Goal: Task Accomplishment & Management: Use online tool/utility

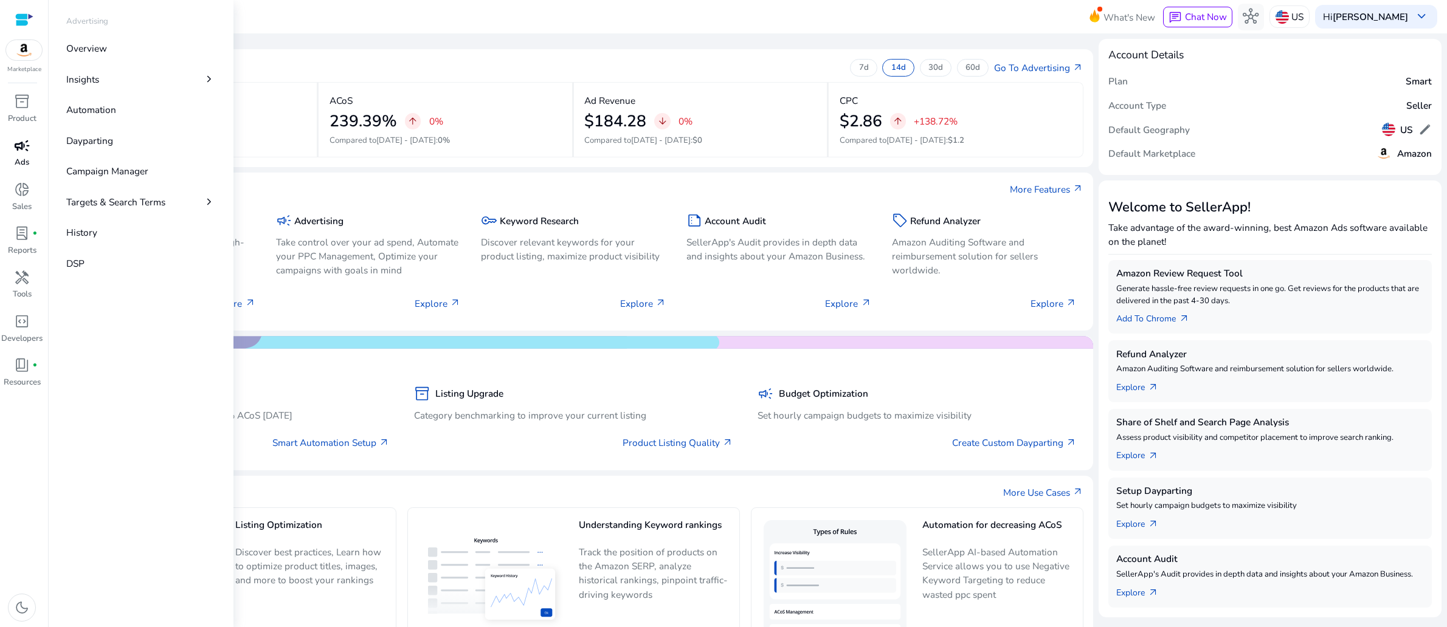
click at [17, 154] on span "campaign" at bounding box center [22, 146] width 16 height 16
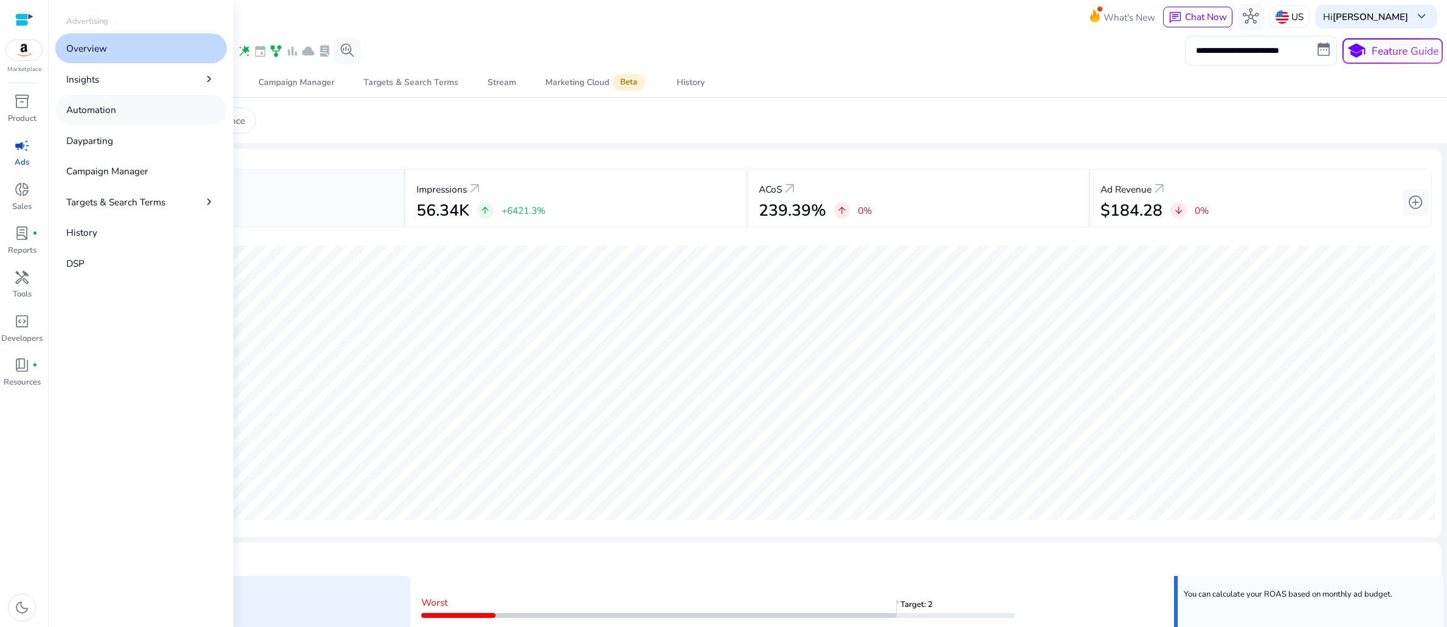
click at [116, 117] on p "Automation" at bounding box center [91, 110] width 50 height 14
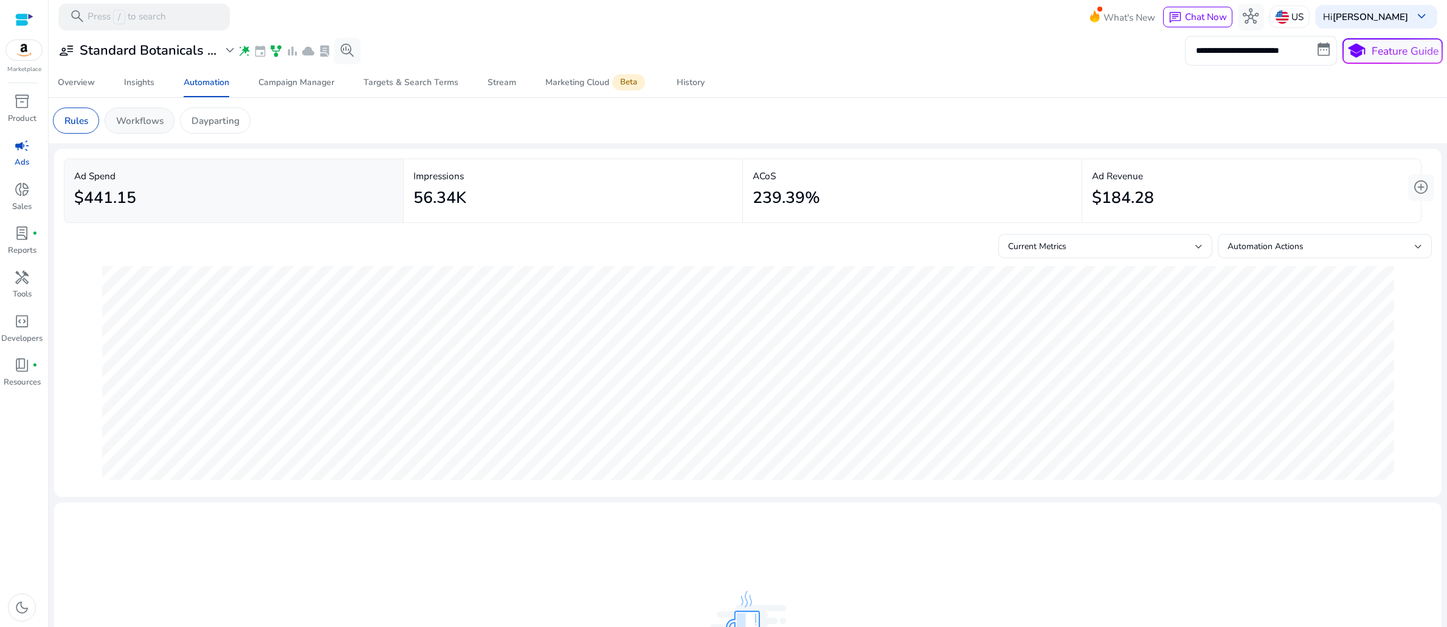
click at [163, 128] on p "Workflows" at bounding box center [139, 121] width 47 height 14
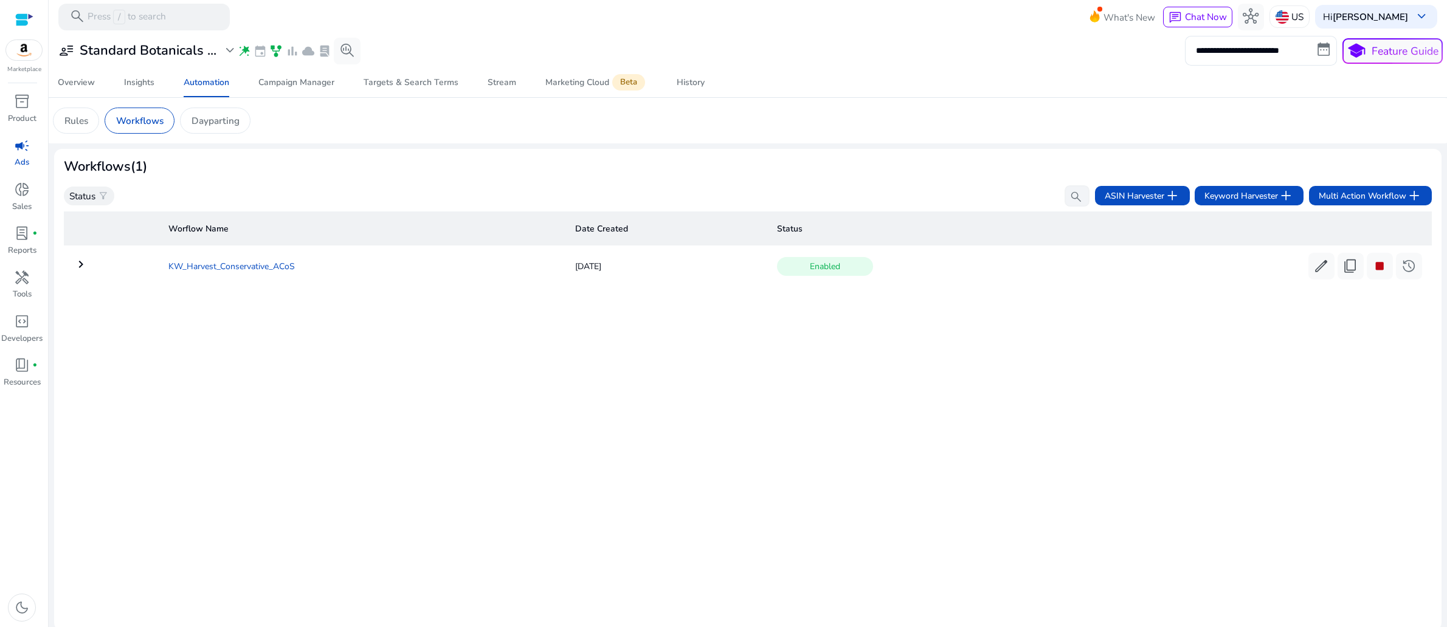
click at [207, 282] on td "KW_Harvest_Conservative_ACoS" at bounding box center [362, 266] width 407 height 32
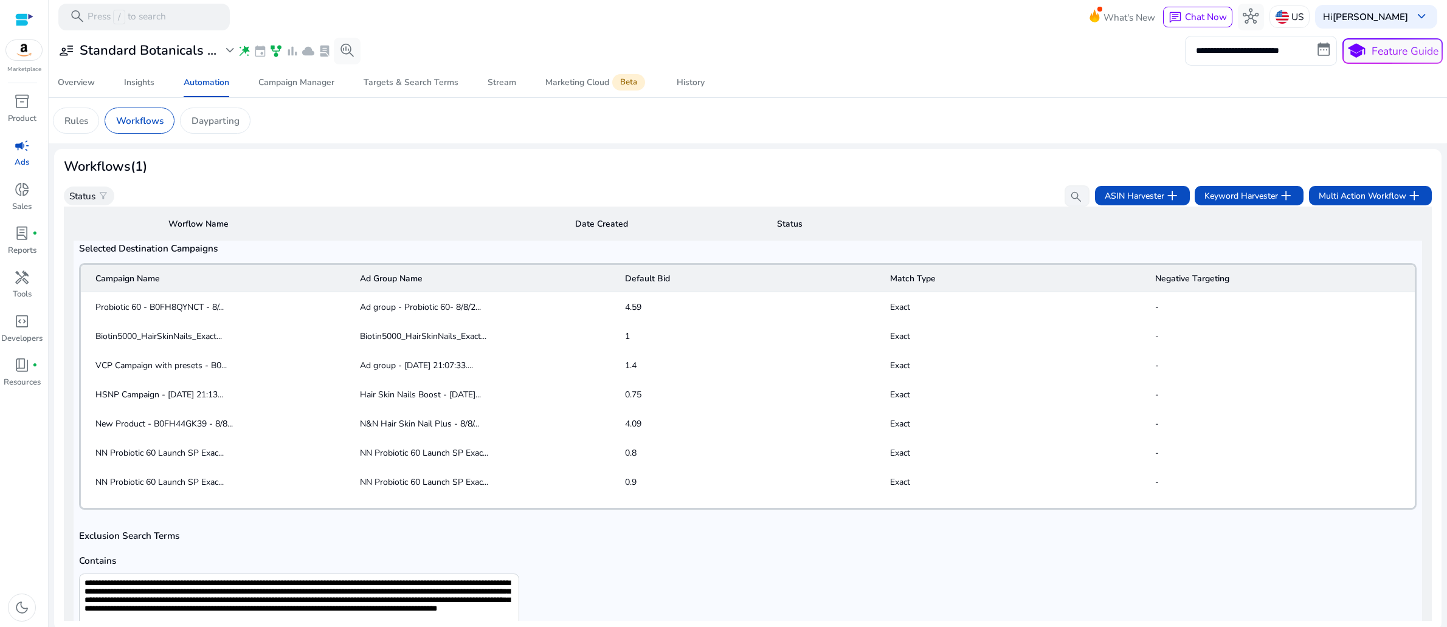
scroll to position [591, 0]
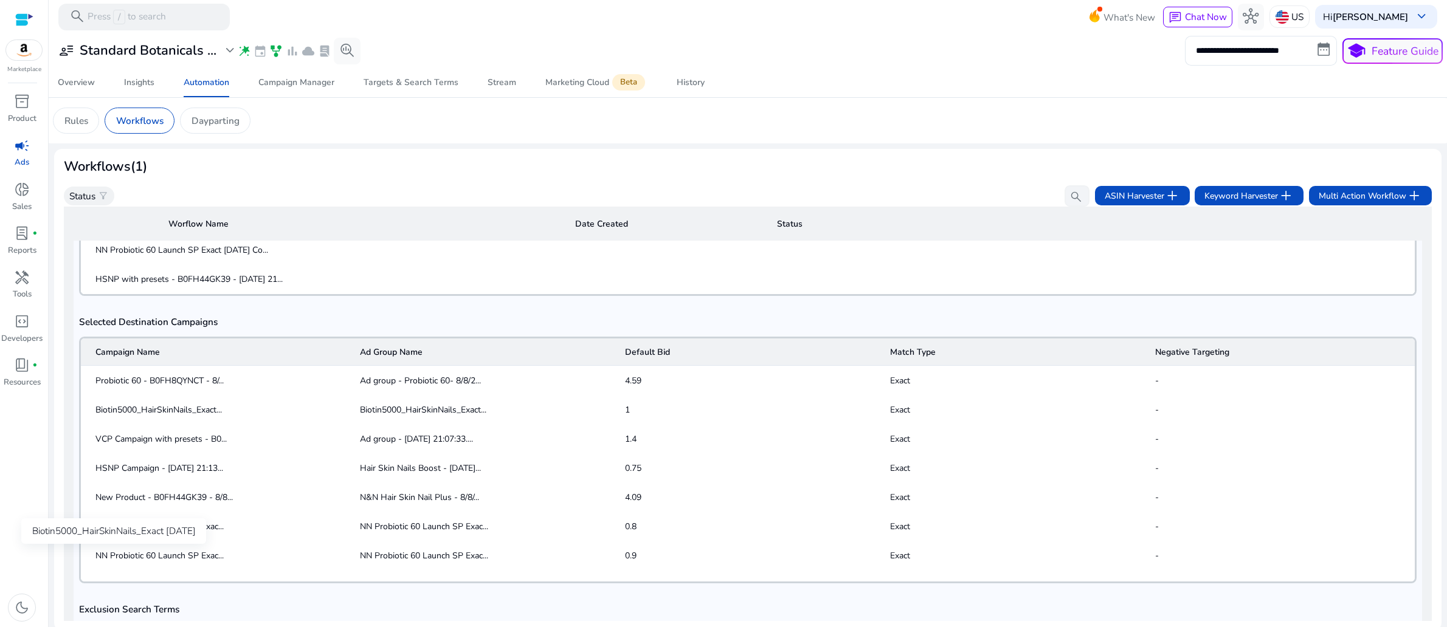
click at [198, 526] on div "Biotin5000_HairSkinNails_Exact [DATE]" at bounding box center [113, 531] width 185 height 26
click at [438, 387] on span "Ad group - Probiotic 60- 8/8/2..." at bounding box center [420, 380] width 121 height 13
click at [630, 395] on mat-cell "4.59" at bounding box center [747, 380] width 265 height 29
click at [892, 395] on mat-cell "Exact" at bounding box center [1012, 380] width 265 height 29
click at [363, 387] on span "Ad group - Probiotic 60- 8/8/2..." at bounding box center [420, 380] width 121 height 13
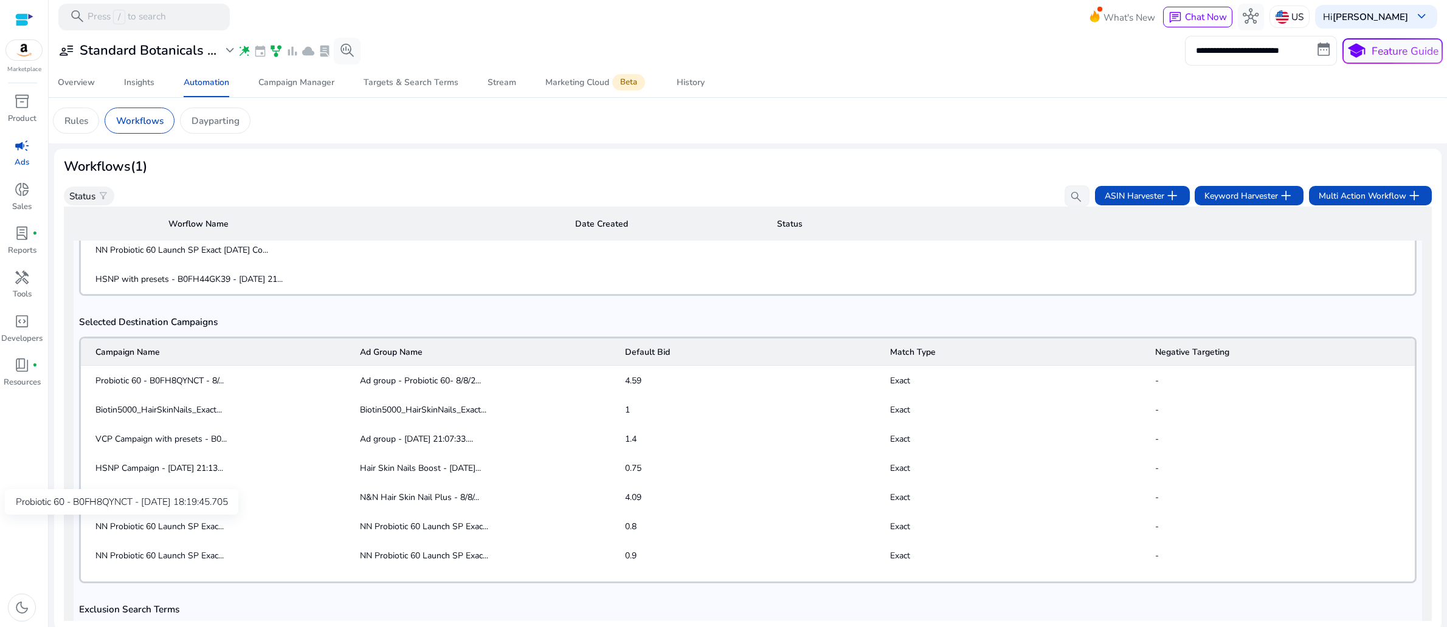
click at [201, 387] on span "Probiotic 60 - B0FH8QYNCT - 8/..." at bounding box center [159, 380] width 128 height 13
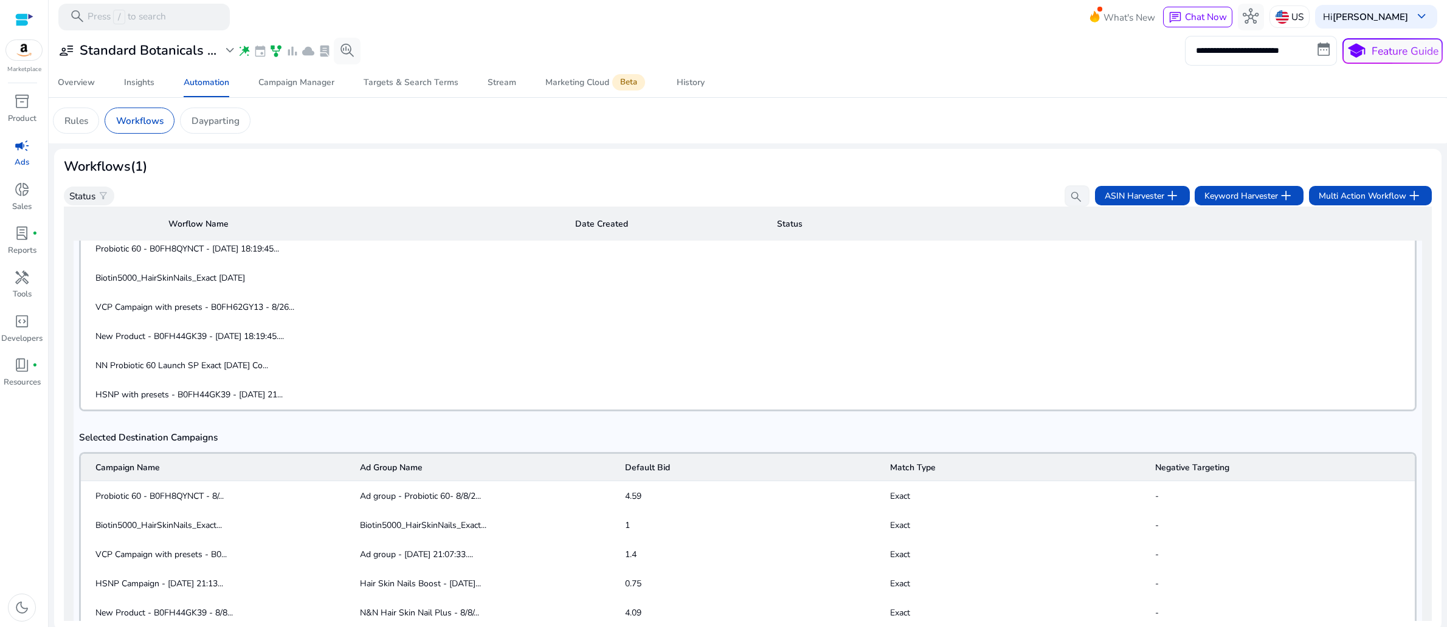
scroll to position [568, 0]
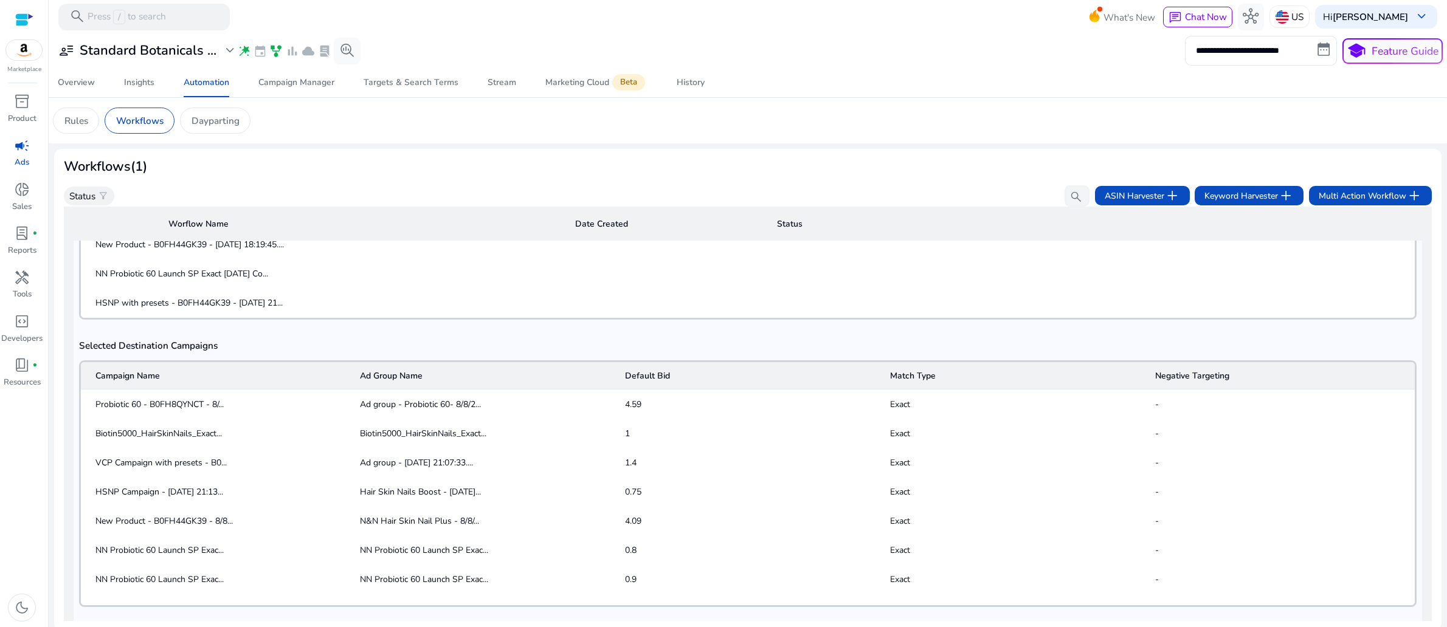
click at [1175, 390] on mat-header-cell "Negative Targeting" at bounding box center [1280, 375] width 270 height 27
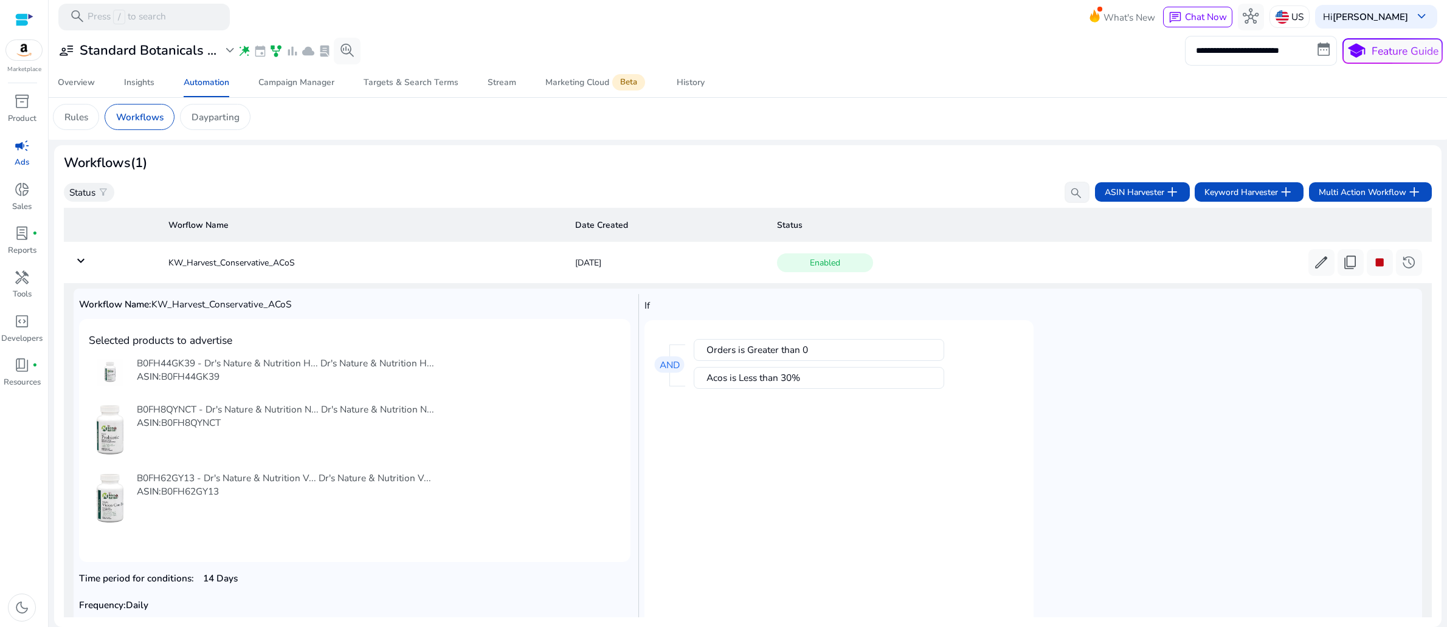
scroll to position [0, 0]
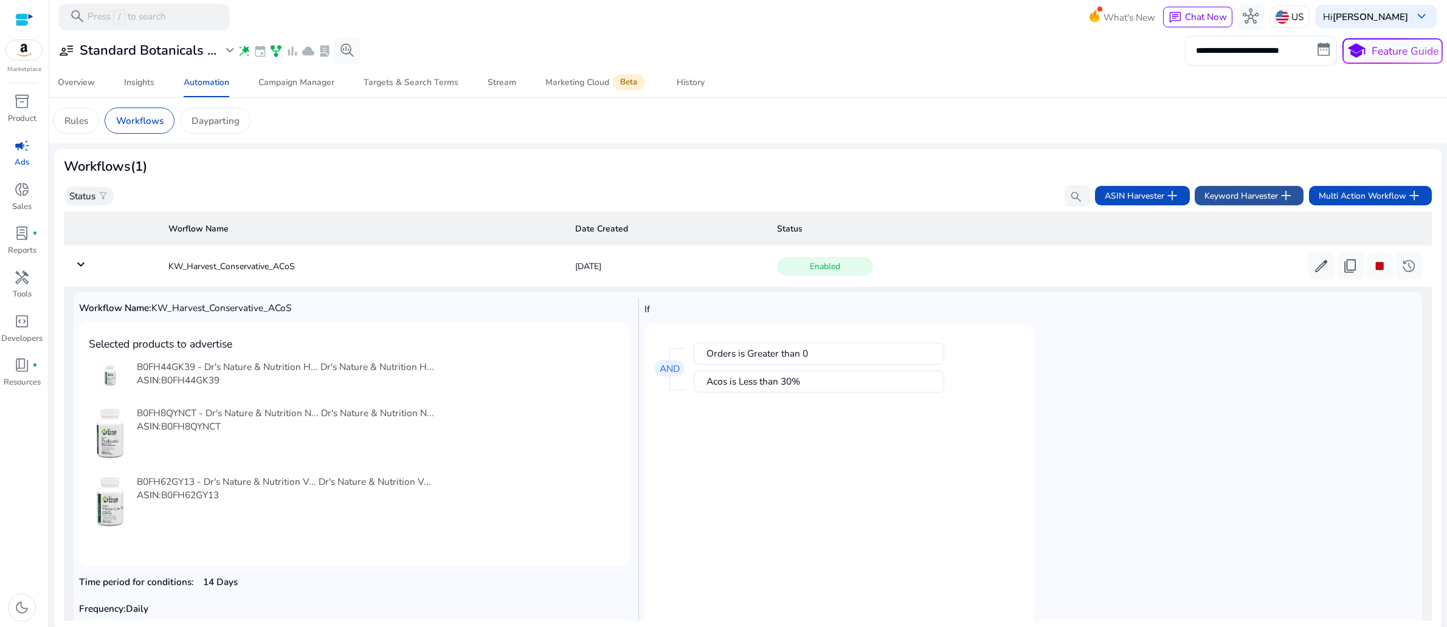
click at [1216, 204] on span "Keyword Harvester add" at bounding box center [1248, 196] width 89 height 16
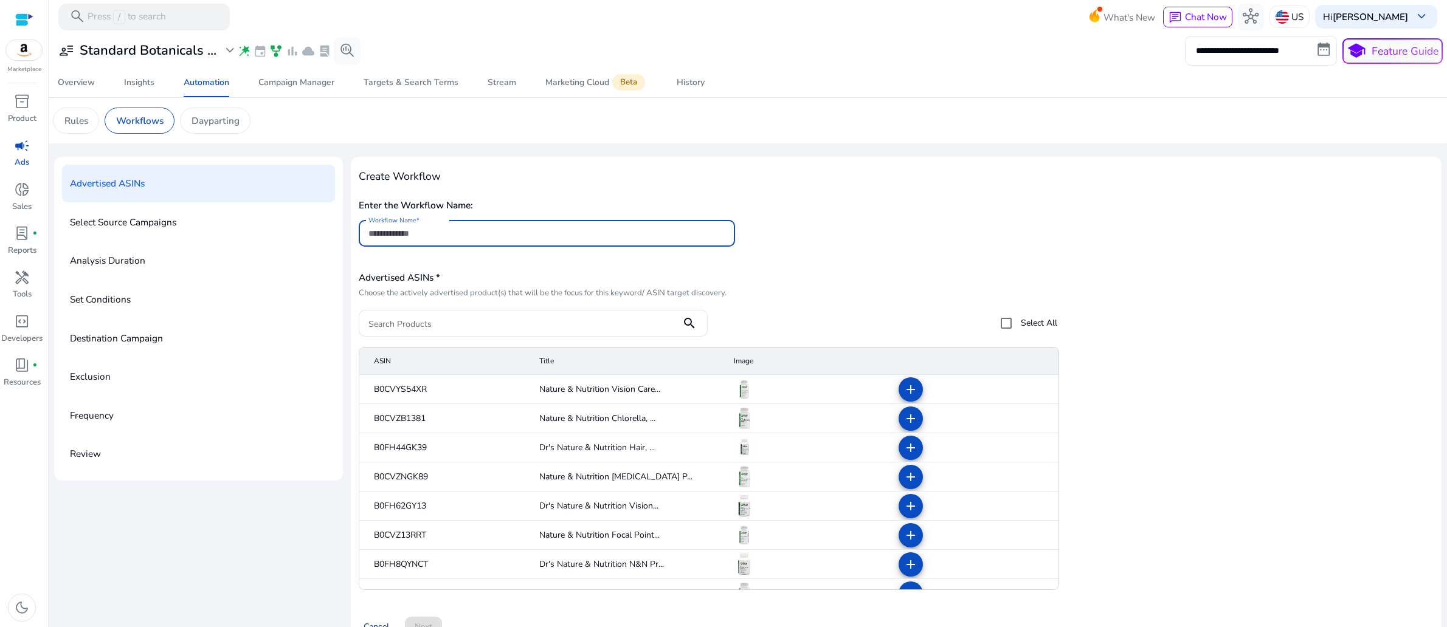
click at [570, 240] on input "Workflow Name" at bounding box center [546, 233] width 357 height 13
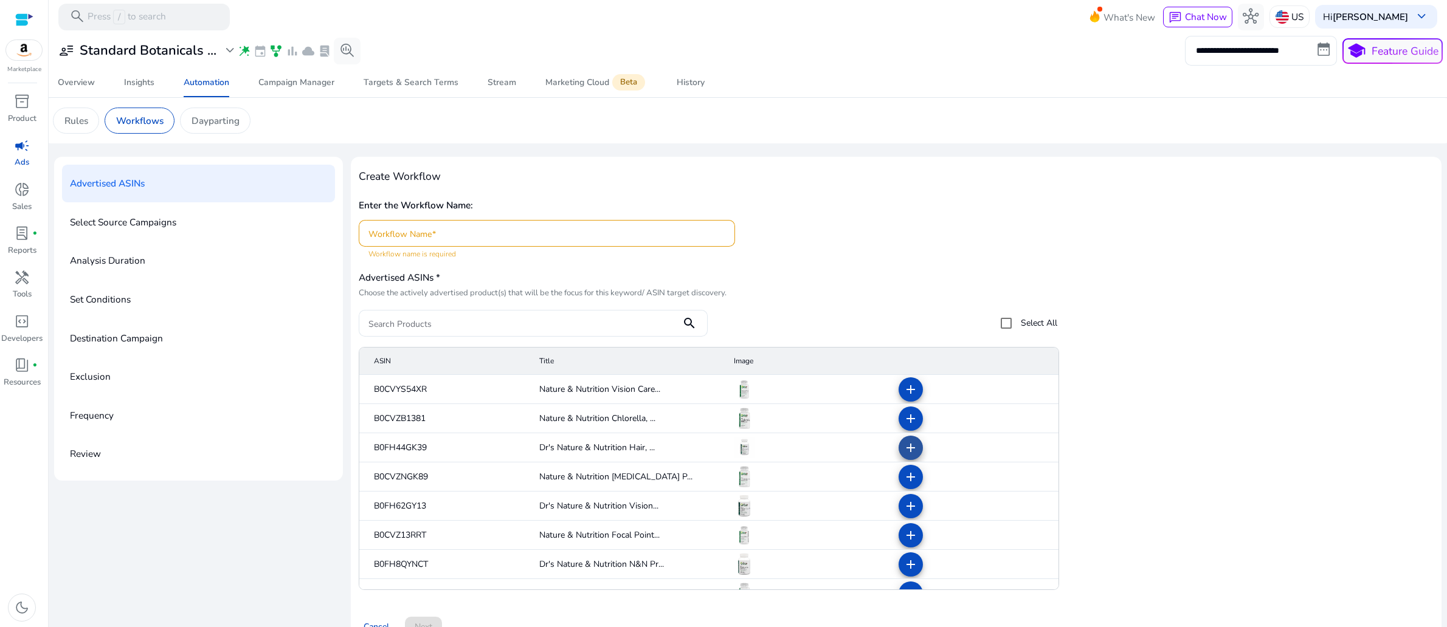
click at [907, 455] on mat-icon "add" at bounding box center [910, 448] width 15 height 15
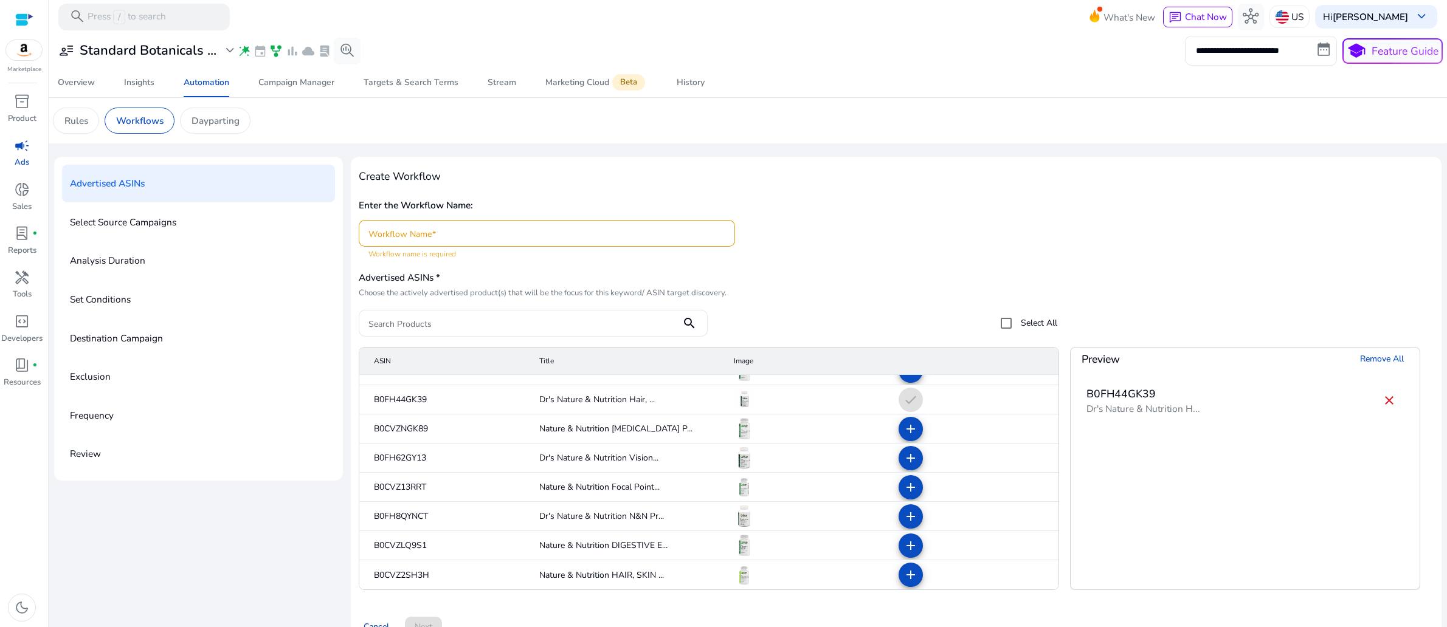
scroll to position [64, 0]
click at [909, 466] on mat-icon "add" at bounding box center [910, 458] width 15 height 15
click at [909, 524] on mat-icon "add" at bounding box center [910, 516] width 15 height 15
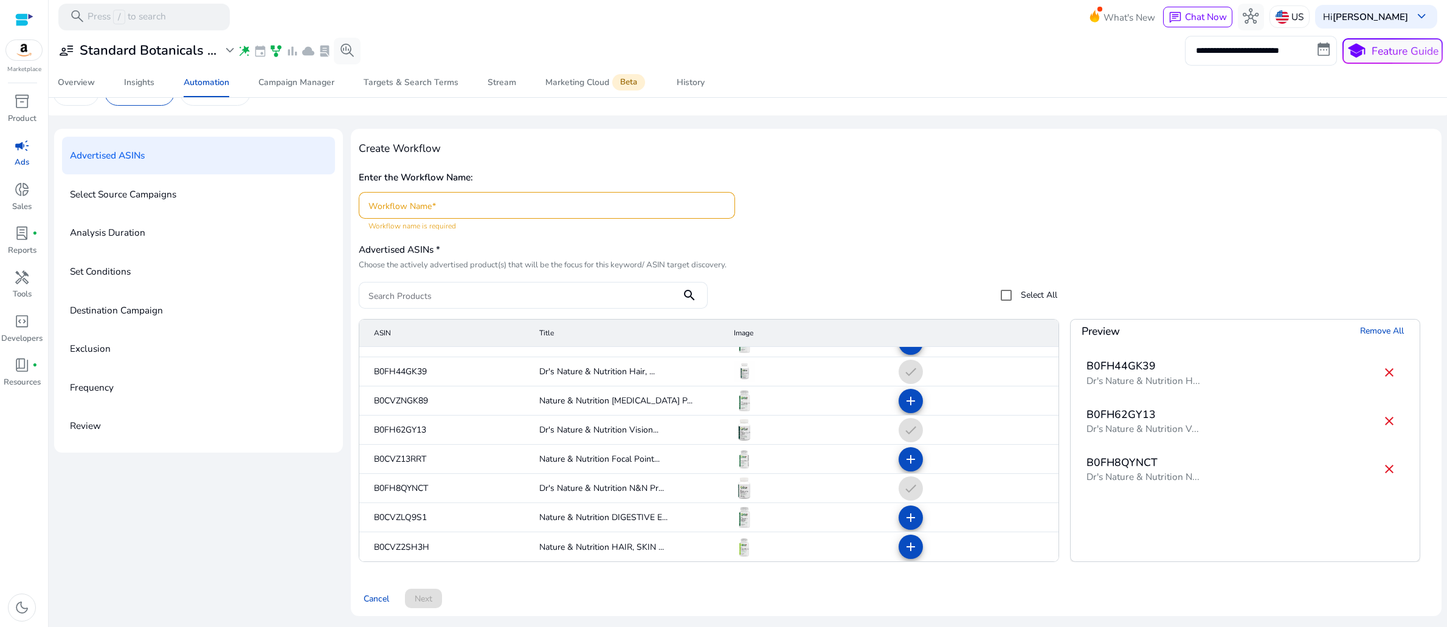
scroll to position [149, 0]
click at [1058, 239] on div "Advertised ASINs * Choose the actively advertised product(s) that will be the f…" at bounding box center [717, 273] width 717 height 69
click at [514, 199] on input "Workflow Name" at bounding box center [546, 205] width 357 height 13
click at [463, 199] on input "Workflow Name" at bounding box center [546, 205] width 357 height 13
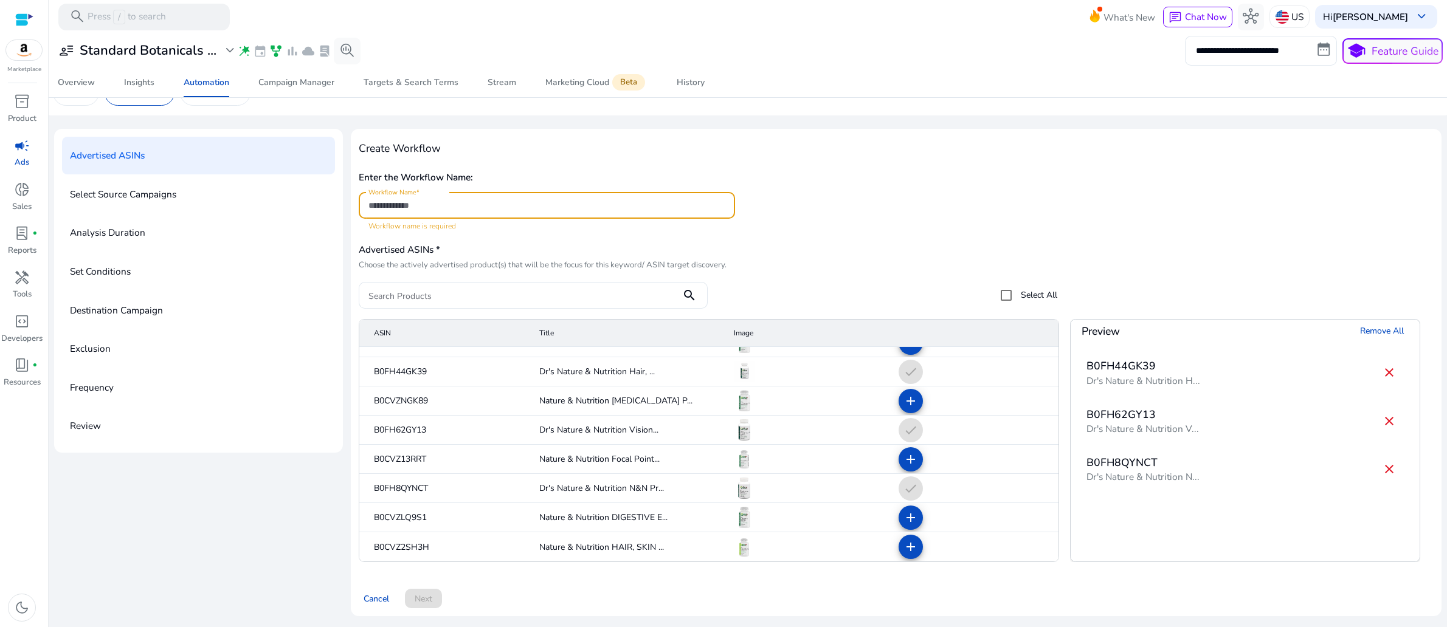
paste input "**********"
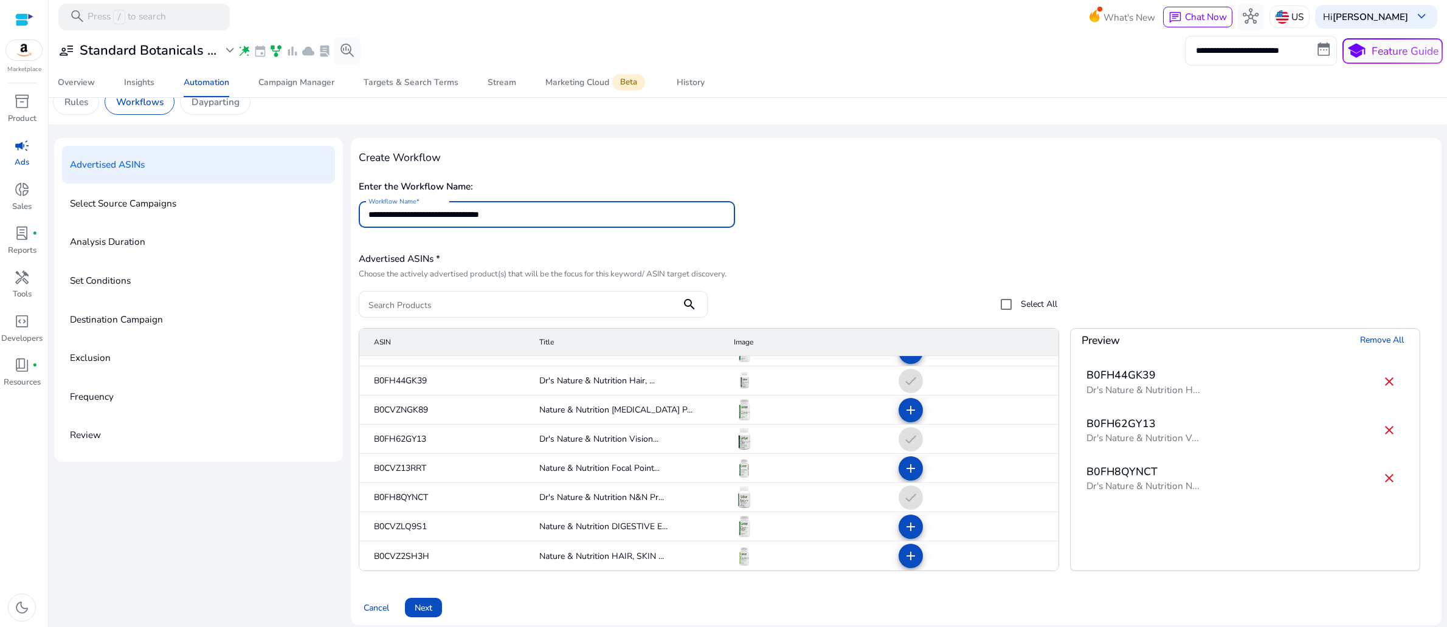
scroll to position [0, 0]
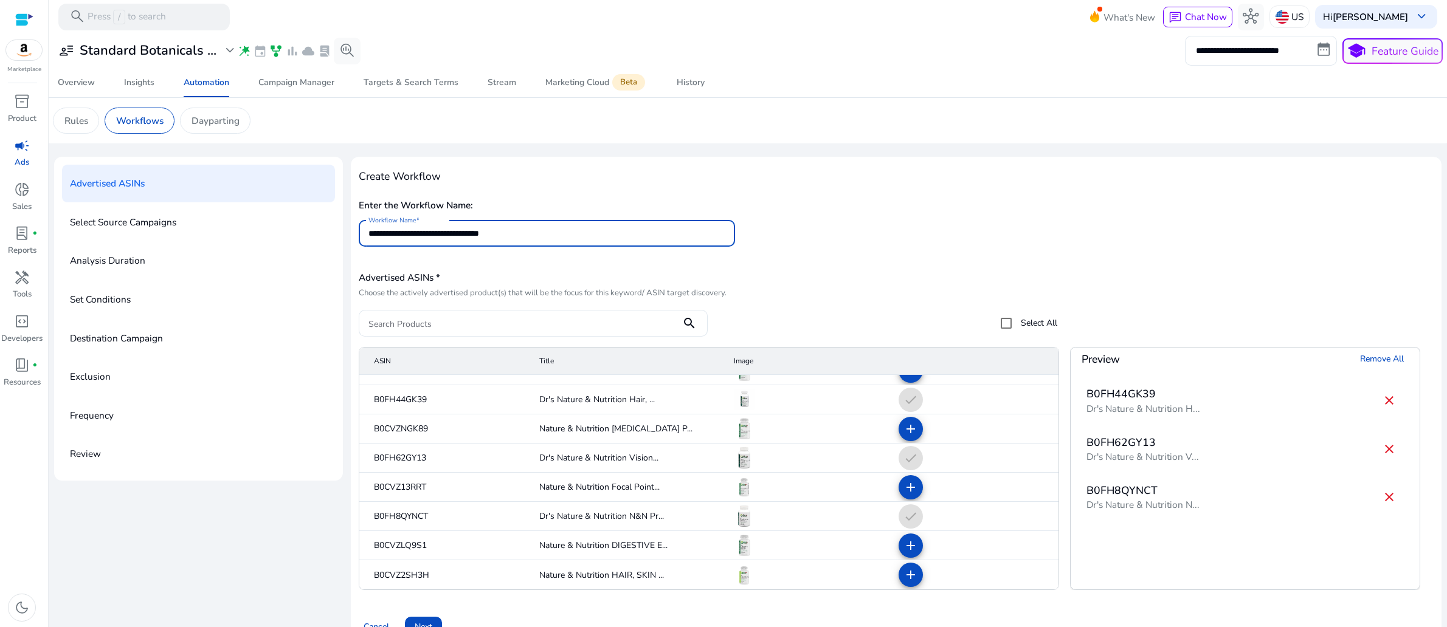
type input "**********"
click at [145, 194] on p "Advertised ASINs" at bounding box center [107, 183] width 75 height 21
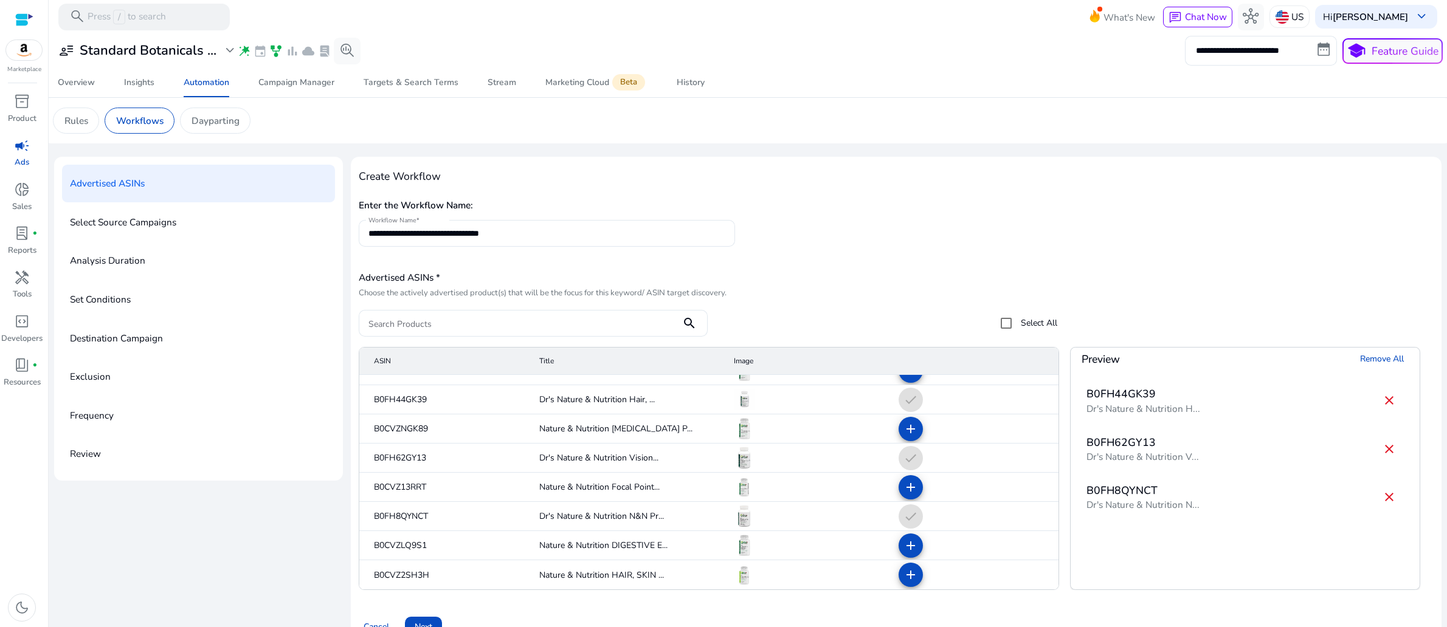
click at [171, 233] on p "Select Source Campaigns" at bounding box center [123, 222] width 106 height 21
click at [145, 271] on p "Analysis Duration" at bounding box center [107, 260] width 75 height 21
click at [953, 211] on h5 "Enter the Workflow Name:" at bounding box center [896, 205] width 1075 height 11
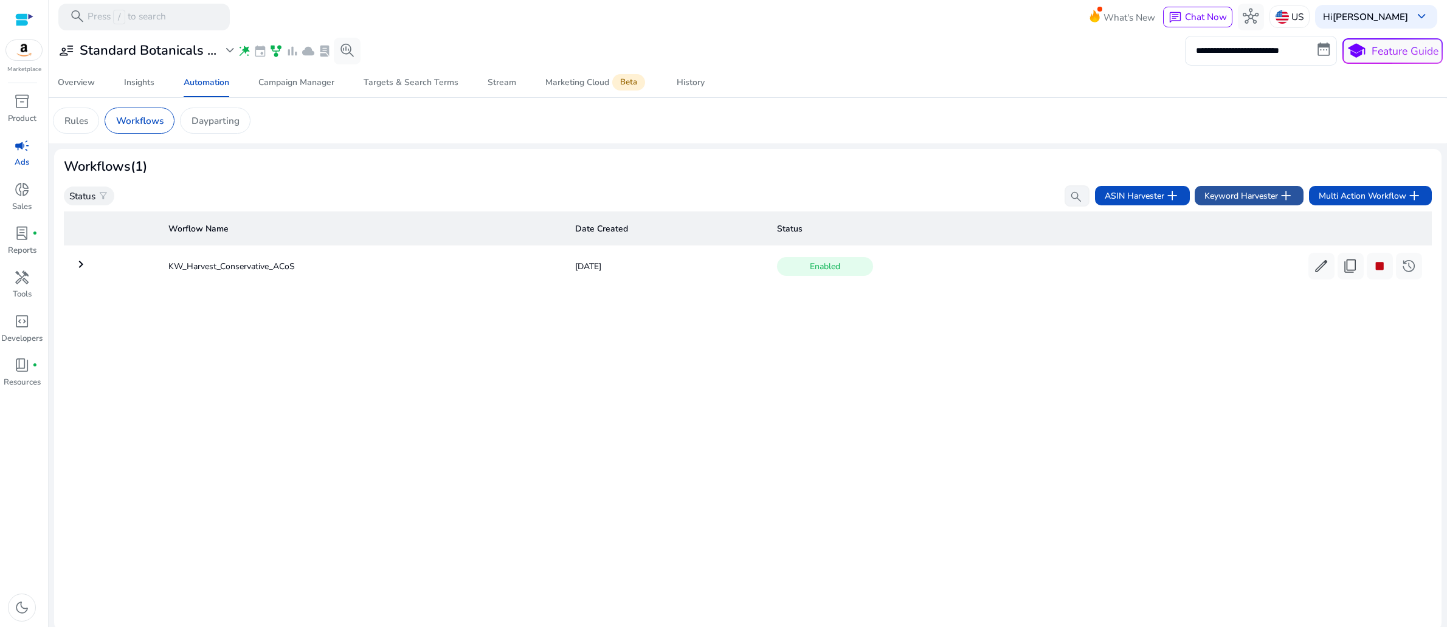
click at [1208, 204] on span "Keyword Harvester add" at bounding box center [1248, 196] width 89 height 16
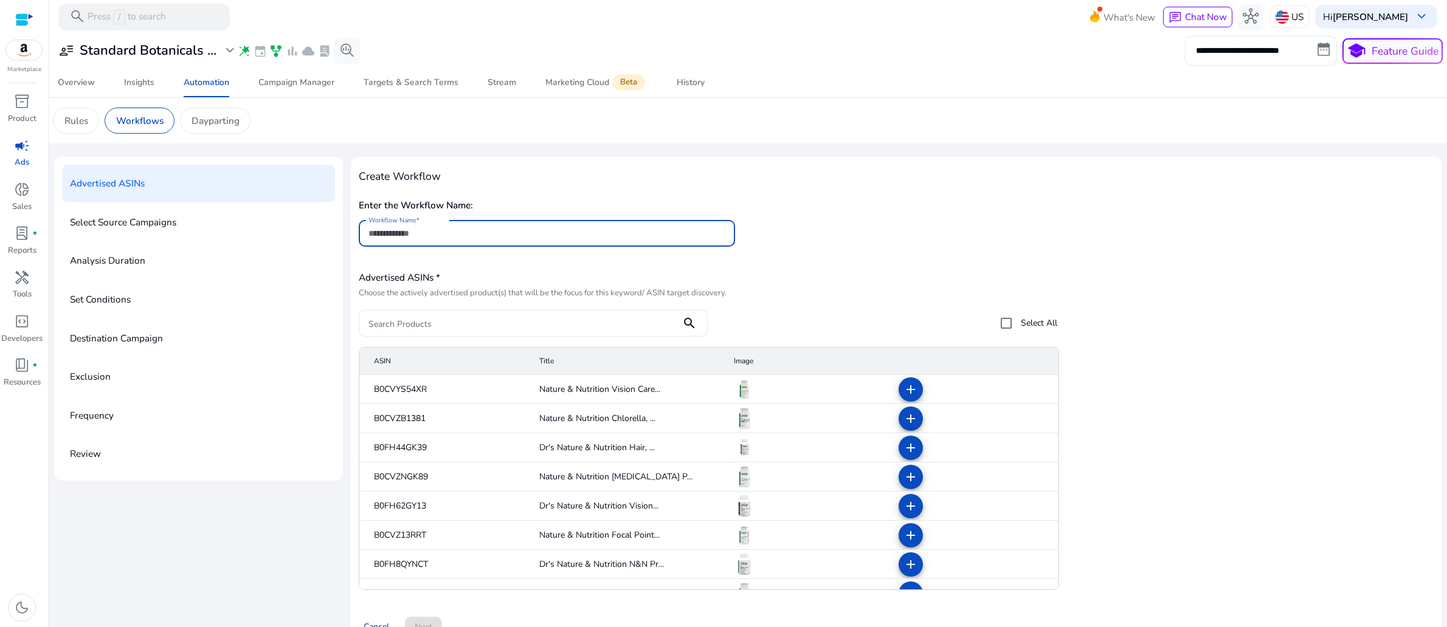
click at [470, 240] on input "Workflow Name" at bounding box center [546, 233] width 357 height 13
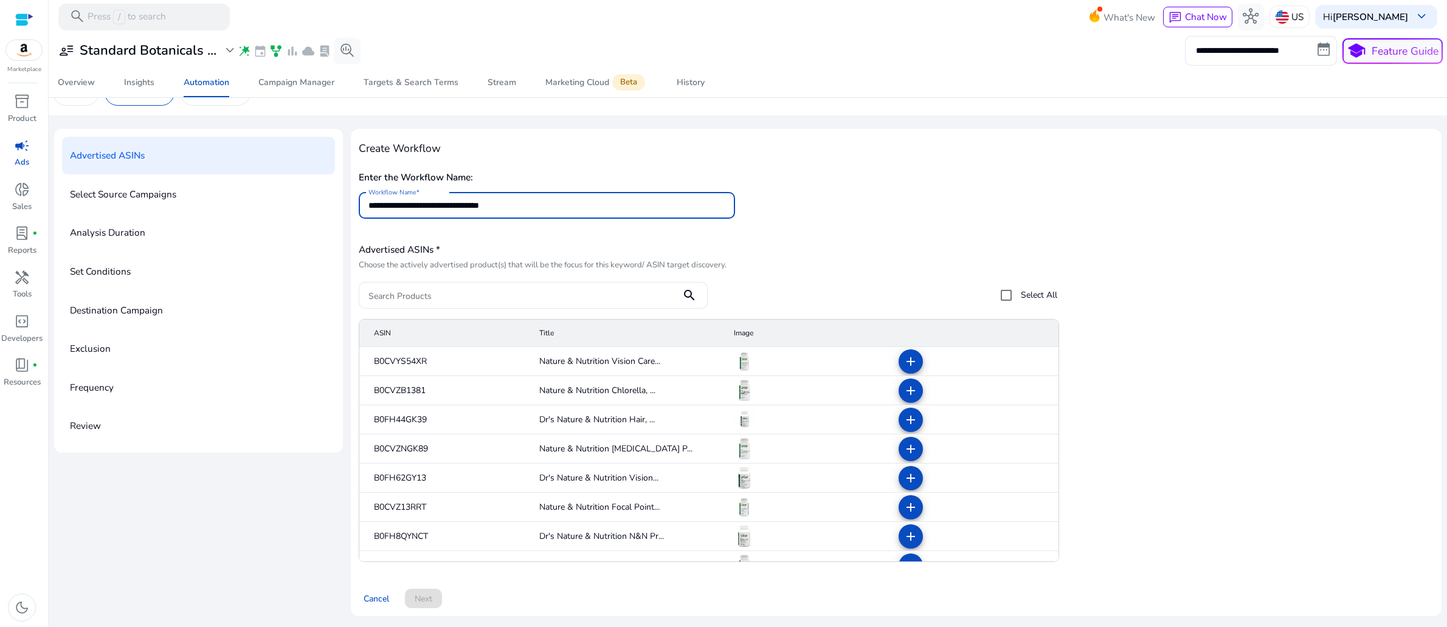
scroll to position [149, 0]
type input "**********"
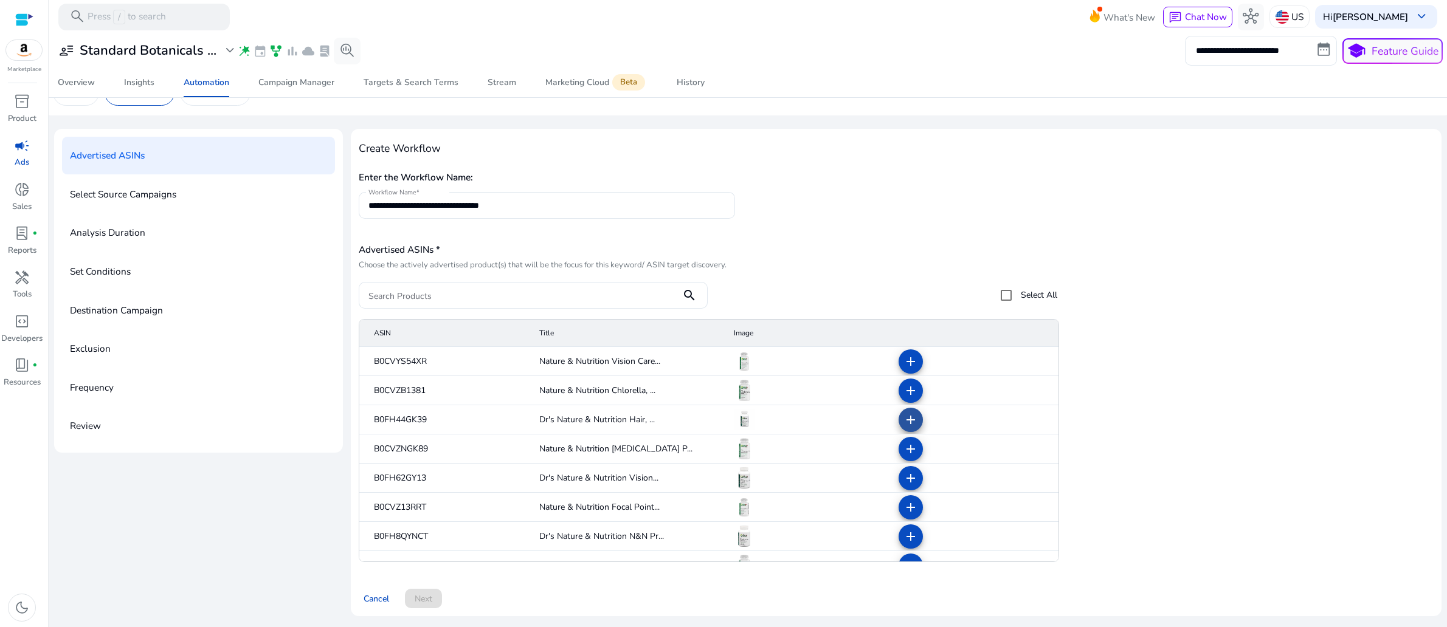
click at [904, 413] on mat-icon "add" at bounding box center [910, 420] width 15 height 15
click at [907, 533] on mat-icon "add" at bounding box center [910, 536] width 15 height 15
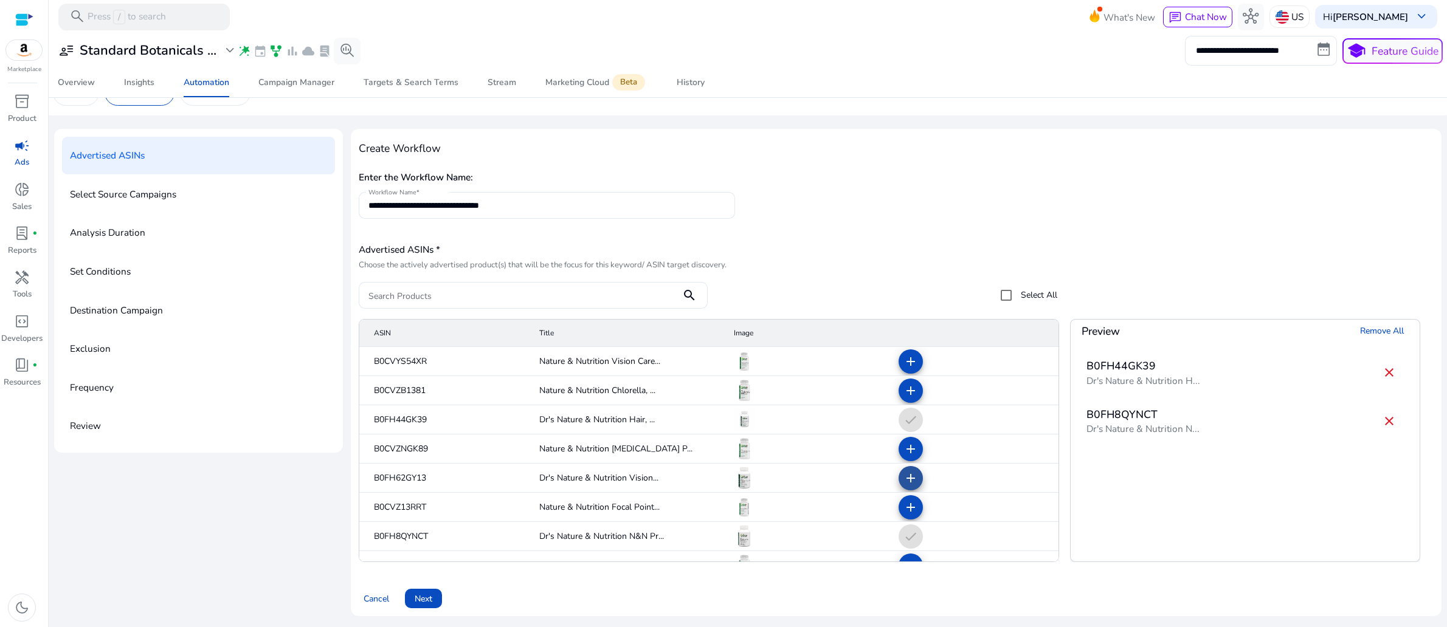
click at [903, 471] on mat-icon "add" at bounding box center [910, 478] width 15 height 15
click at [856, 97] on div "Overview Insights Automation Campaign Manager Targets & Search Terms Stream Mar…" at bounding box center [747, 82] width 1409 height 29
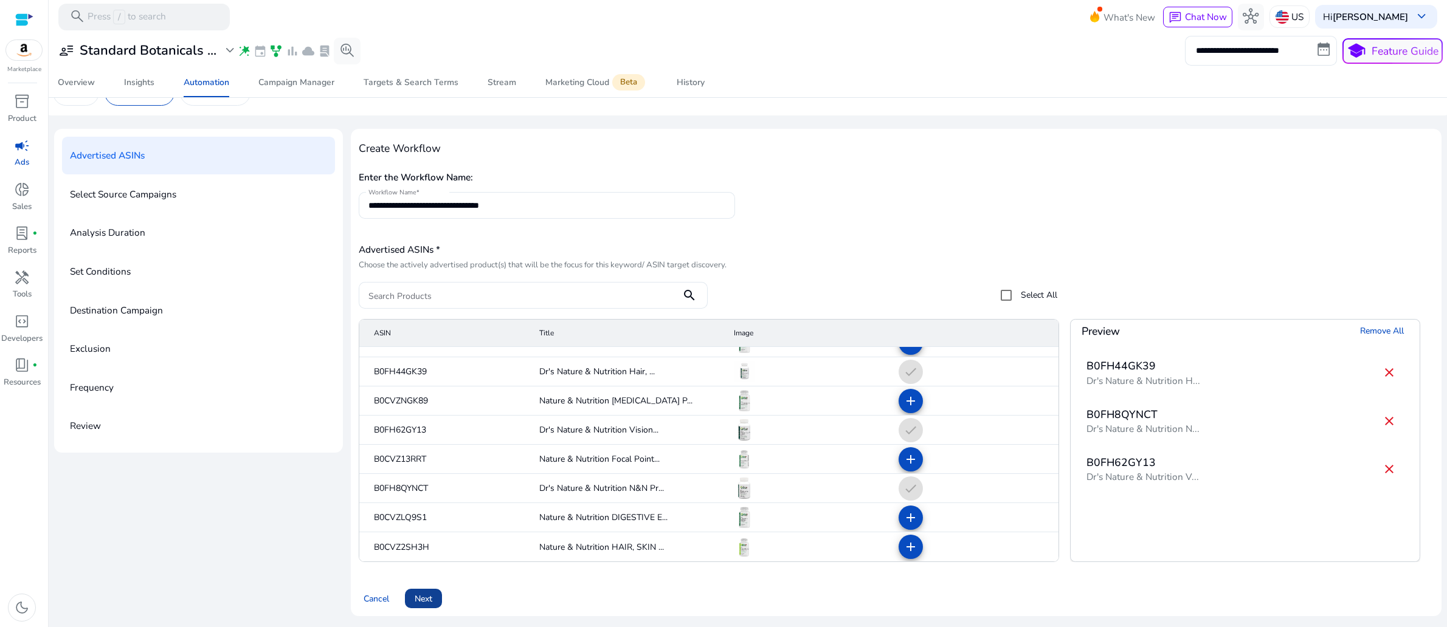
click at [432, 593] on span "Next" at bounding box center [424, 599] width 18 height 13
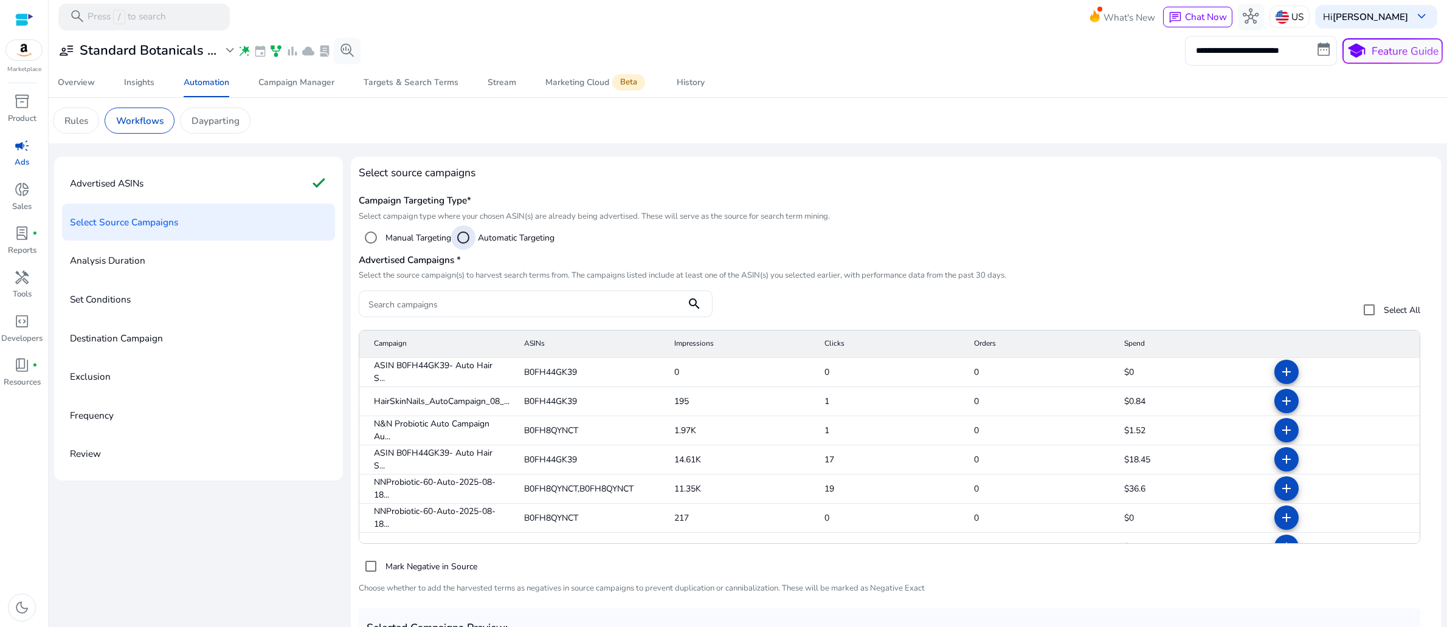
scroll to position [114, 0]
click at [1279, 452] on mat-icon "add" at bounding box center [1286, 459] width 15 height 15
click at [1279, 485] on mat-icon "add" at bounding box center [1286, 492] width 15 height 15
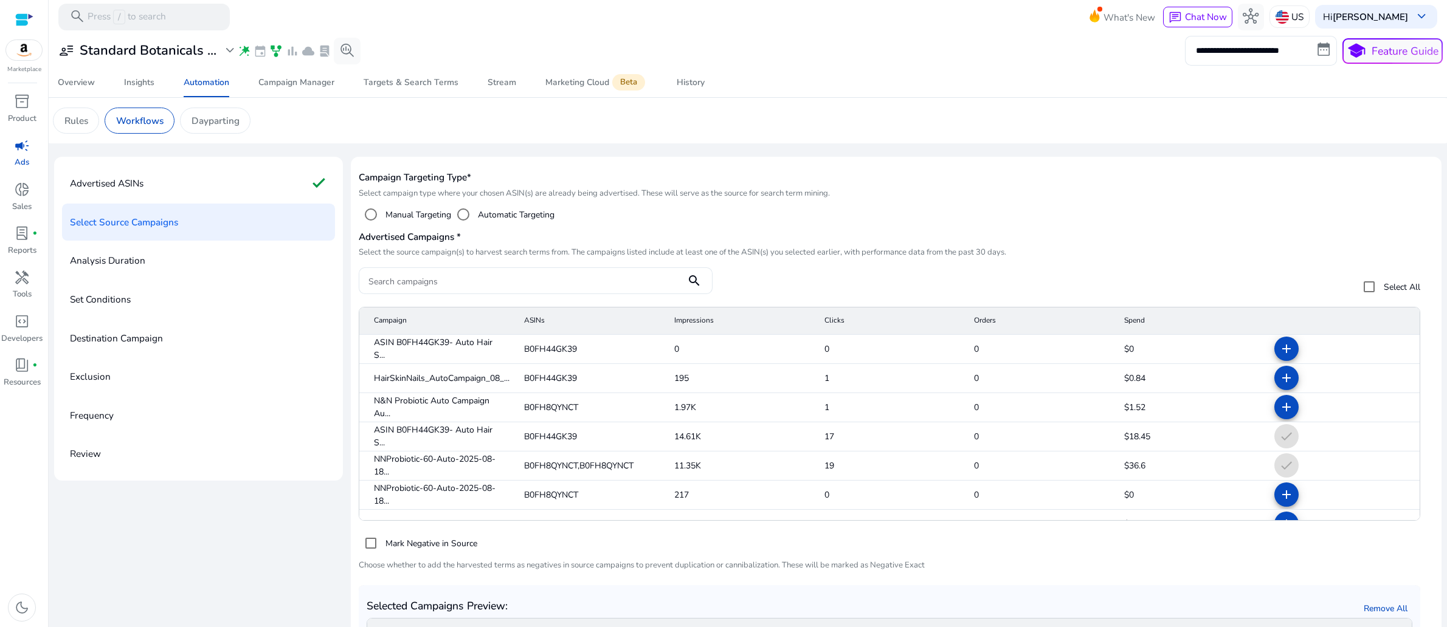
scroll to position [46, 0]
click at [1279, 356] on mat-icon "add" at bounding box center [1286, 349] width 15 height 15
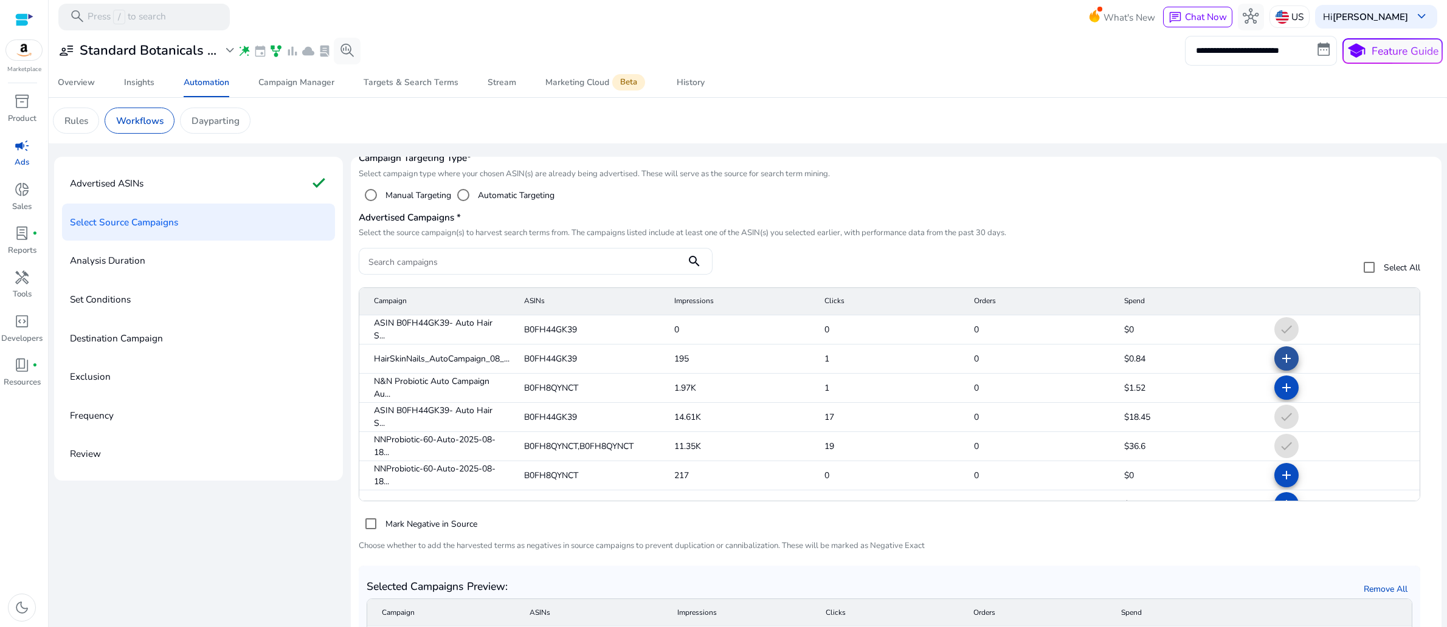
click at [1279, 366] on mat-icon "add" at bounding box center [1286, 358] width 15 height 15
click at [1279, 395] on mat-icon "add" at bounding box center [1286, 387] width 15 height 15
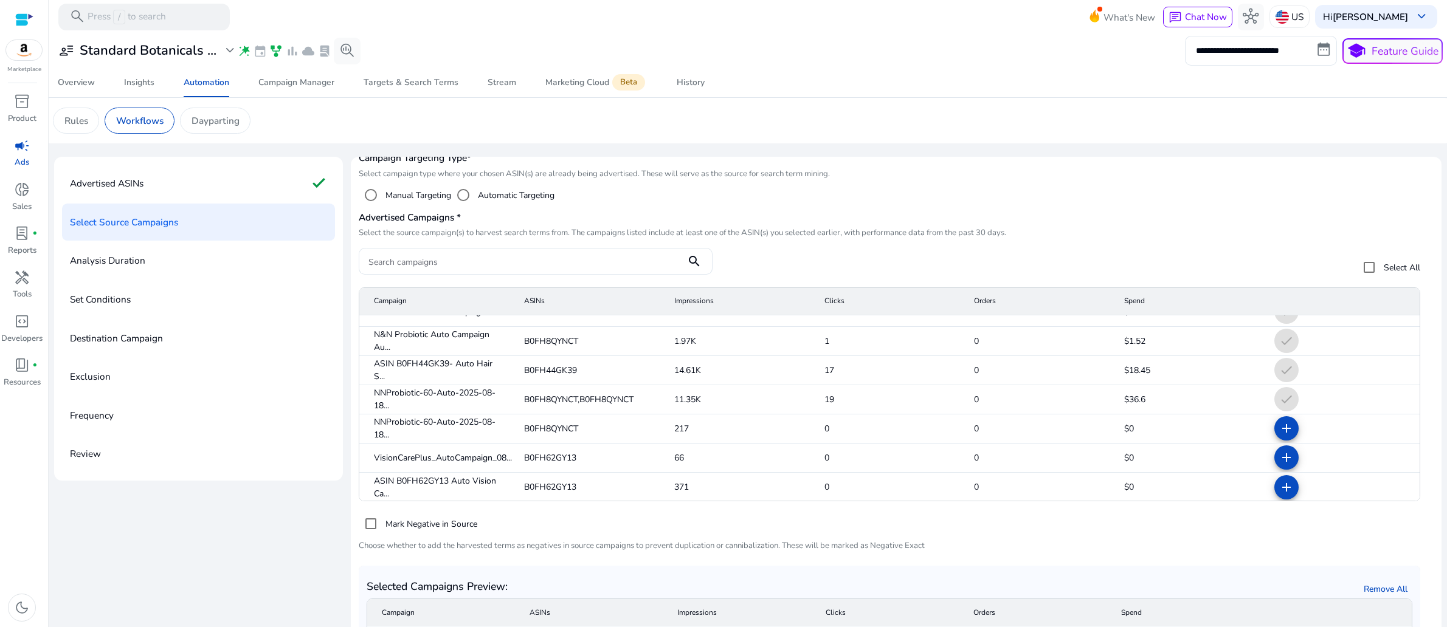
scroll to position [47, 0]
click at [1279, 435] on mat-icon "add" at bounding box center [1286, 428] width 15 height 15
click at [1279, 464] on mat-icon "add" at bounding box center [1286, 457] width 15 height 15
click at [1279, 494] on mat-icon "add" at bounding box center [1286, 487] width 15 height 15
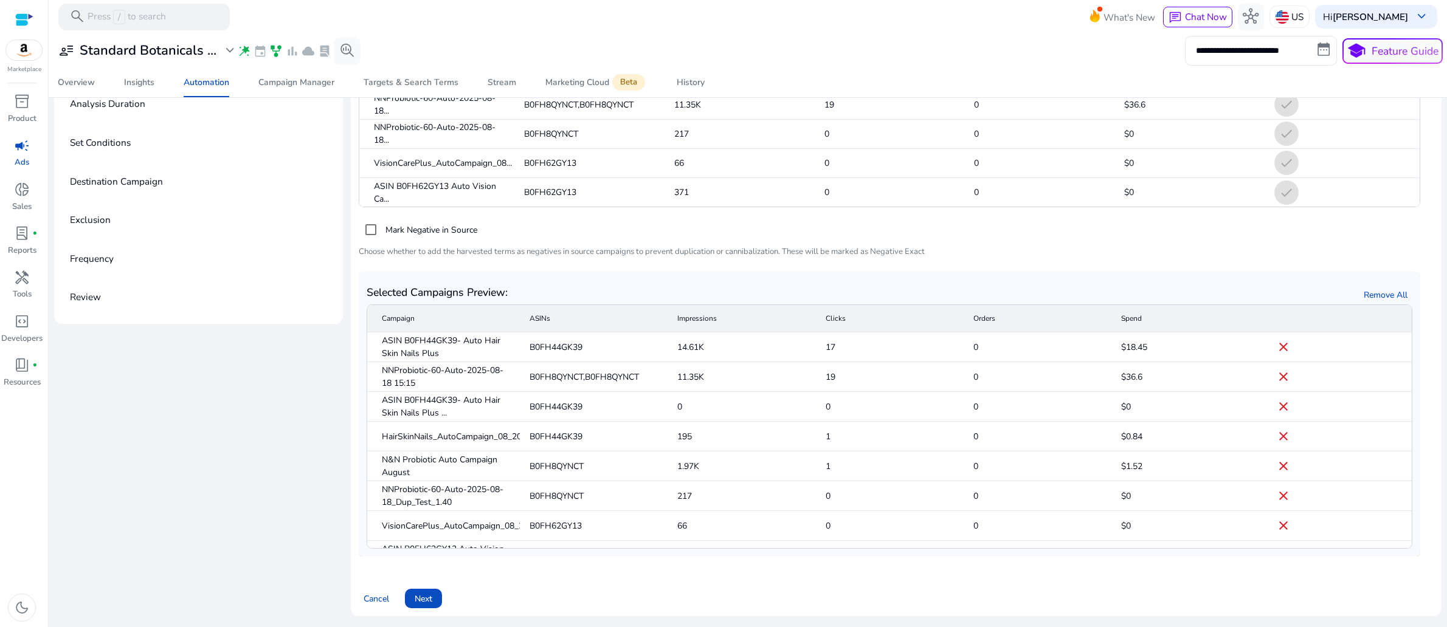
scroll to position [20, 0]
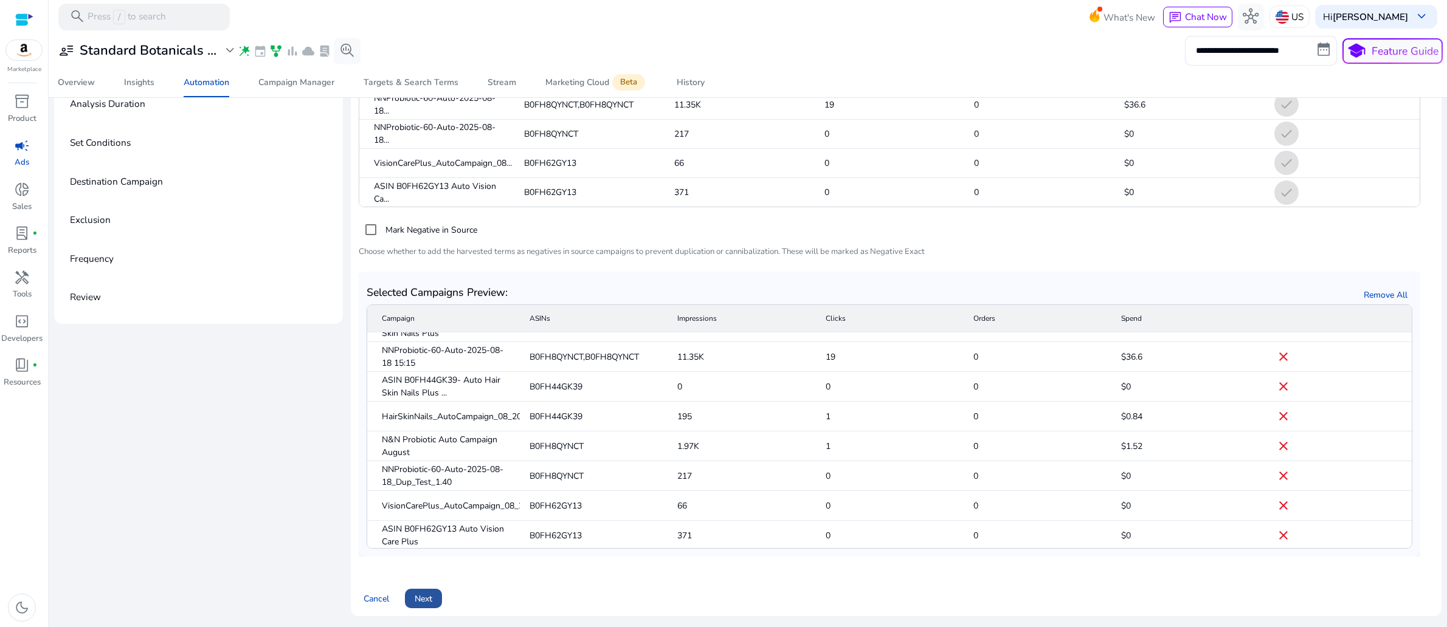
click at [432, 593] on span "Next" at bounding box center [424, 599] width 18 height 13
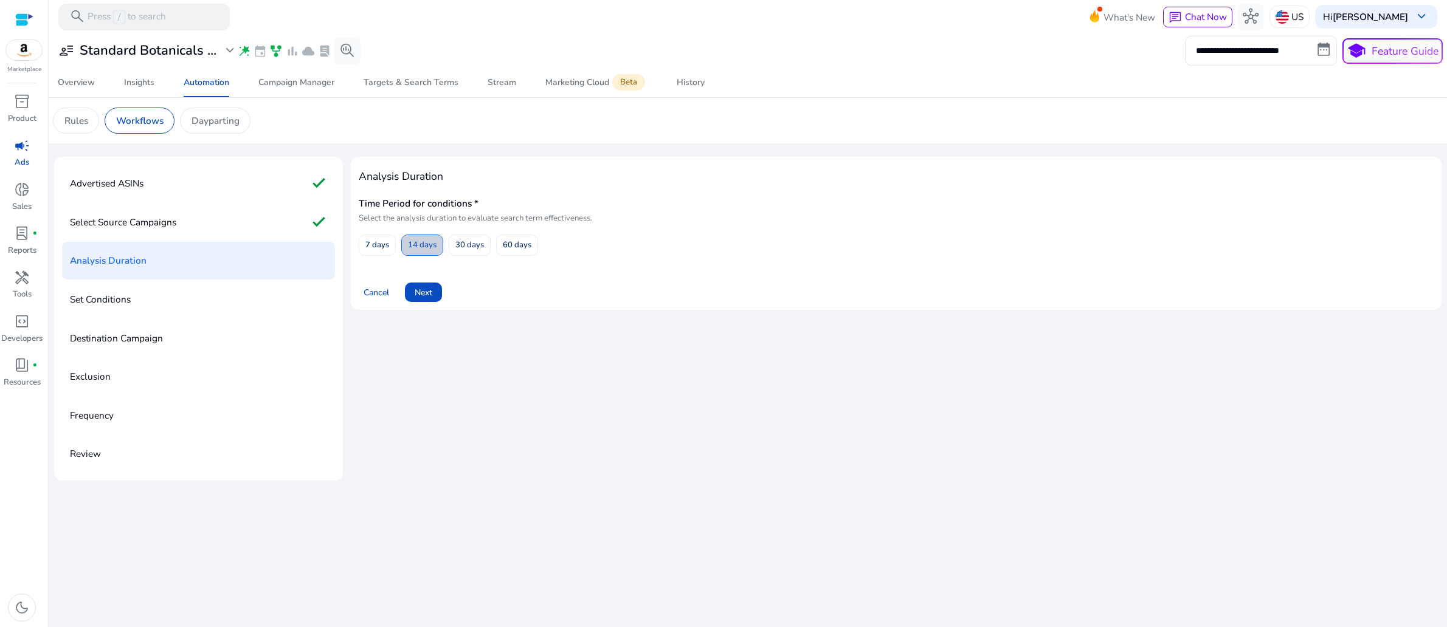
click at [436, 256] on span "14 days" at bounding box center [422, 245] width 29 height 21
click at [432, 299] on span "Next" at bounding box center [424, 292] width 18 height 13
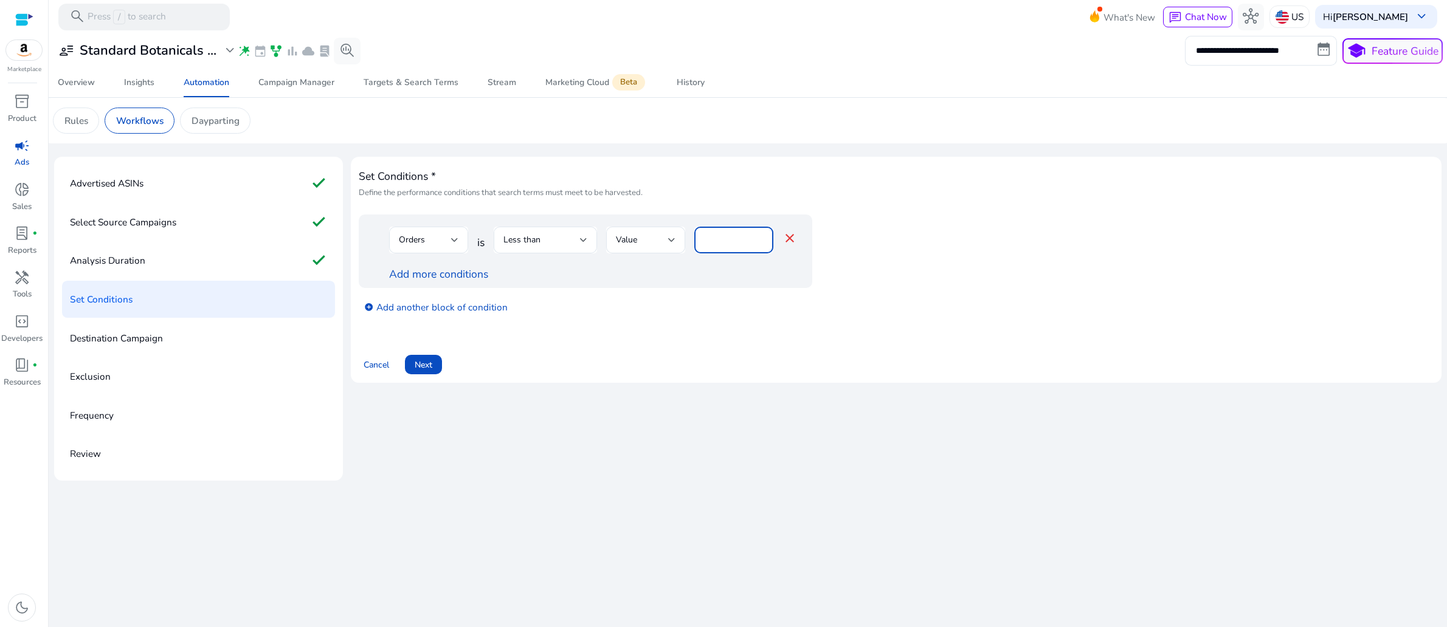
click at [742, 247] on input "*" at bounding box center [734, 239] width 60 height 13
type input "*"
click at [580, 247] on div "Less than" at bounding box center [541, 239] width 77 height 13
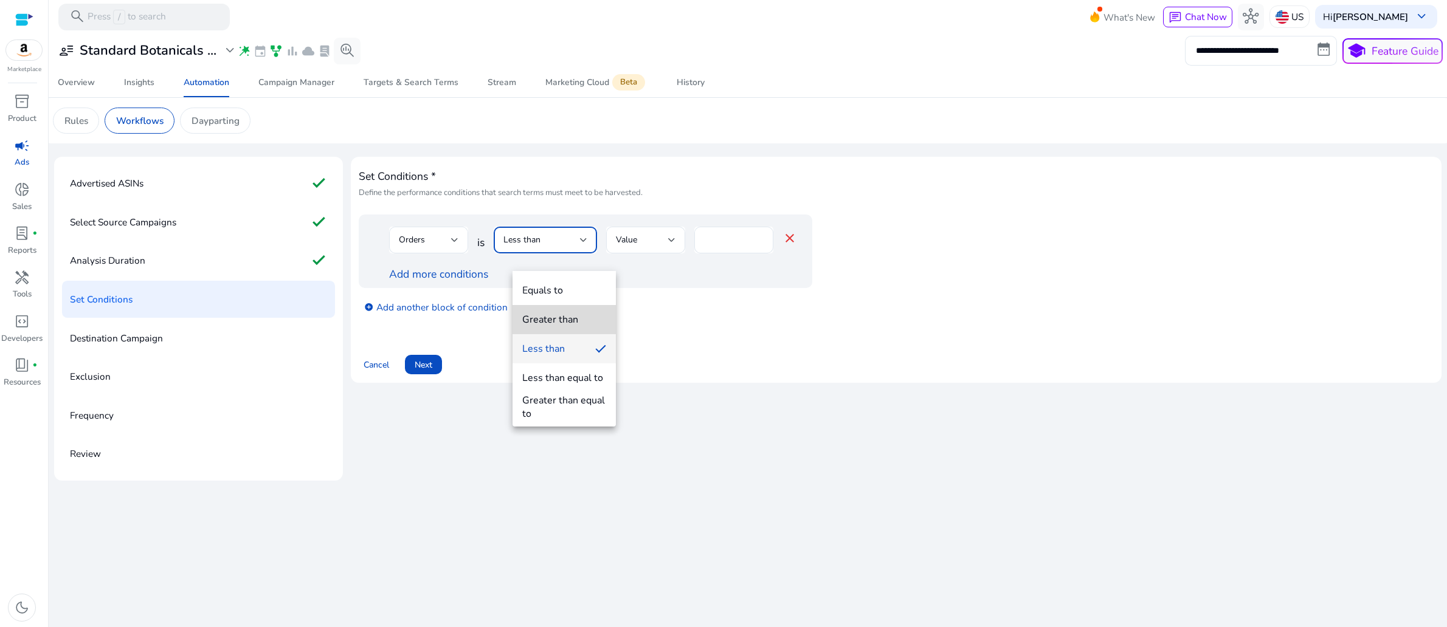
click at [569, 317] on div "Greater than" at bounding box center [550, 319] width 56 height 13
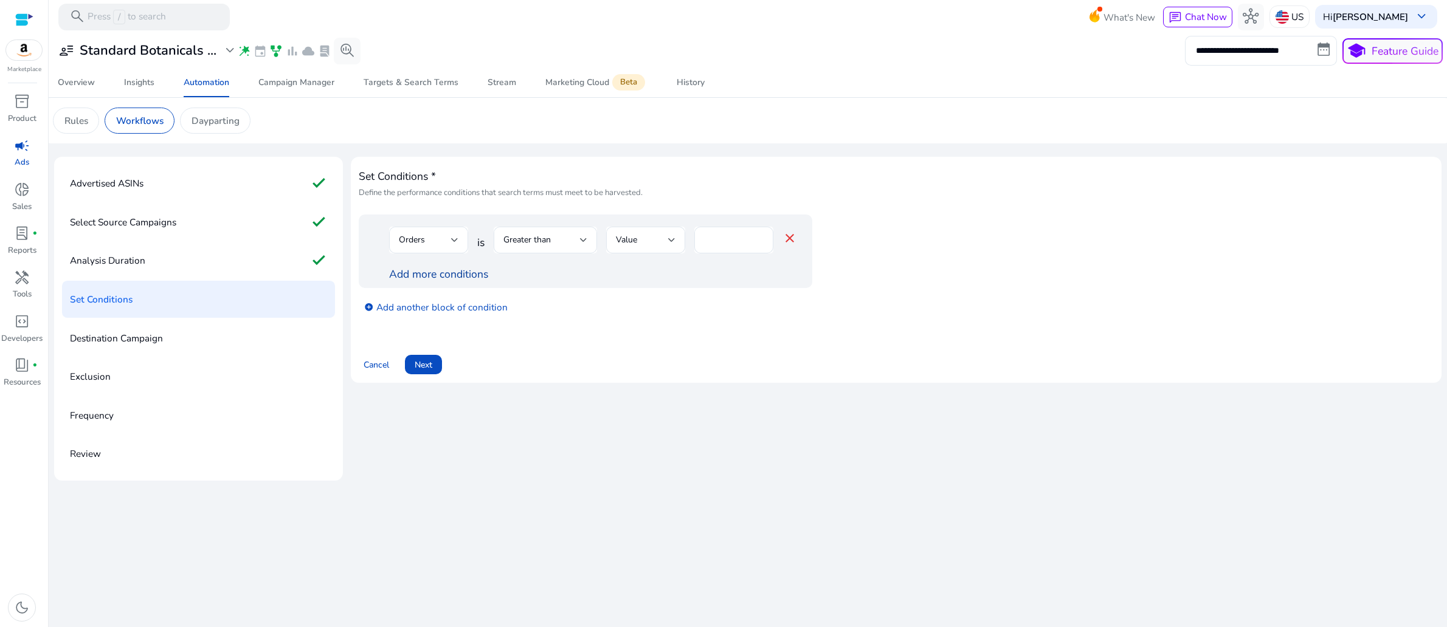
click at [458, 281] on link "Add more conditions" at bounding box center [438, 274] width 99 height 15
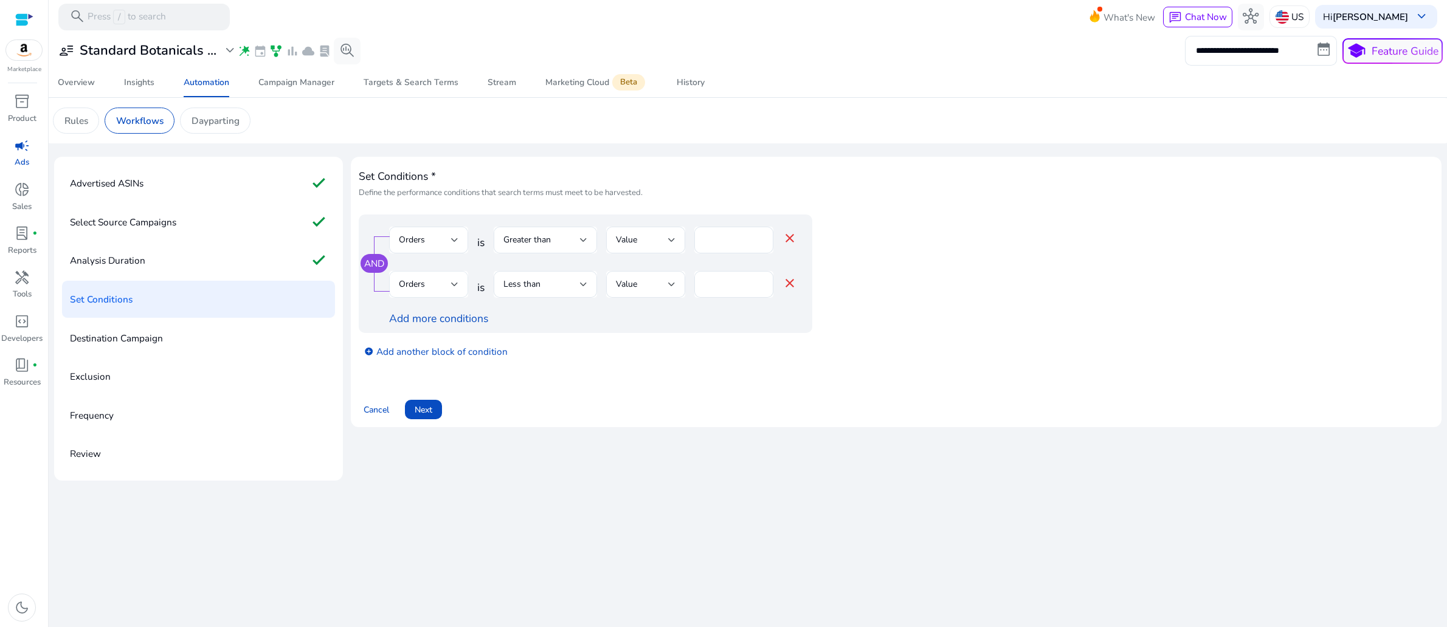
click at [458, 287] on div at bounding box center [454, 284] width 7 height 5
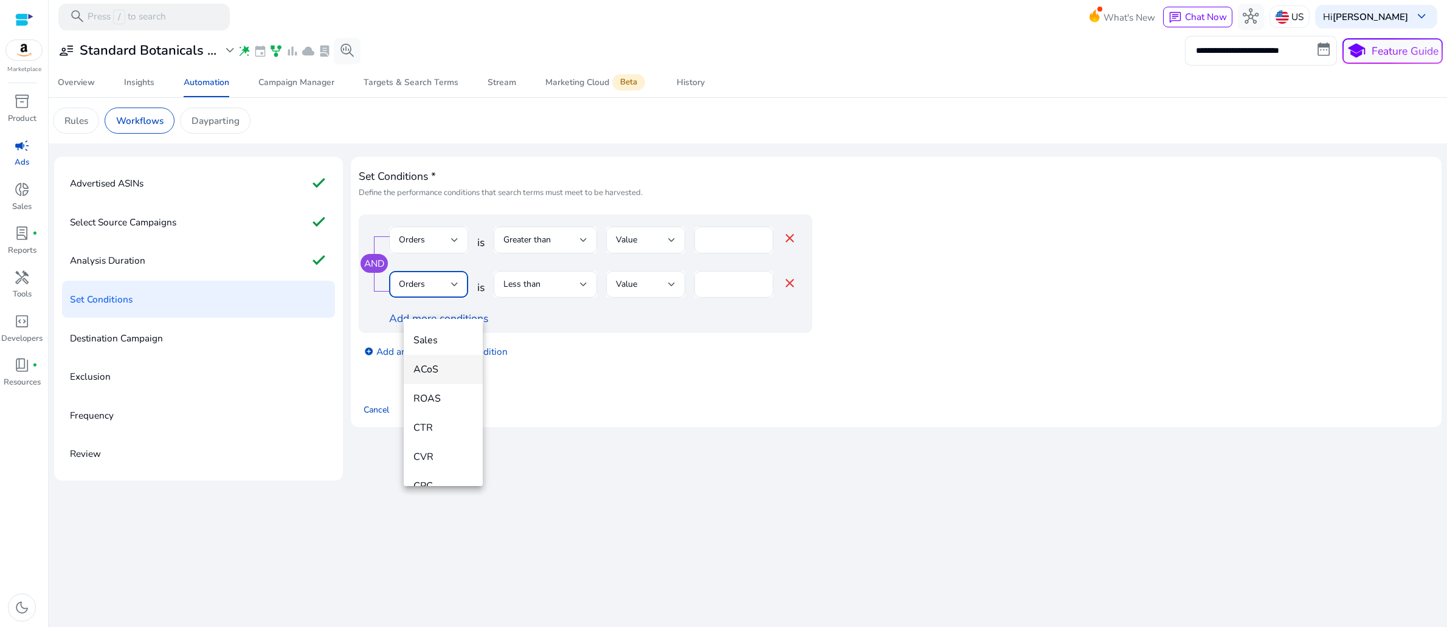
click at [438, 366] on span "ACoS" at bounding box center [443, 369] width 60 height 13
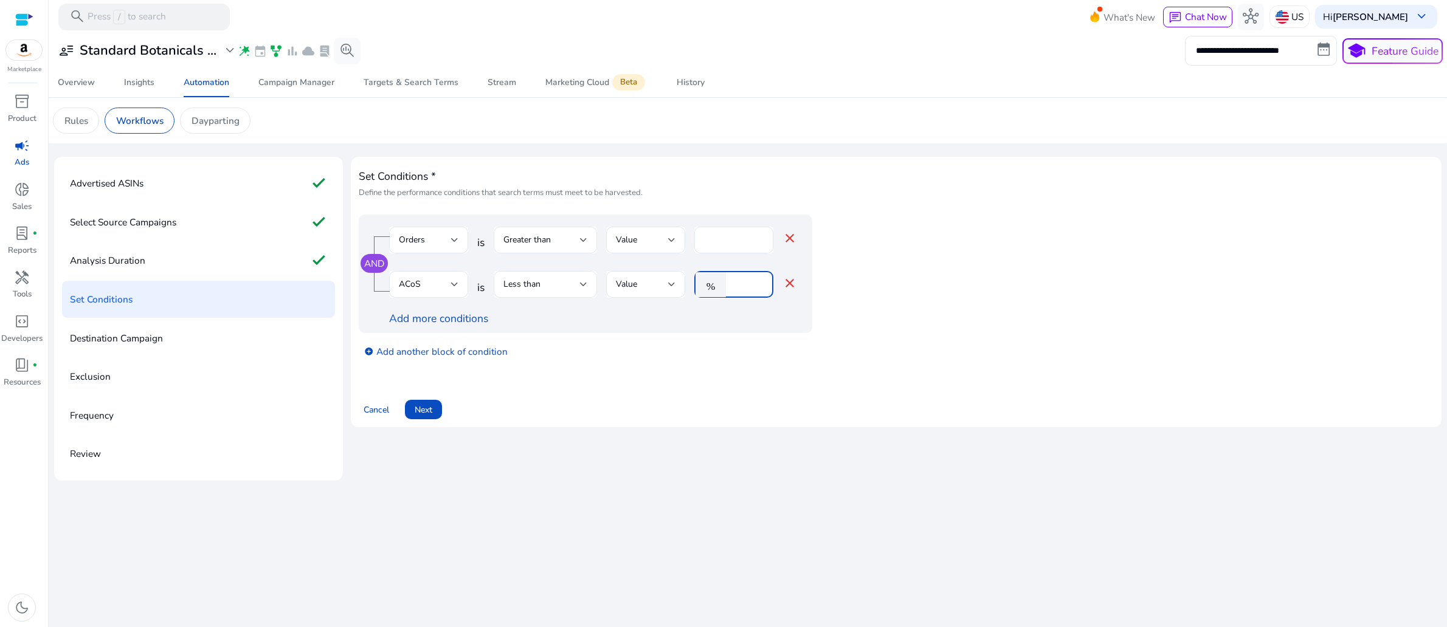
click at [762, 291] on input "*" at bounding box center [748, 284] width 32 height 13
type input "**"
click at [721, 419] on div "Set Conditions * Define the performance conditions that search terms must meet …" at bounding box center [896, 292] width 1075 height 255
click at [432, 416] on span "Next" at bounding box center [424, 410] width 18 height 13
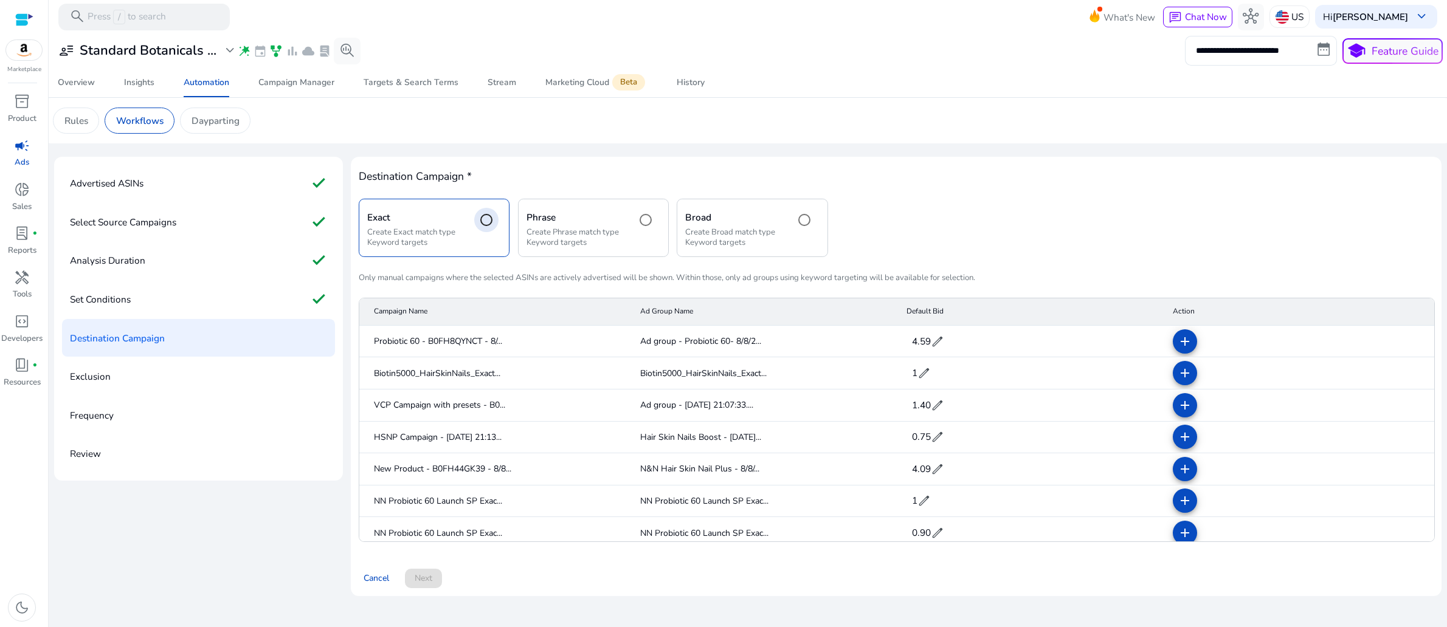
scroll to position [123, 0]
click at [1180, 341] on mat-icon "add" at bounding box center [1184, 341] width 15 height 15
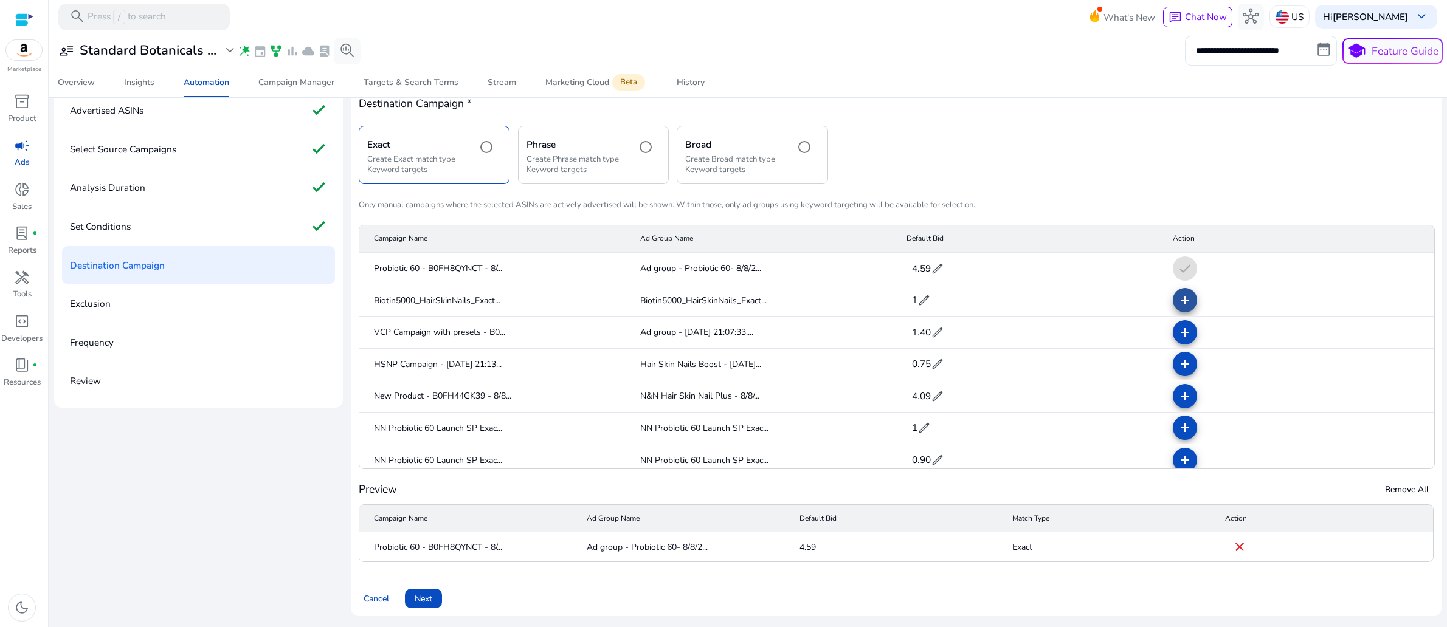
click at [1177, 315] on span at bounding box center [1184, 300] width 29 height 29
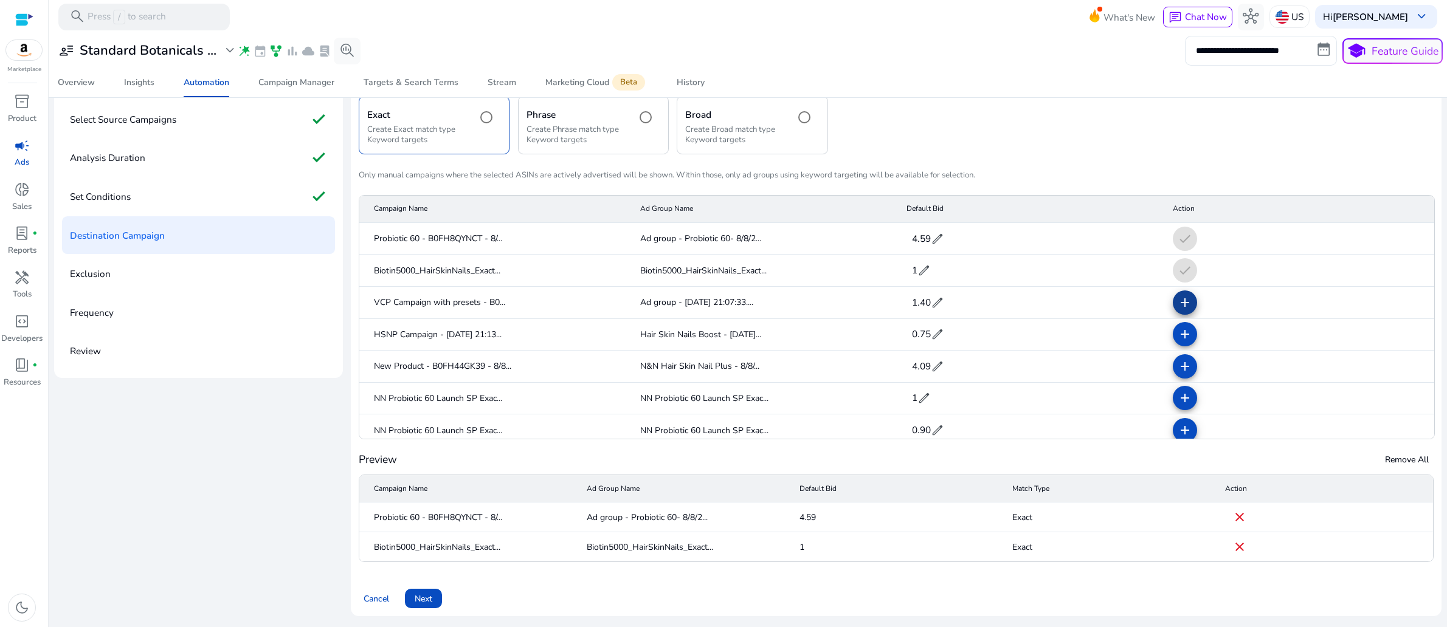
click at [1177, 310] on mat-icon "add" at bounding box center [1184, 302] width 15 height 15
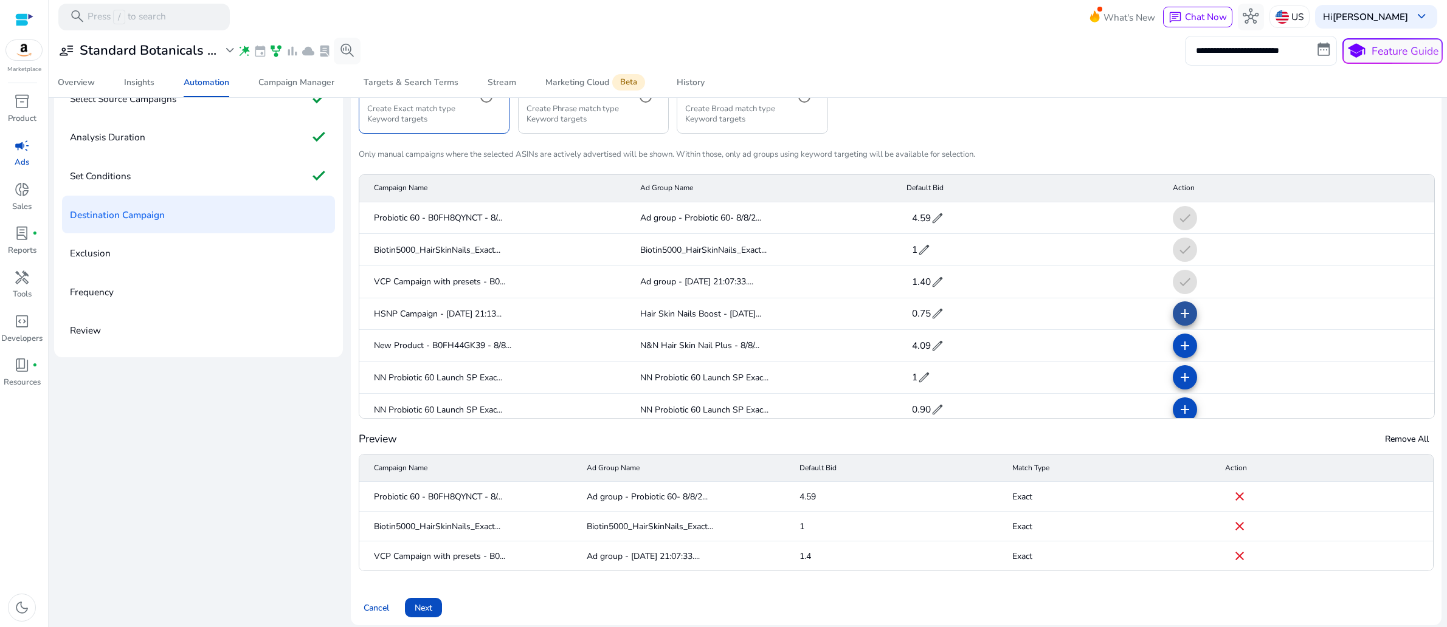
click at [1177, 321] on mat-icon "add" at bounding box center [1184, 313] width 15 height 15
click at [1177, 353] on mat-icon "add" at bounding box center [1184, 346] width 15 height 15
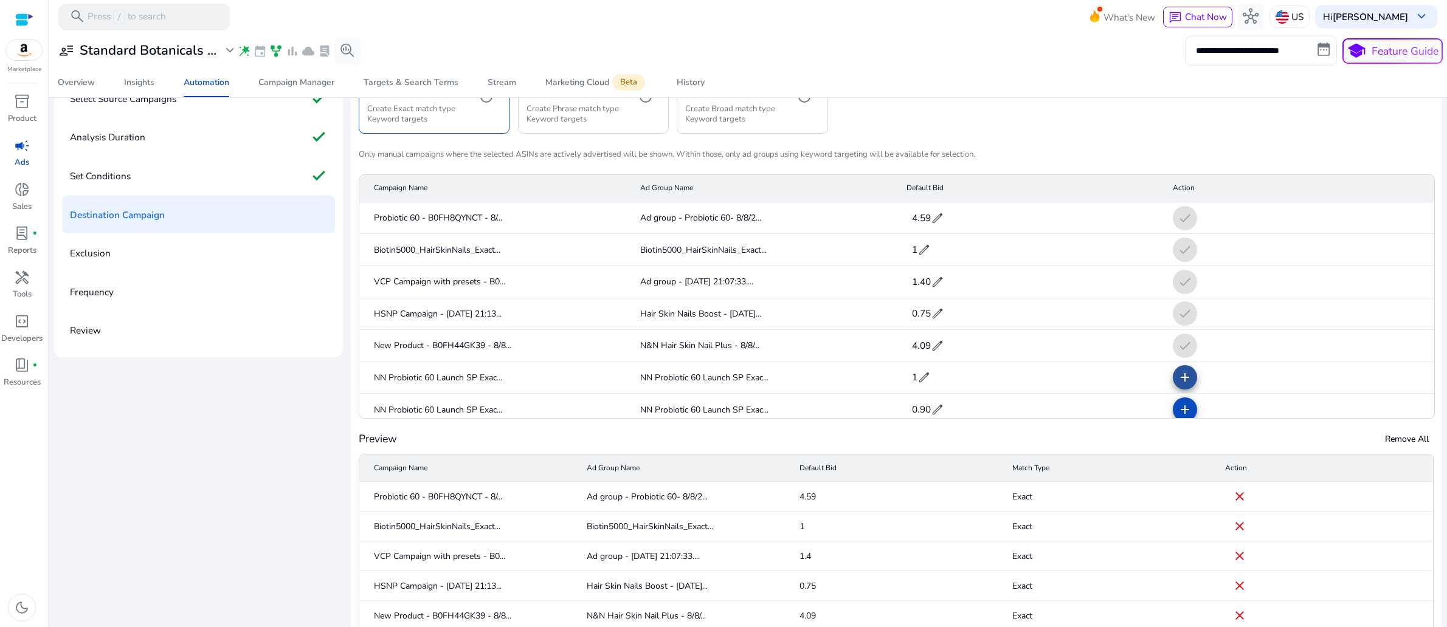
click at [1177, 385] on mat-icon "add" at bounding box center [1184, 377] width 15 height 15
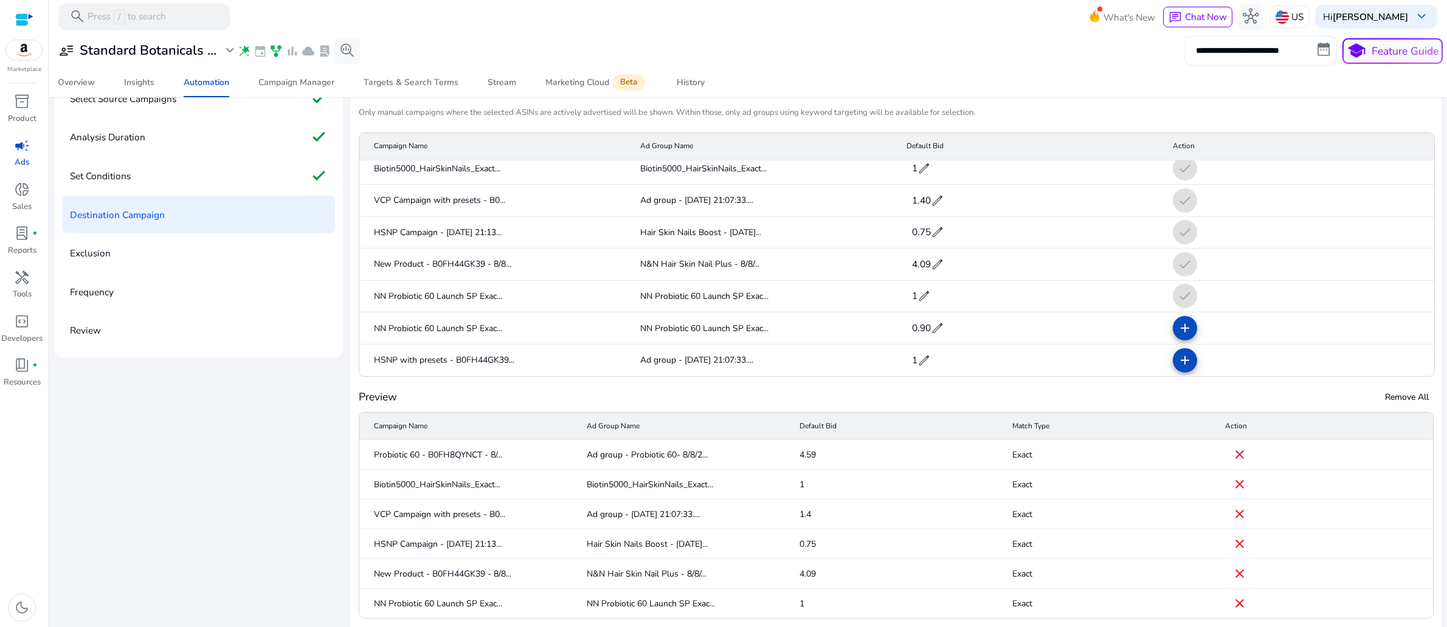
scroll to position [114, 0]
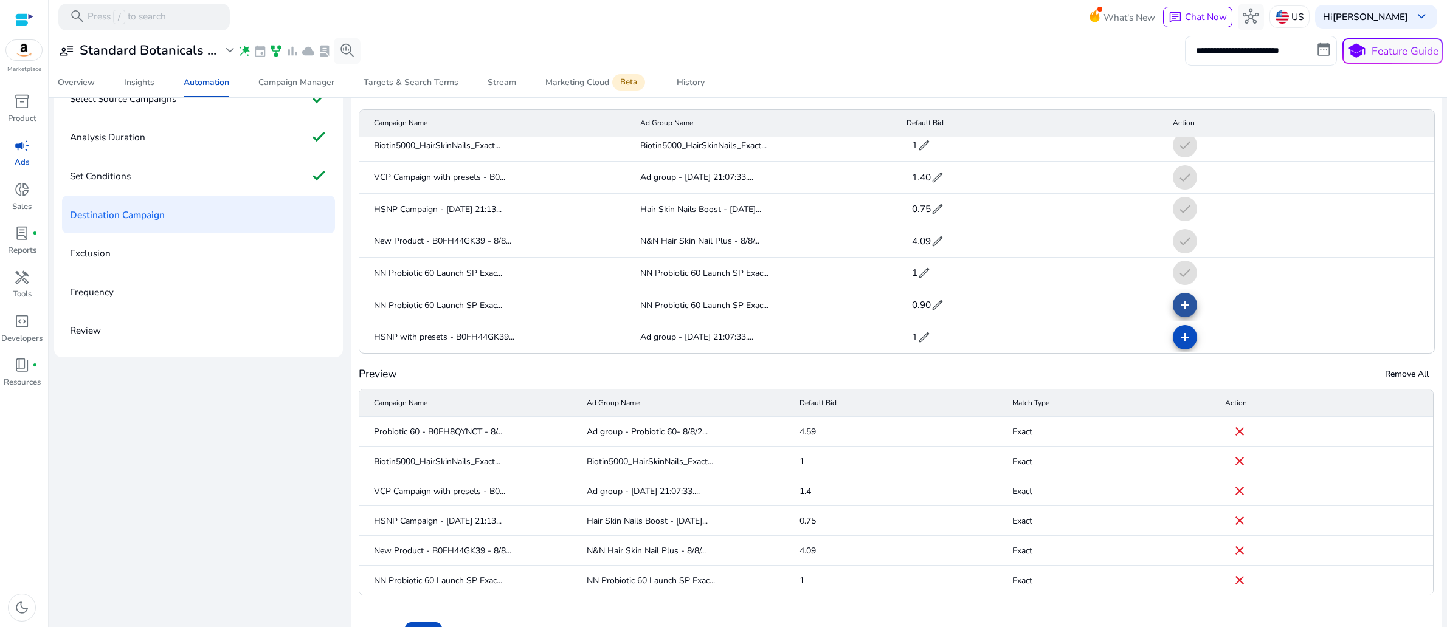
click at [1177, 312] on mat-icon "add" at bounding box center [1184, 305] width 15 height 15
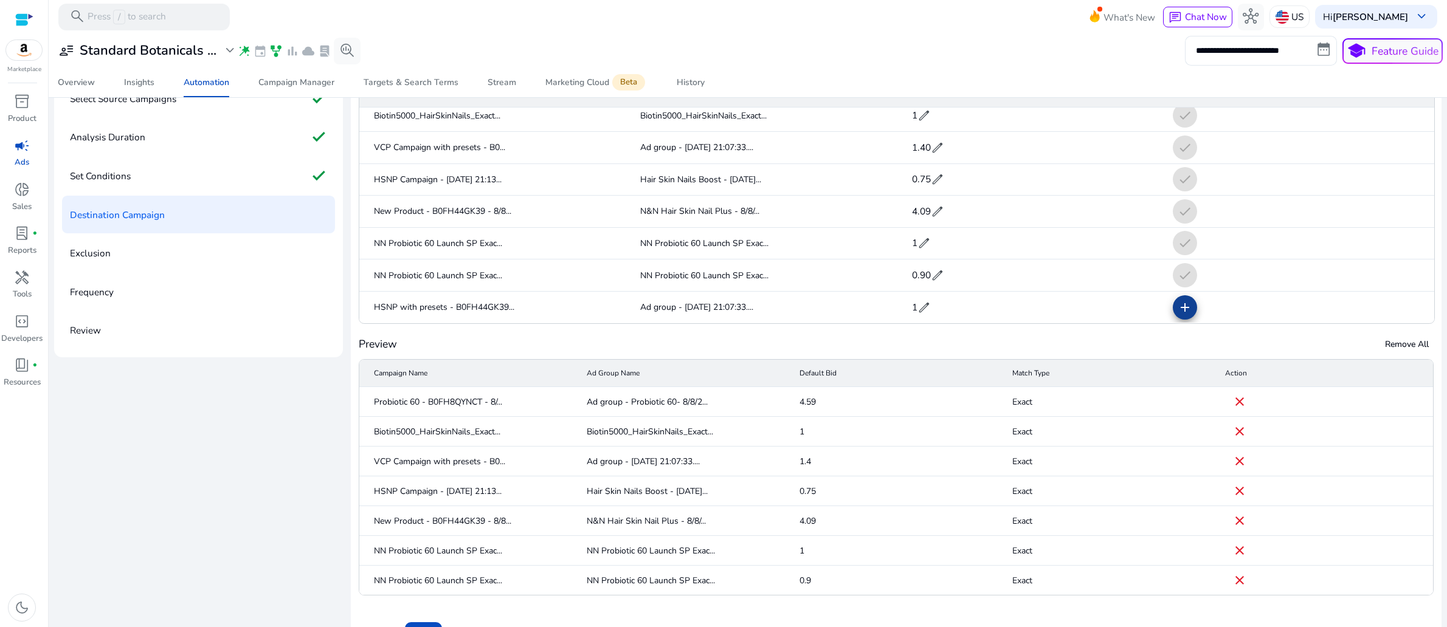
click at [1177, 315] on mat-icon "add" at bounding box center [1184, 307] width 15 height 15
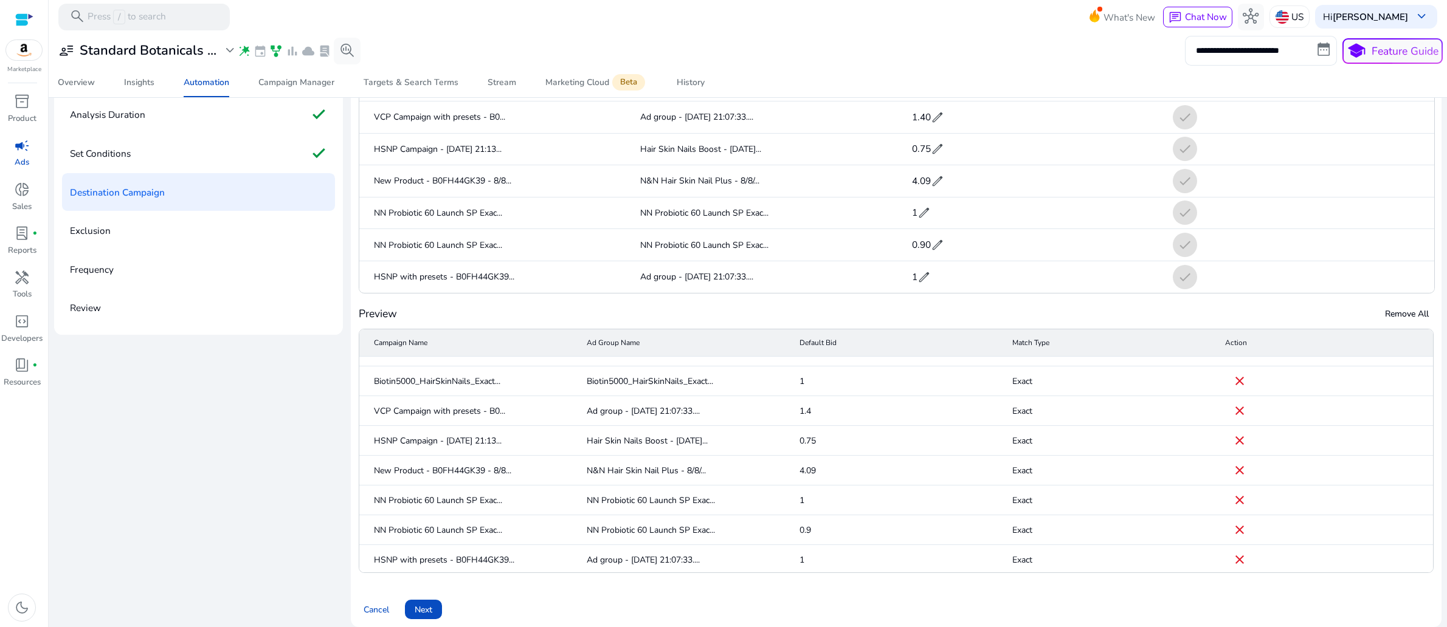
scroll to position [193, 0]
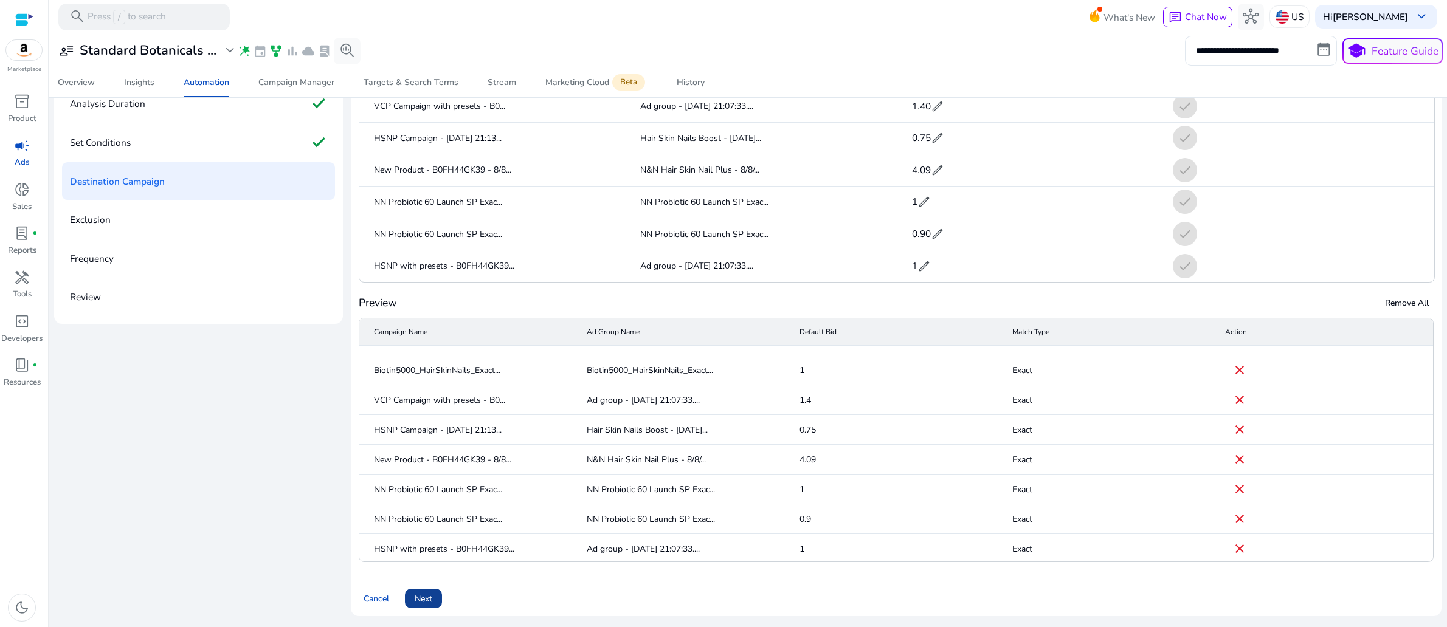
click at [432, 593] on span "Next" at bounding box center [424, 599] width 18 height 13
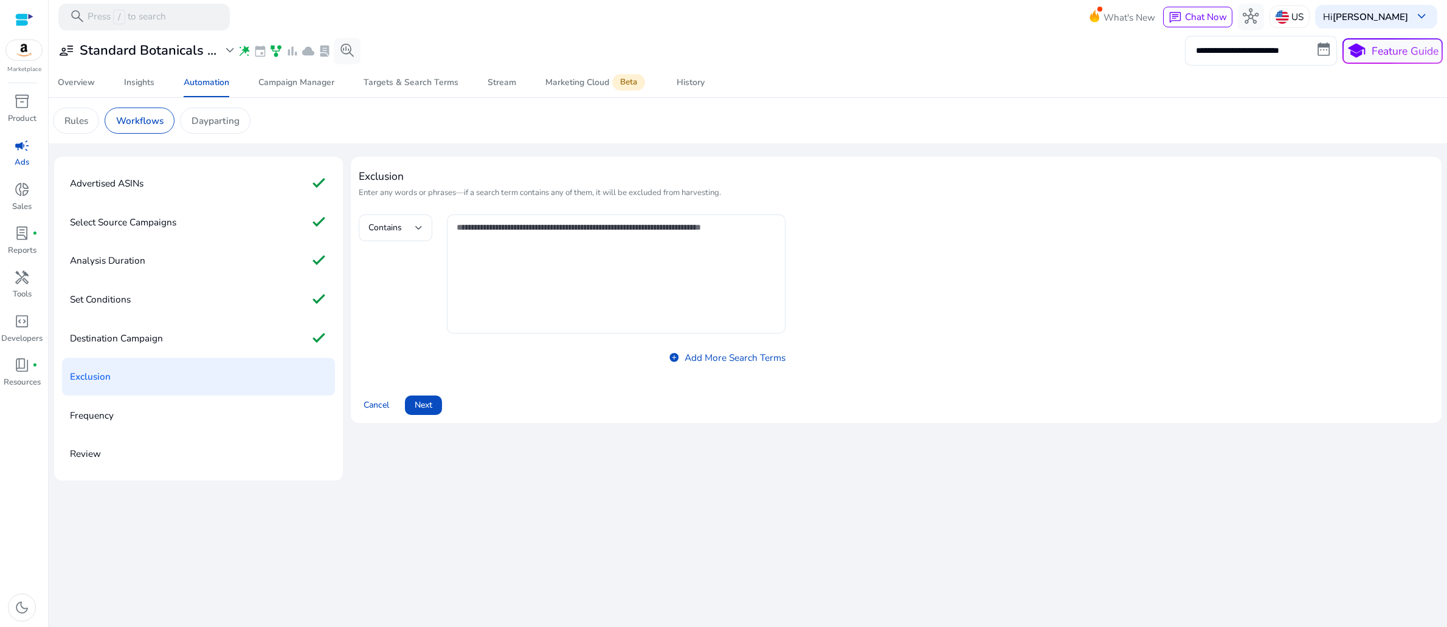
scroll to position [47, 0]
click at [537, 280] on textarea at bounding box center [616, 274] width 320 height 107
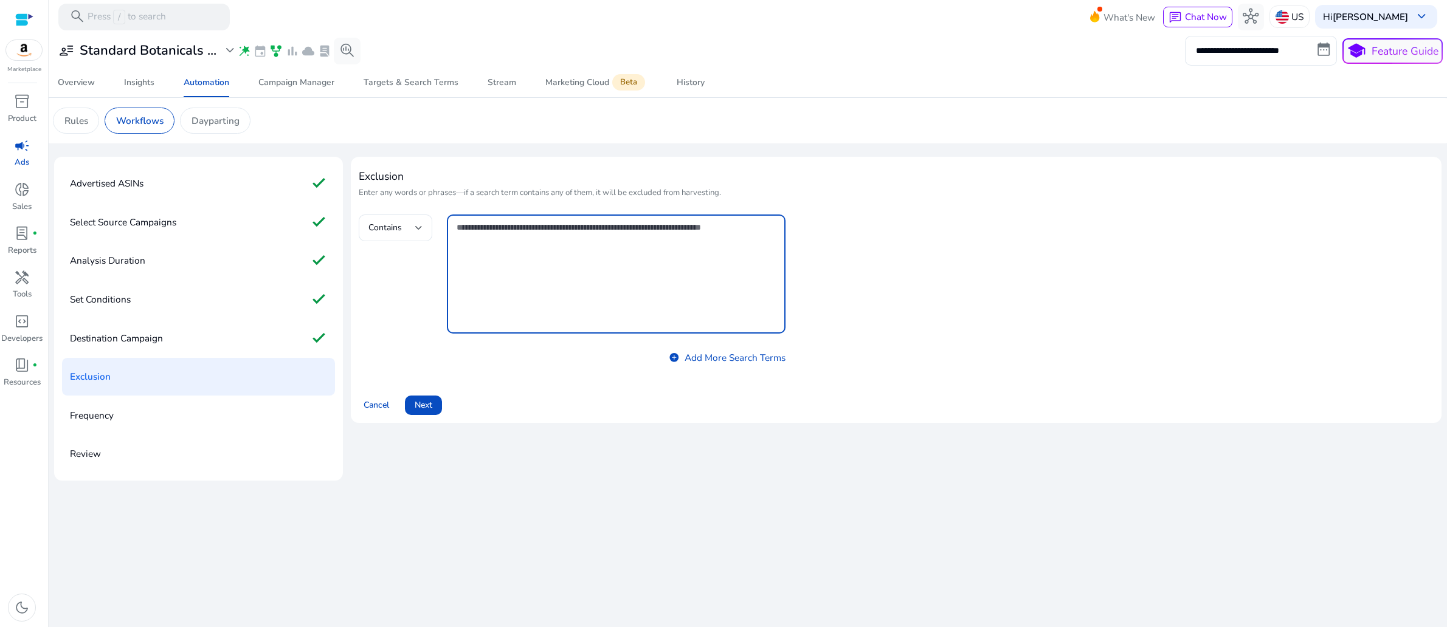
scroll to position [0, 0]
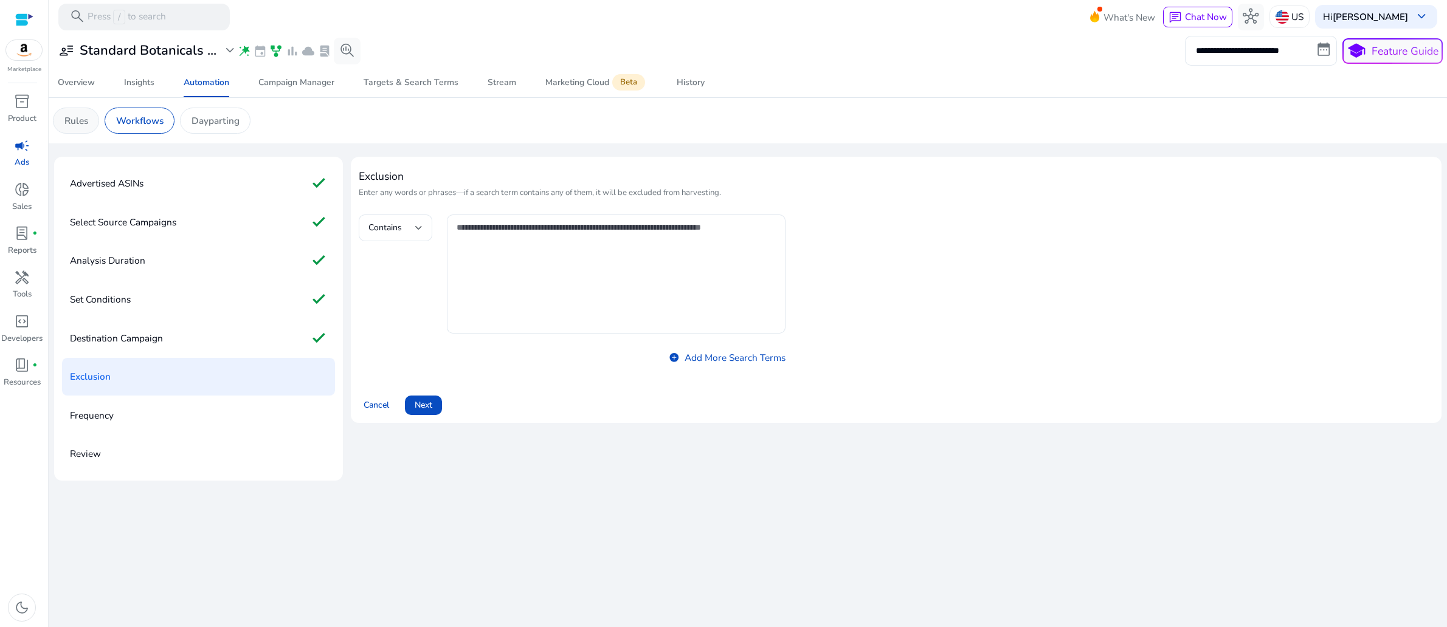
click at [88, 128] on p "Rules" at bounding box center [76, 121] width 24 height 14
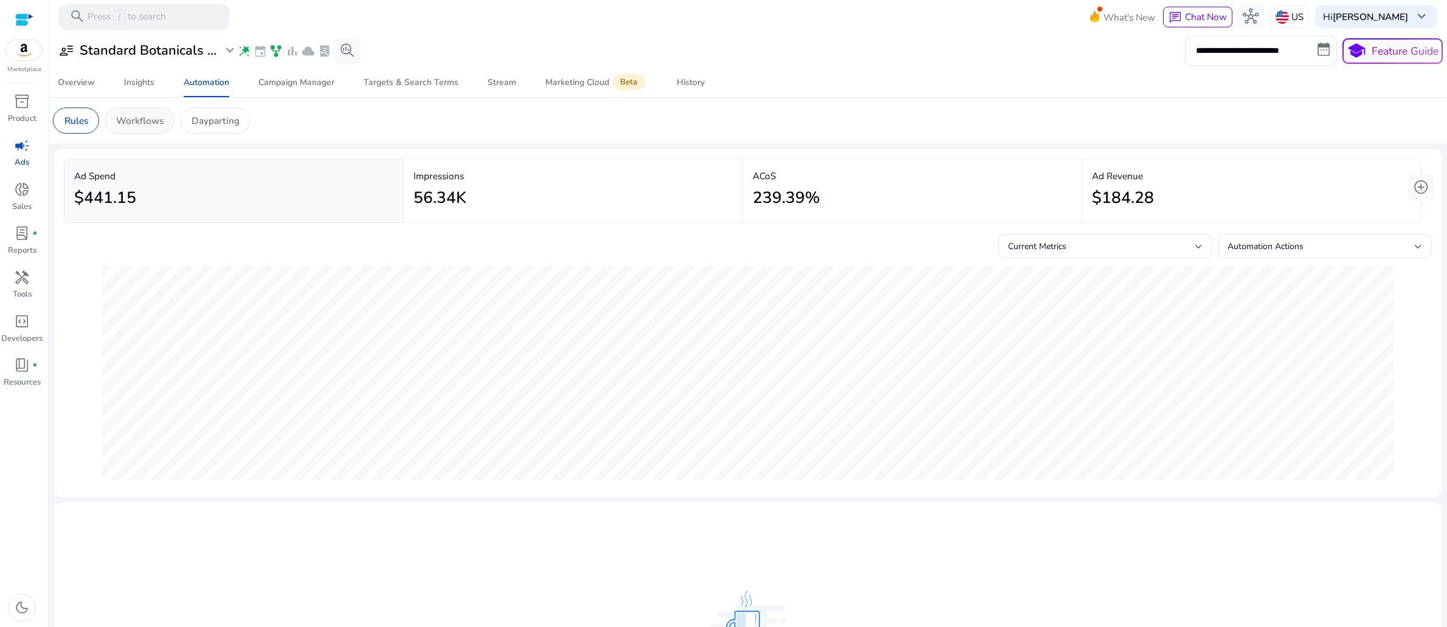
click at [163, 128] on p "Workflows" at bounding box center [139, 121] width 47 height 14
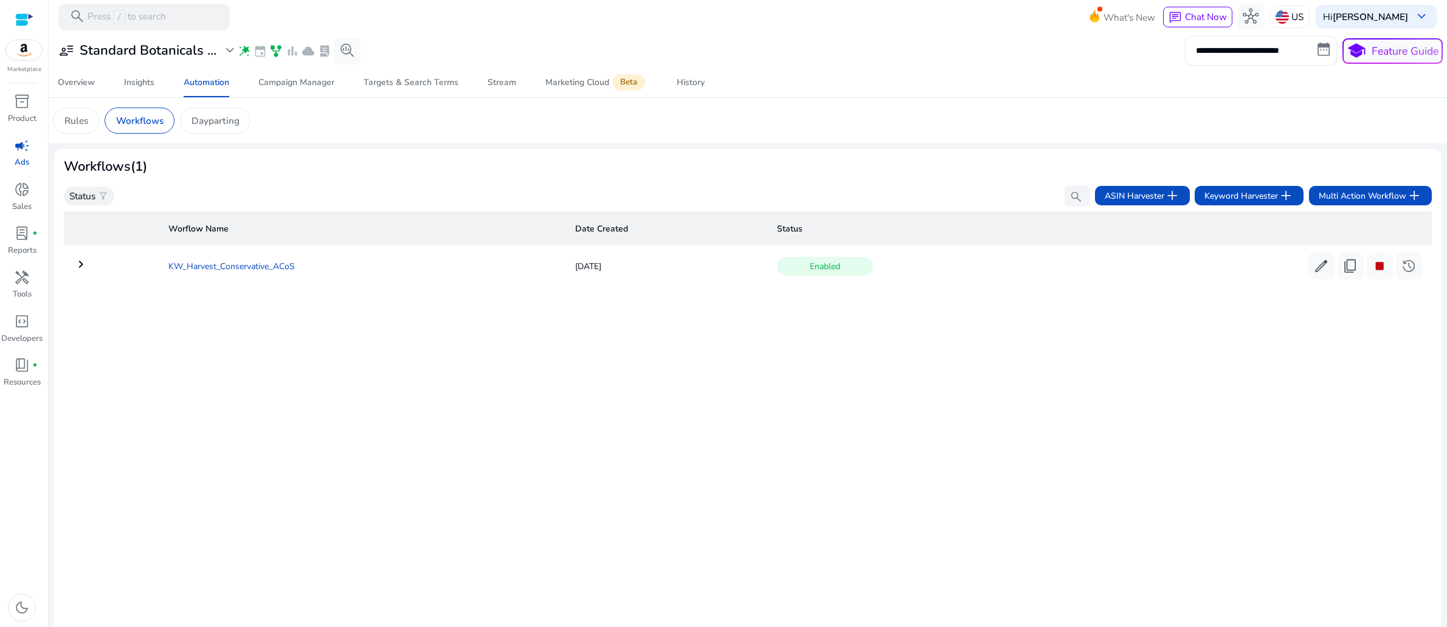
click at [232, 282] on td "KW_Harvest_Conservative_ACoS" at bounding box center [362, 266] width 407 height 32
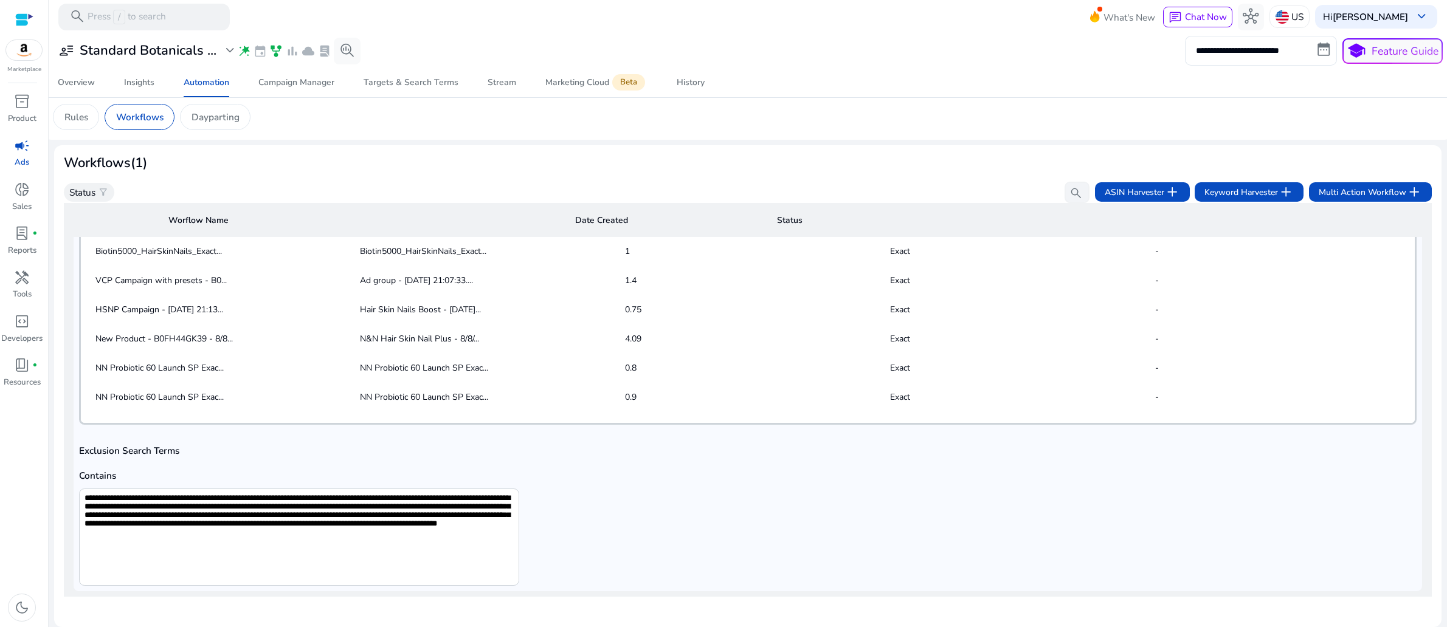
scroll to position [50, 0]
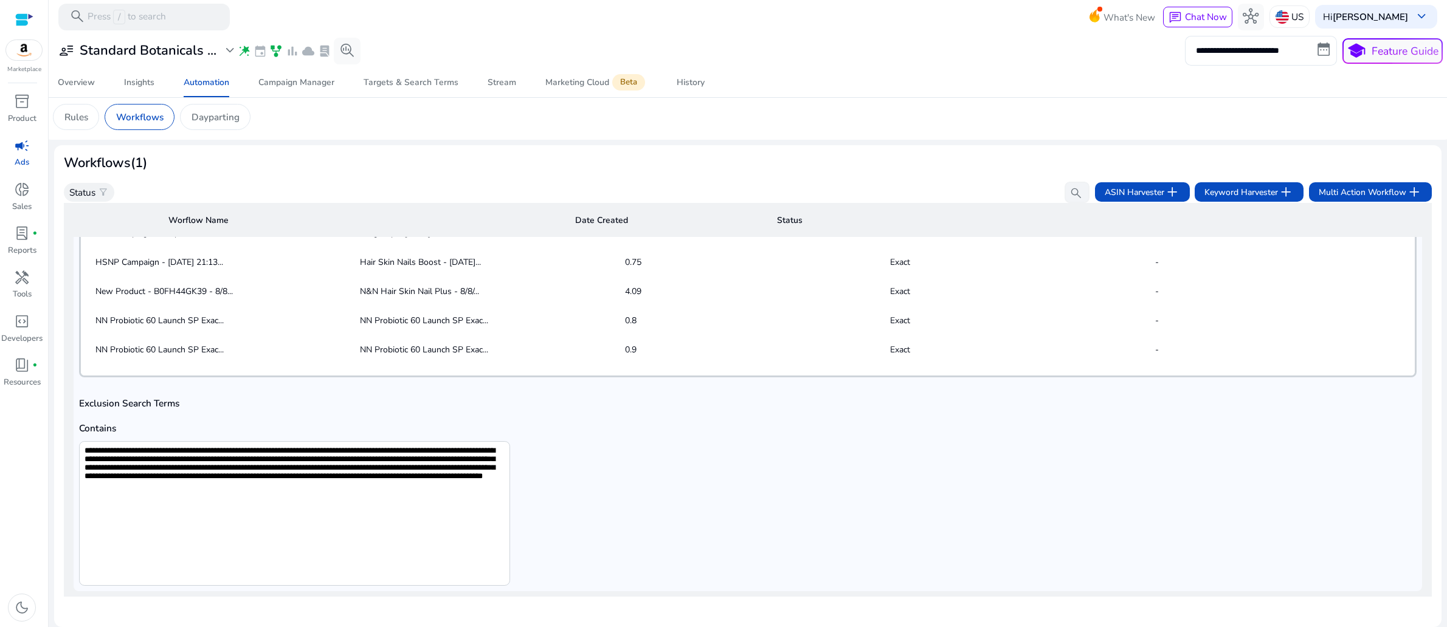
drag, startPoint x: 95, startPoint y: 433, endPoint x: 329, endPoint y: 595, distance: 284.9
click at [329, 595] on div "Worflow Name Date Created Status keyboard_arrow_down KW_Harvest_Conservative_AC…" at bounding box center [748, 410] width 1368 height 415
click at [125, 58] on h3 "Standard Botanicals ..." at bounding box center [148, 51] width 137 height 16
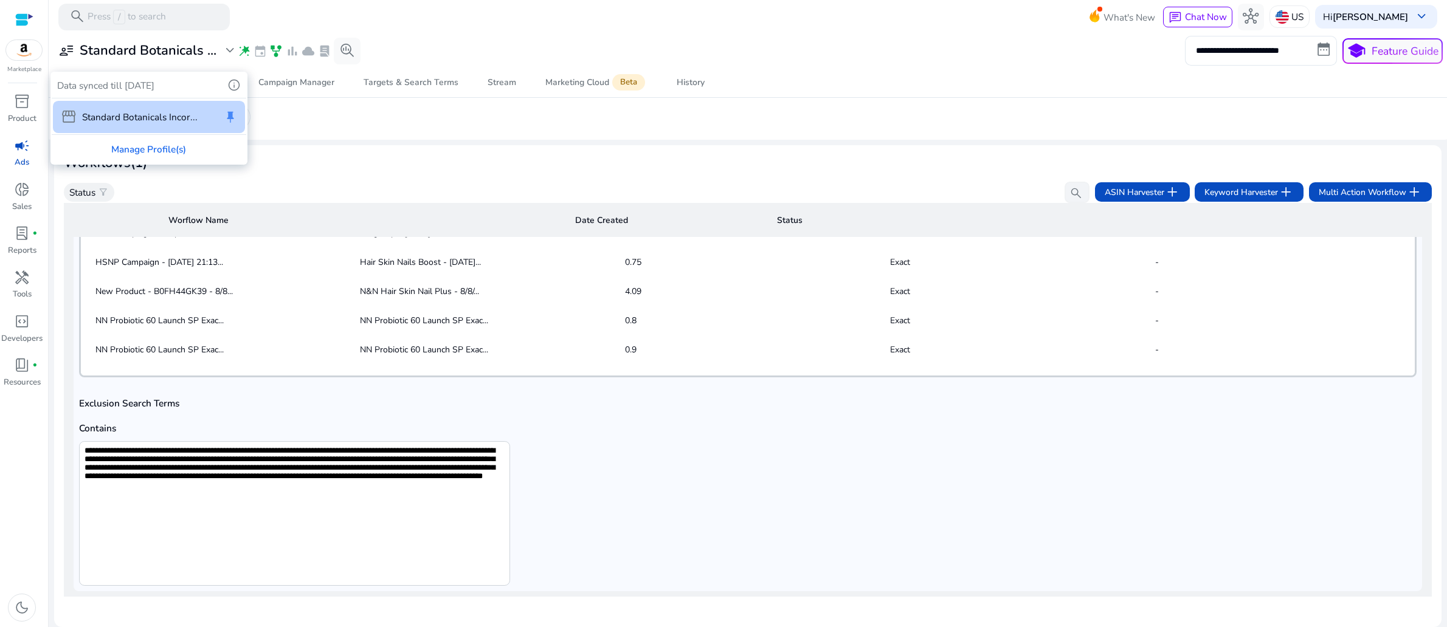
click at [125, 59] on div at bounding box center [723, 313] width 1447 height 627
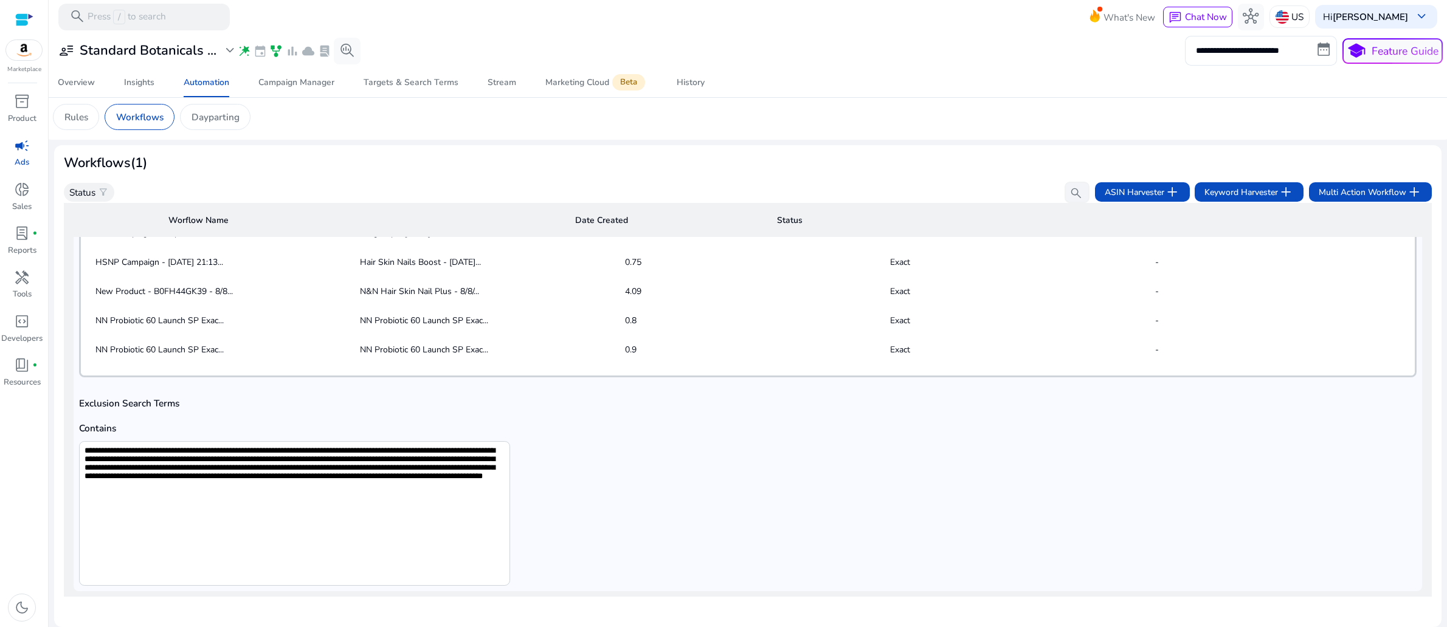
click at [917, 478] on div "**********" at bounding box center [748, 503] width 1338 height 168
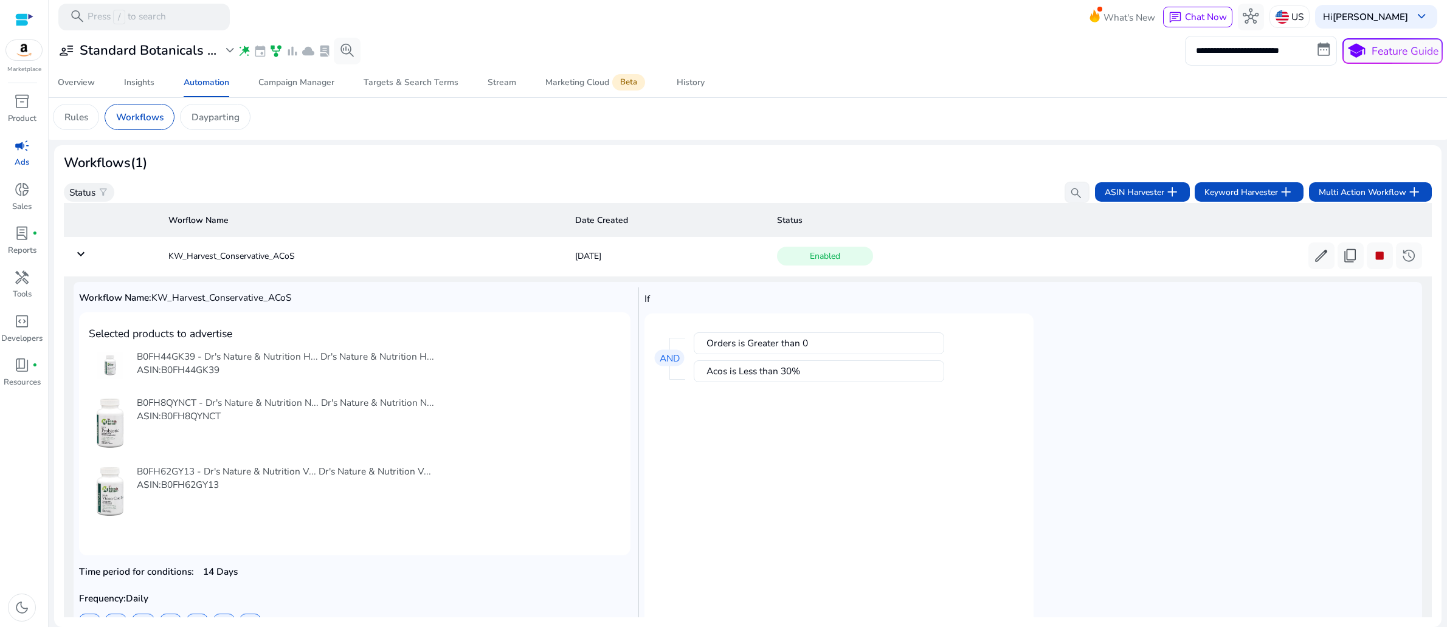
scroll to position [0, 0]
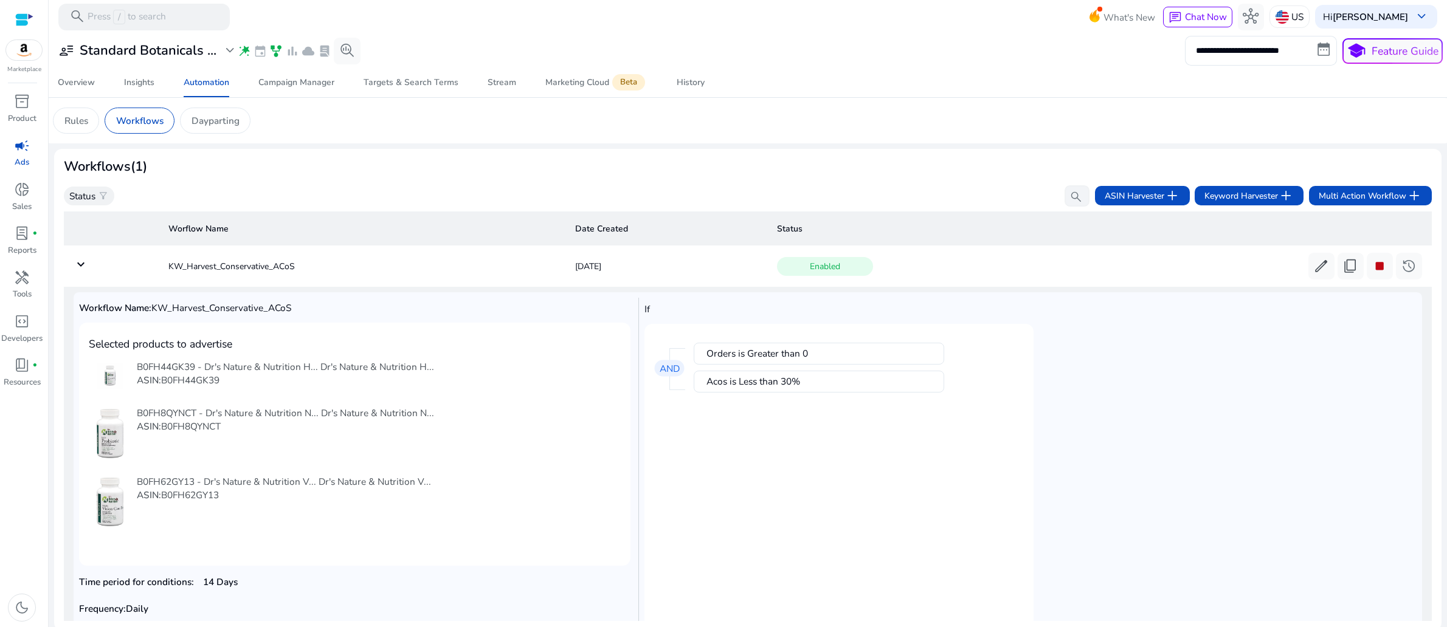
scroll to position [50, 0]
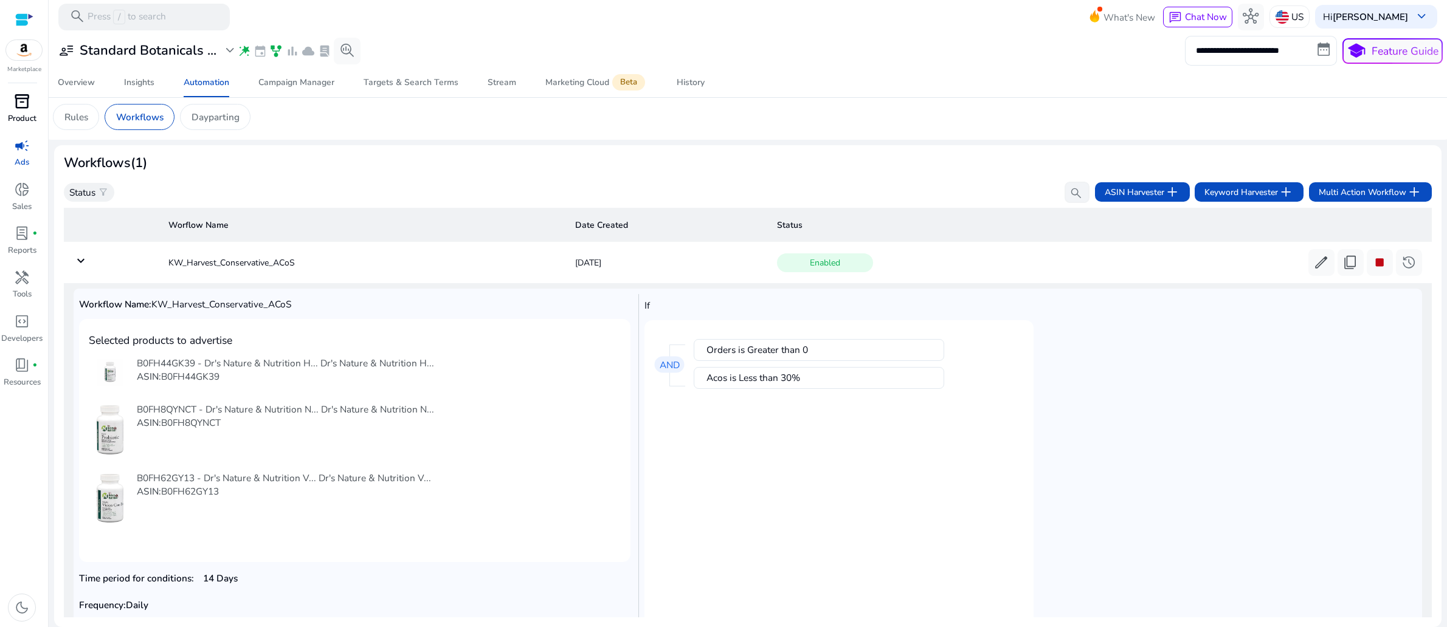
click at [29, 109] on span "inventory_2" at bounding box center [22, 102] width 16 height 16
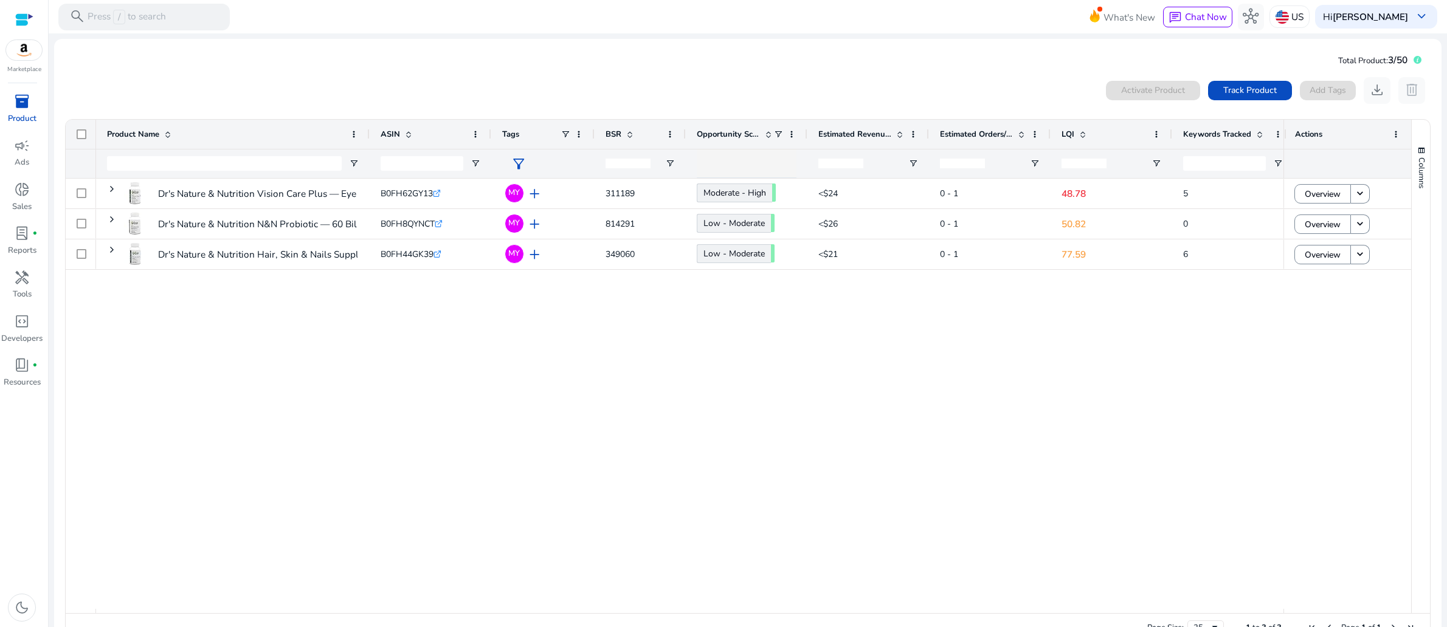
click at [636, 418] on div "Dr's Nature & Nutrition Vision Care Plus — Eye Support Supplement... B0FH62GY13…" at bounding box center [689, 394] width 1187 height 430
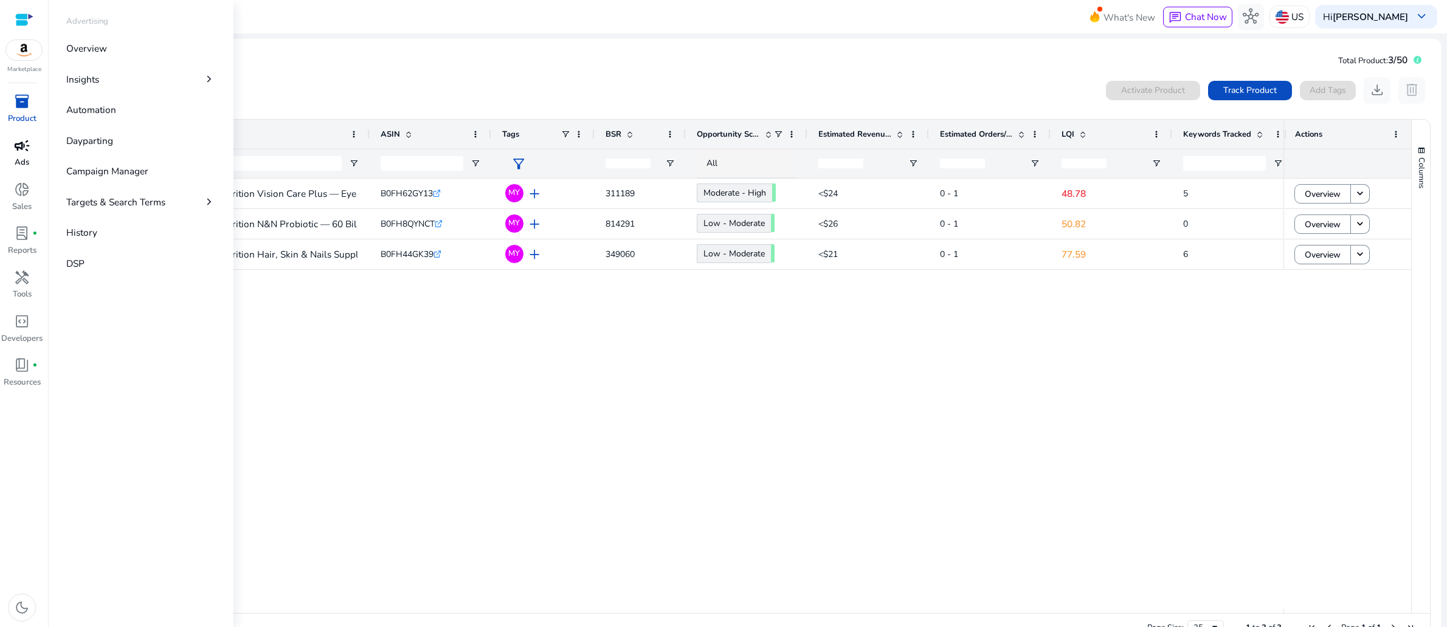
click at [14, 154] on span "campaign" at bounding box center [22, 146] width 16 height 16
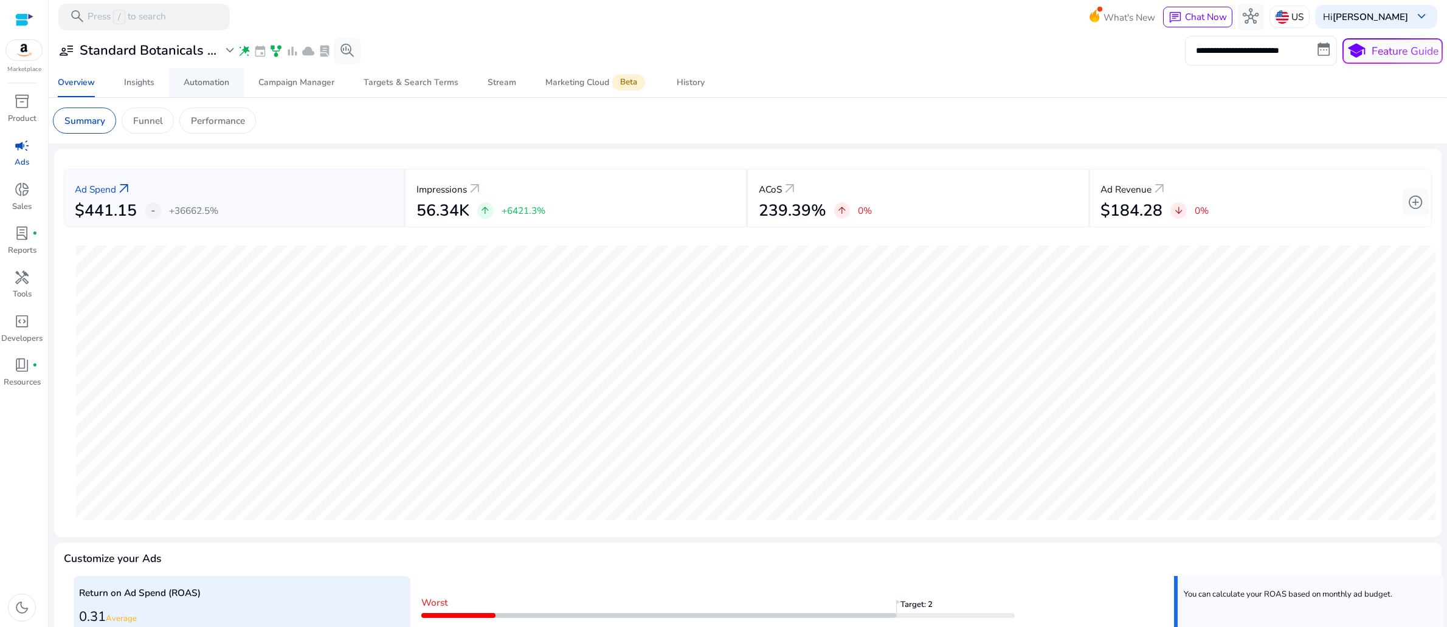
click at [212, 87] on div "Automation" at bounding box center [207, 82] width 46 height 9
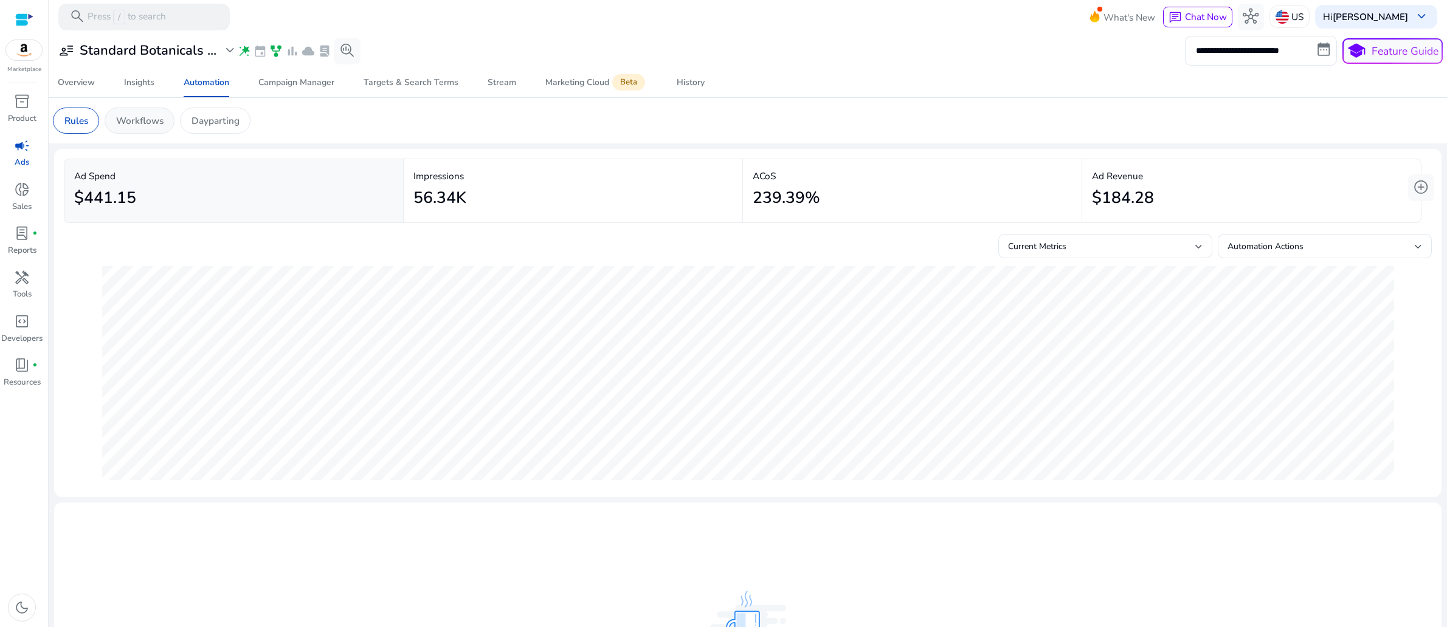
click at [163, 128] on p "Workflows" at bounding box center [139, 121] width 47 height 14
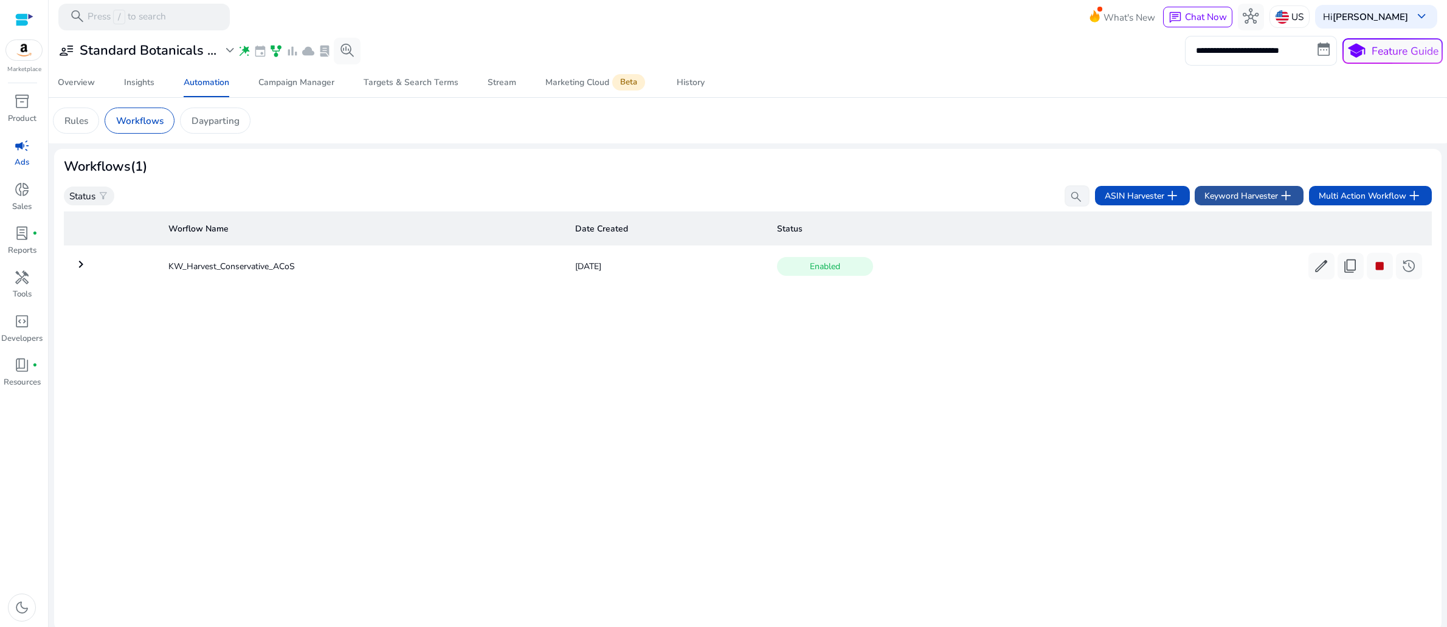
click at [1225, 204] on span "Keyword Harvester add" at bounding box center [1248, 196] width 89 height 16
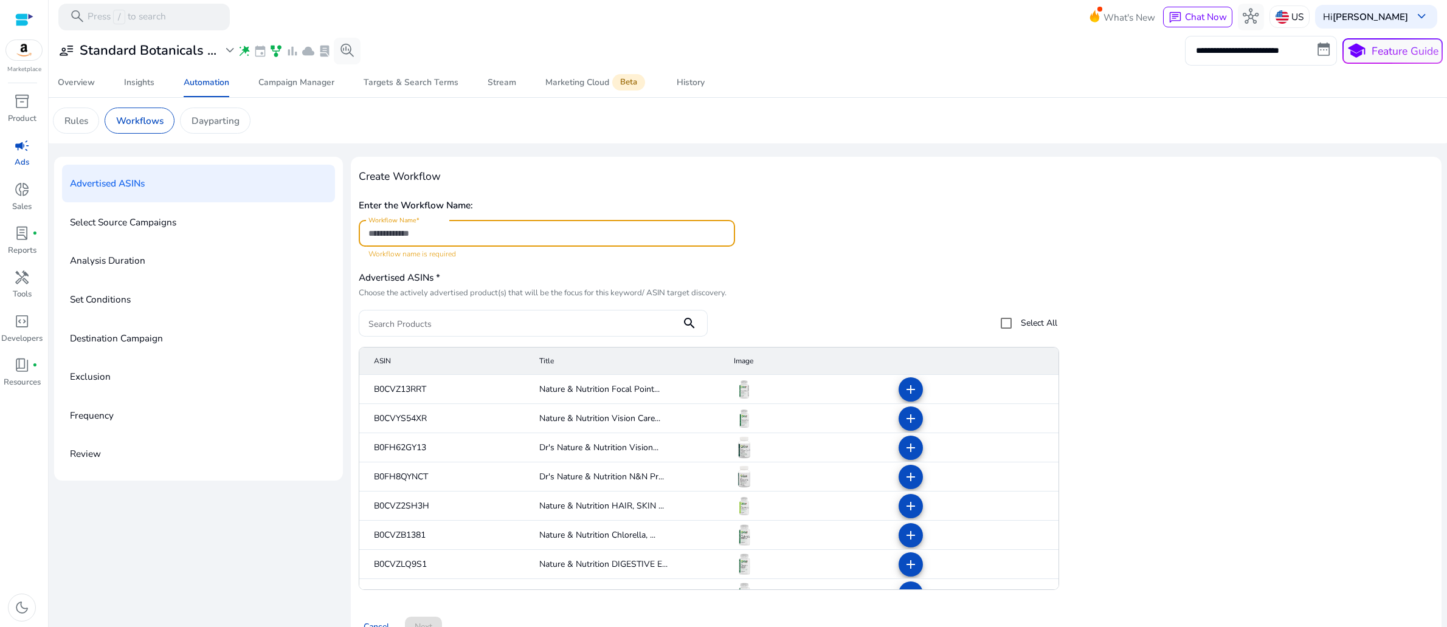
click at [450, 240] on input "Workflow Name" at bounding box center [546, 233] width 357 height 13
paste input "**********"
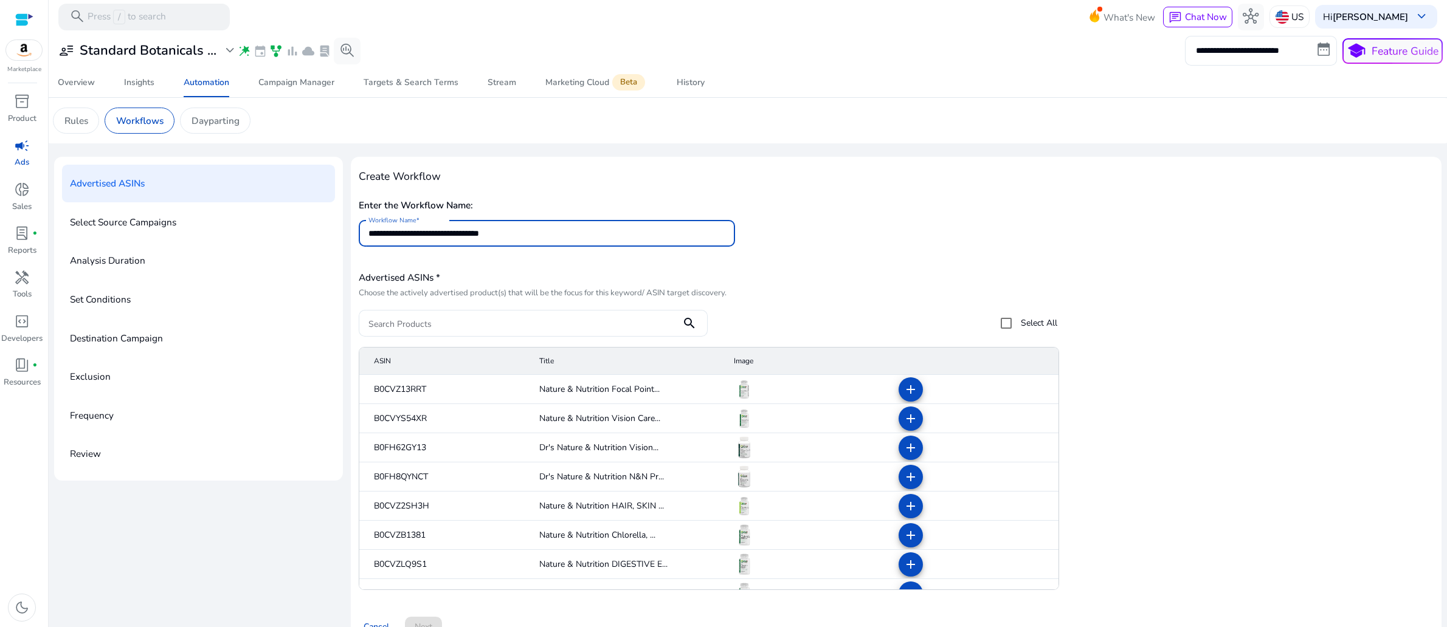
type input "**********"
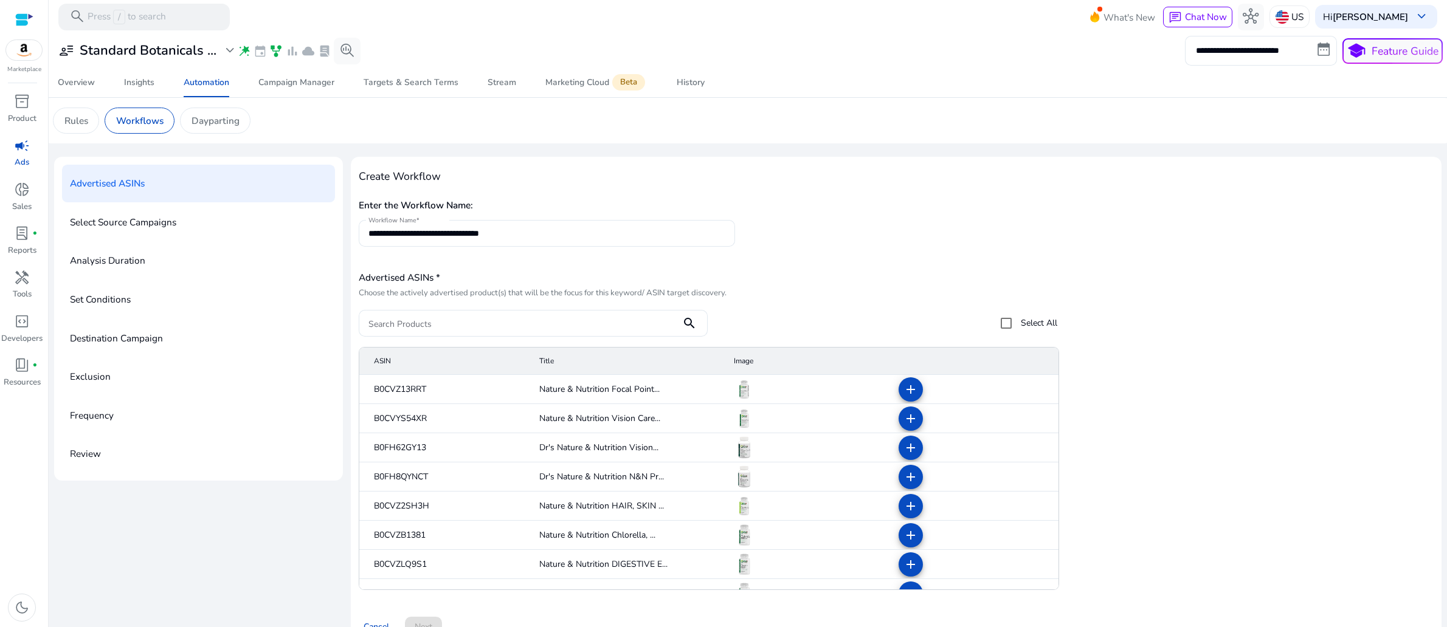
click at [606, 283] on h5 "Advertised ASINs *" at bounding box center [708, 277] width 698 height 11
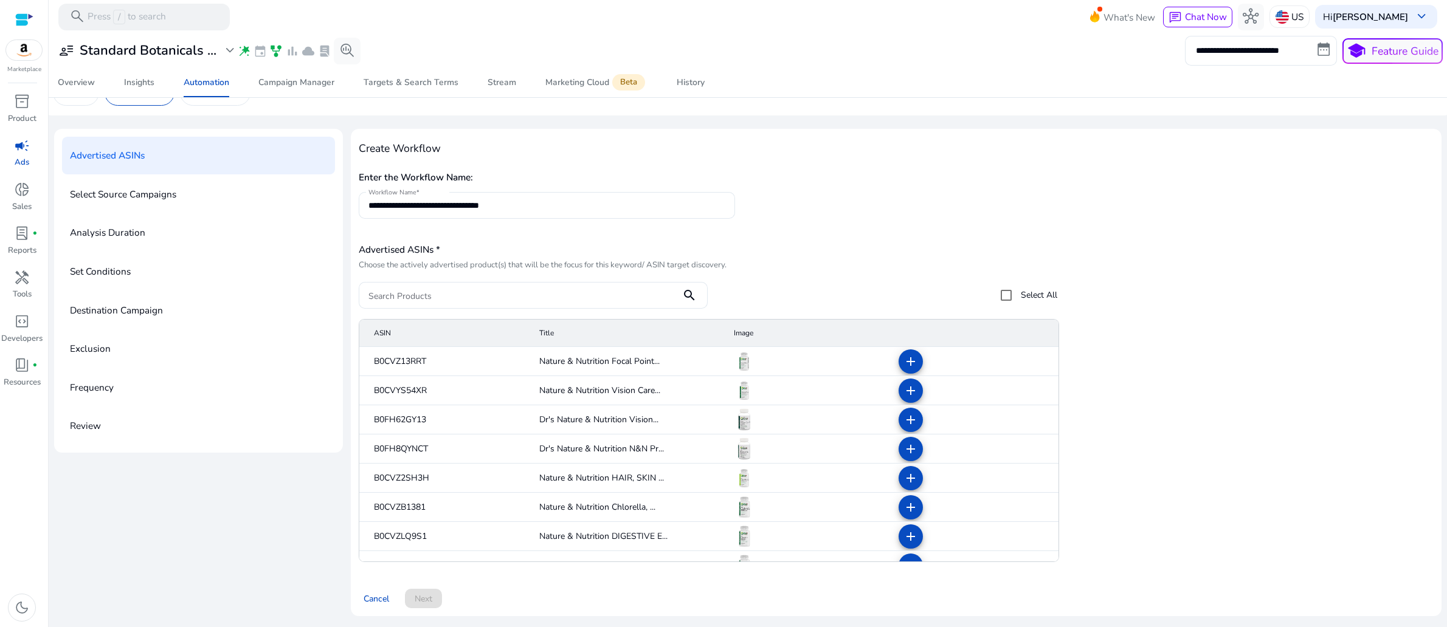
scroll to position [149, 0]
click at [906, 413] on mat-icon "add" at bounding box center [910, 420] width 15 height 15
click at [903, 442] on mat-icon "add" at bounding box center [910, 449] width 15 height 15
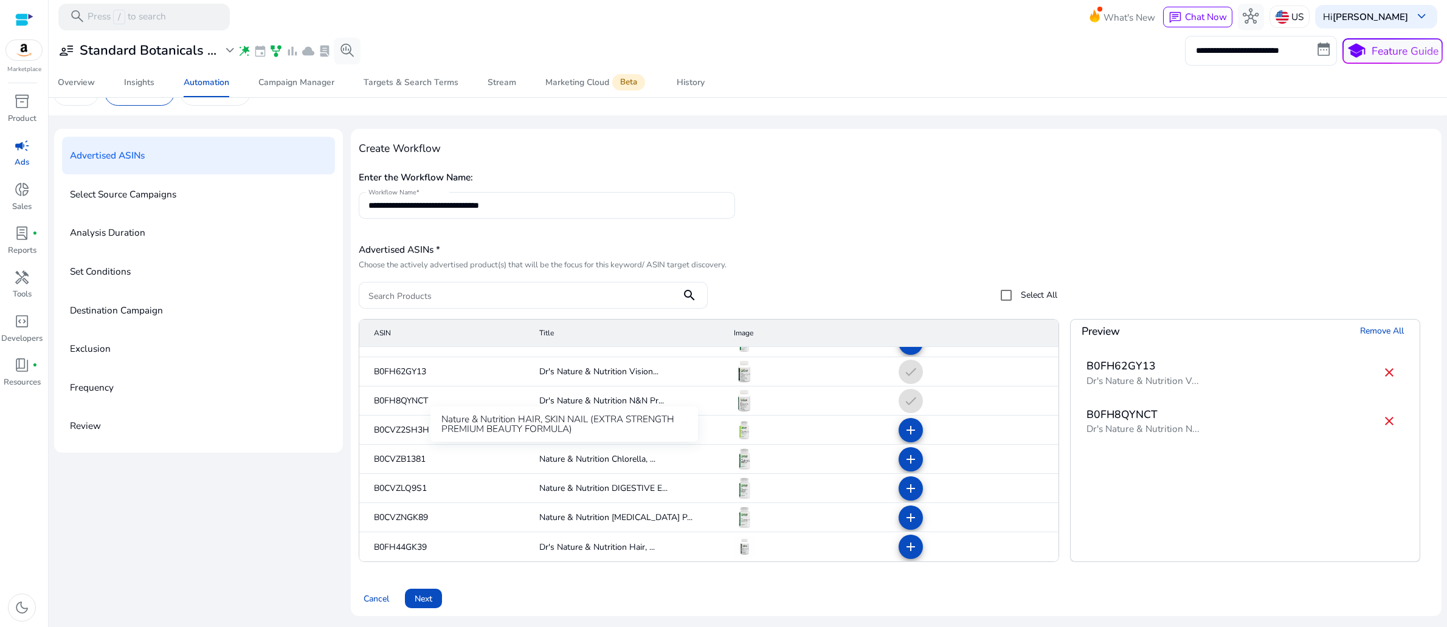
scroll to position [77, 0]
click at [906, 540] on mat-icon "add" at bounding box center [910, 547] width 15 height 15
click at [1176, 176] on div "**********" at bounding box center [896, 199] width 1075 height 64
click at [432, 593] on span "Next" at bounding box center [424, 599] width 18 height 13
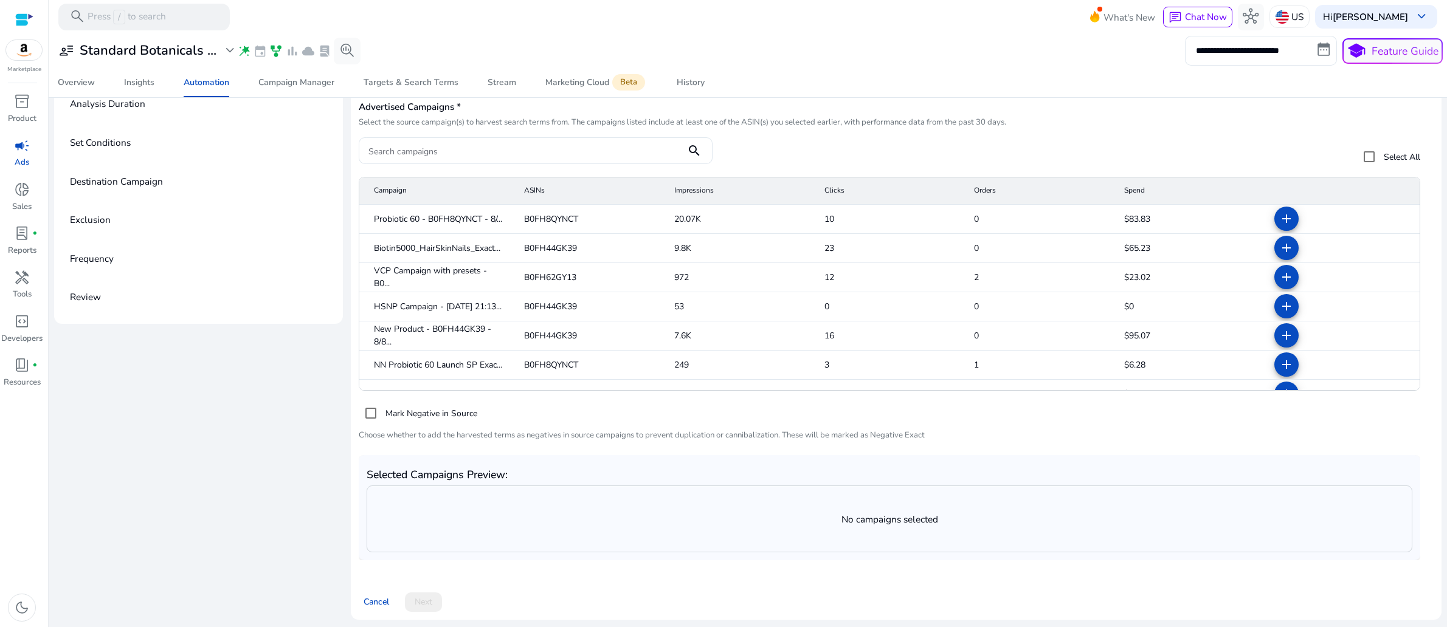
scroll to position [193, 0]
click at [1279, 226] on mat-icon "add" at bounding box center [1286, 219] width 15 height 15
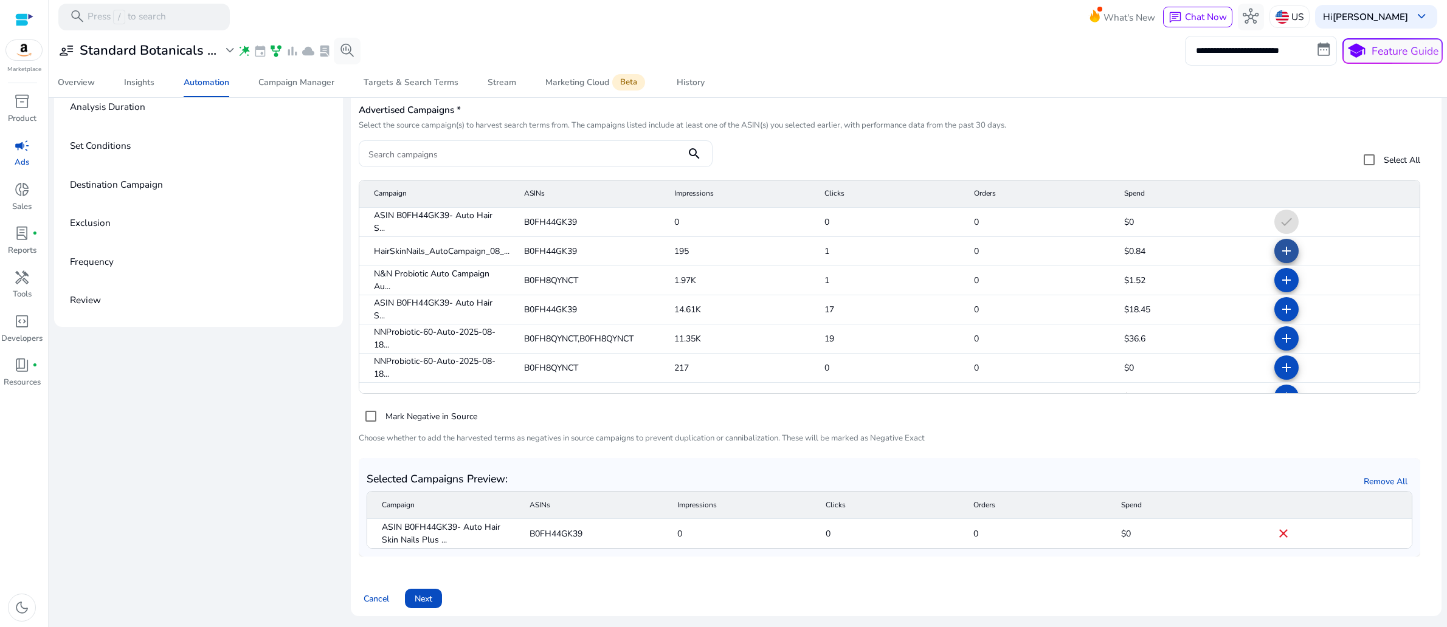
click at [1279, 258] on mat-icon "add" at bounding box center [1286, 251] width 15 height 15
click at [1279, 284] on mat-icon "add" at bounding box center [1286, 277] width 15 height 15
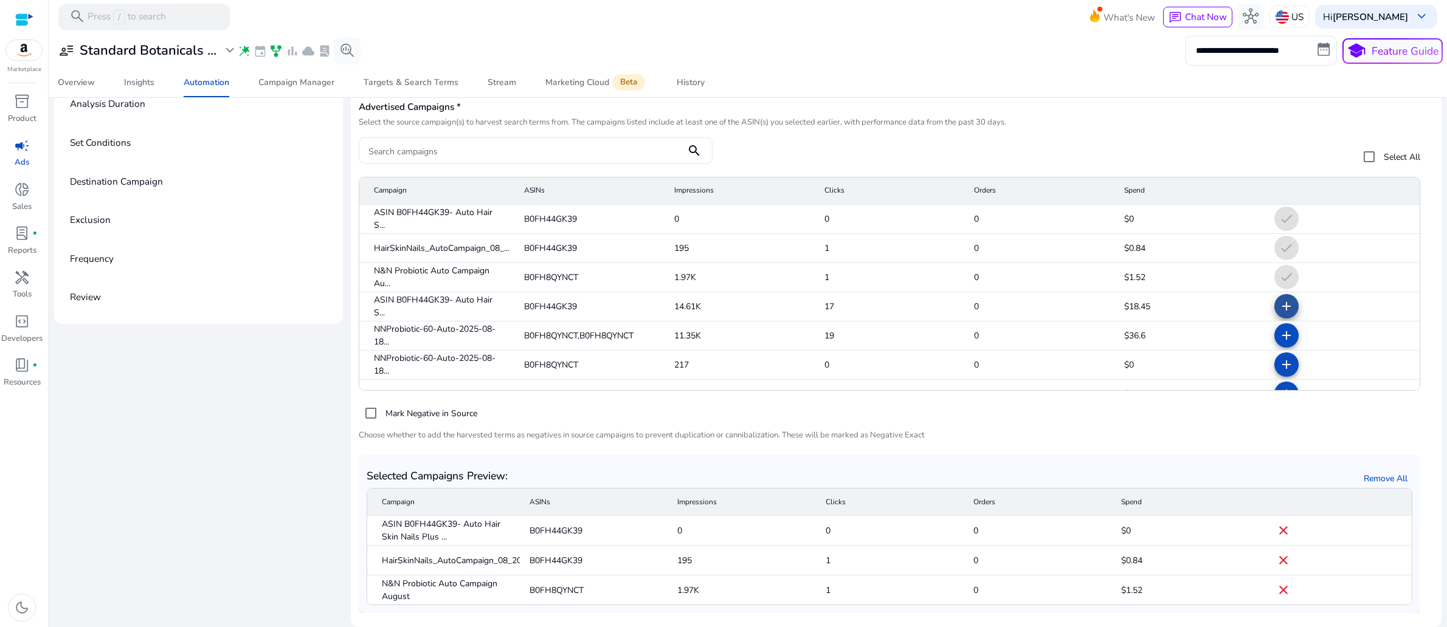
click at [1279, 314] on mat-icon "add" at bounding box center [1286, 306] width 15 height 15
click at [1279, 343] on mat-icon "add" at bounding box center [1286, 335] width 15 height 15
click at [1279, 372] on mat-icon "add" at bounding box center [1286, 364] width 15 height 15
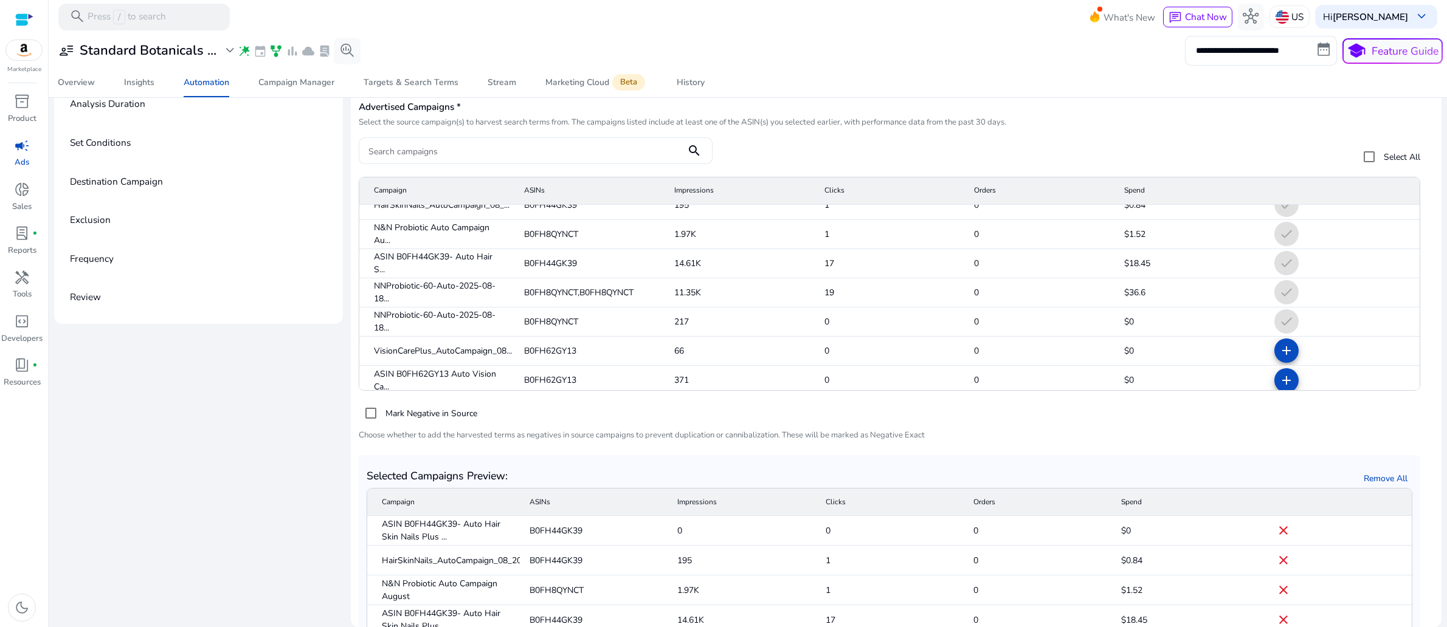
scroll to position [47, 0]
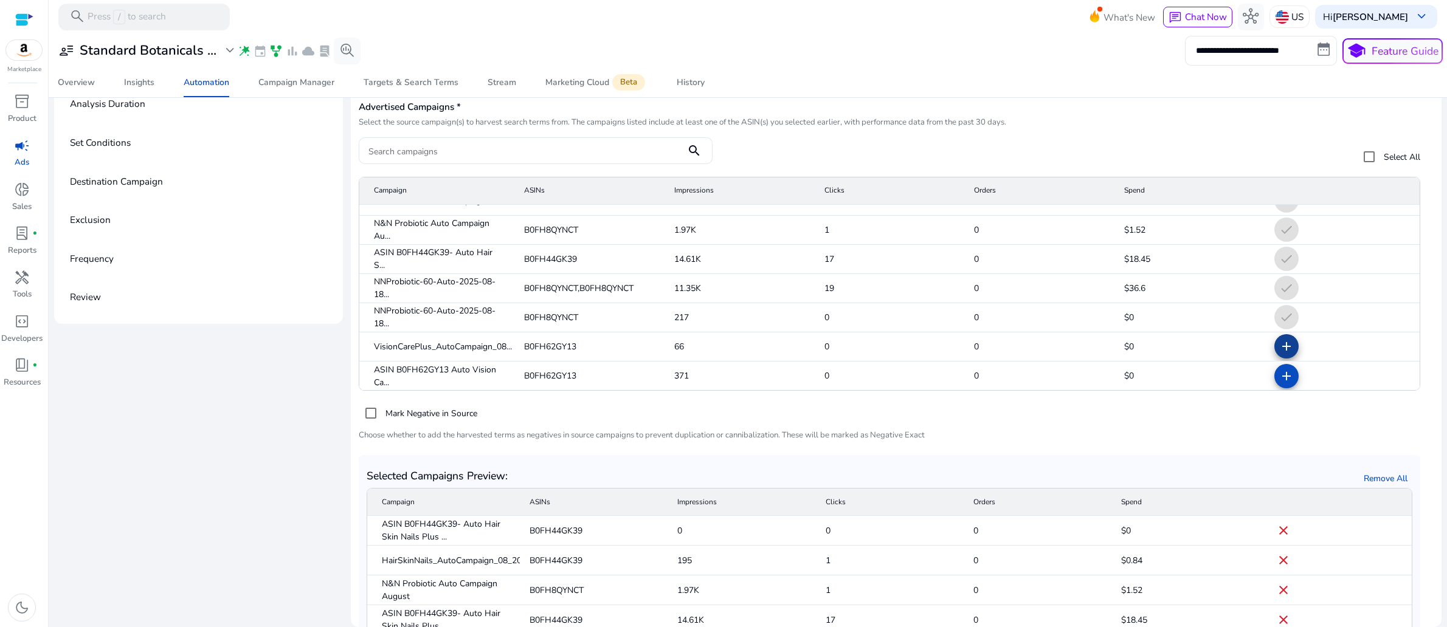
click at [1279, 354] on mat-icon "add" at bounding box center [1286, 346] width 15 height 15
click at [1279, 384] on mat-icon "add" at bounding box center [1286, 376] width 15 height 15
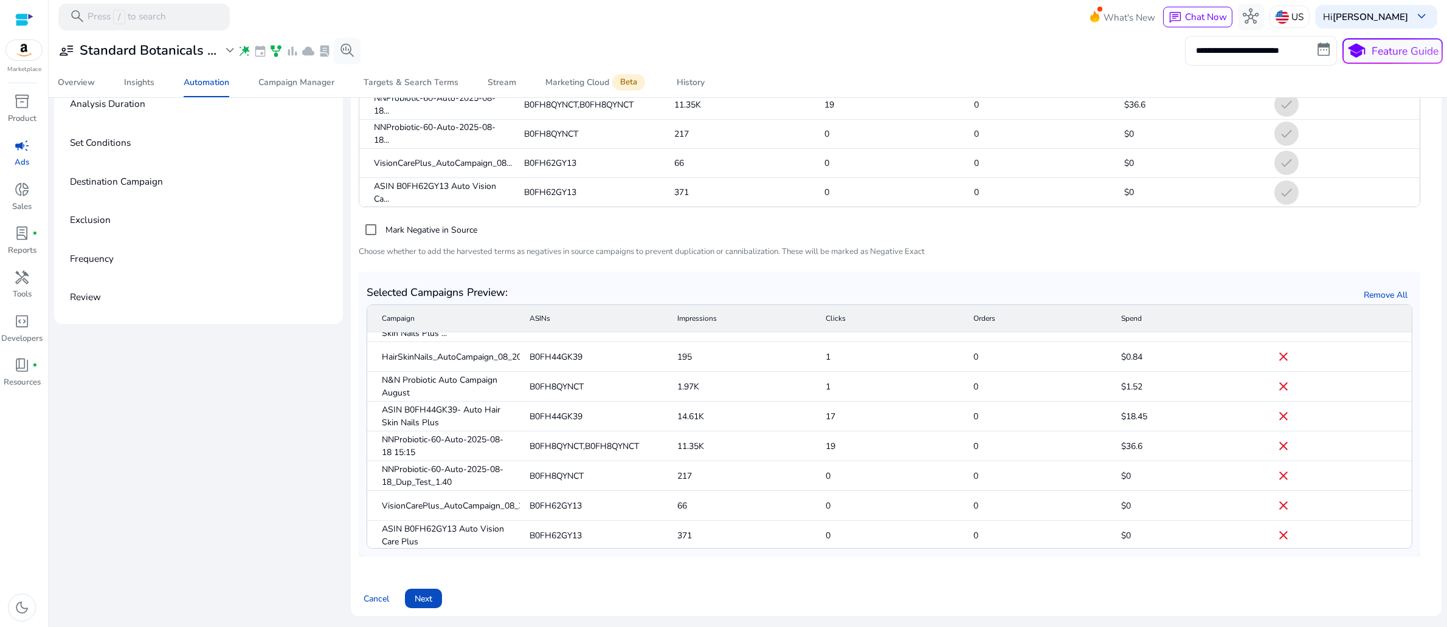
scroll to position [303, 0]
click at [432, 593] on span "Next" at bounding box center [424, 599] width 18 height 13
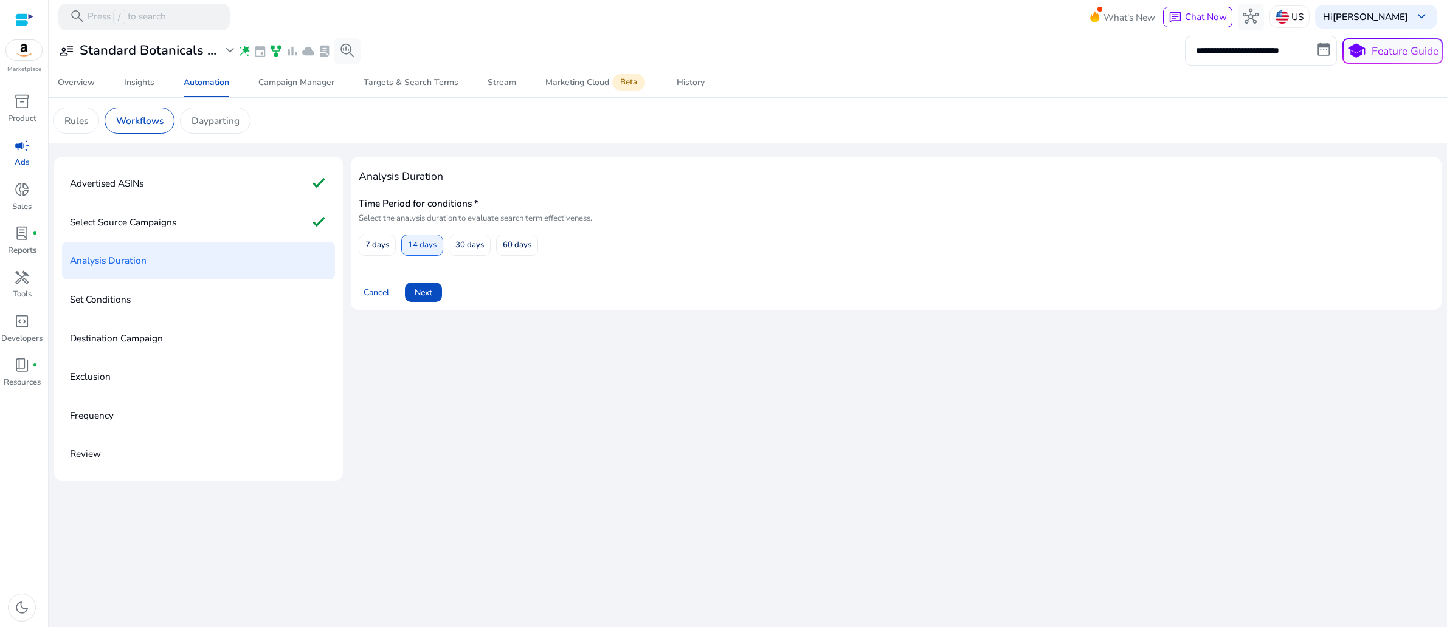
scroll to position [47, 0]
click at [436, 256] on span "14 days" at bounding box center [422, 245] width 29 height 21
click at [432, 299] on span "Next" at bounding box center [424, 292] width 18 height 13
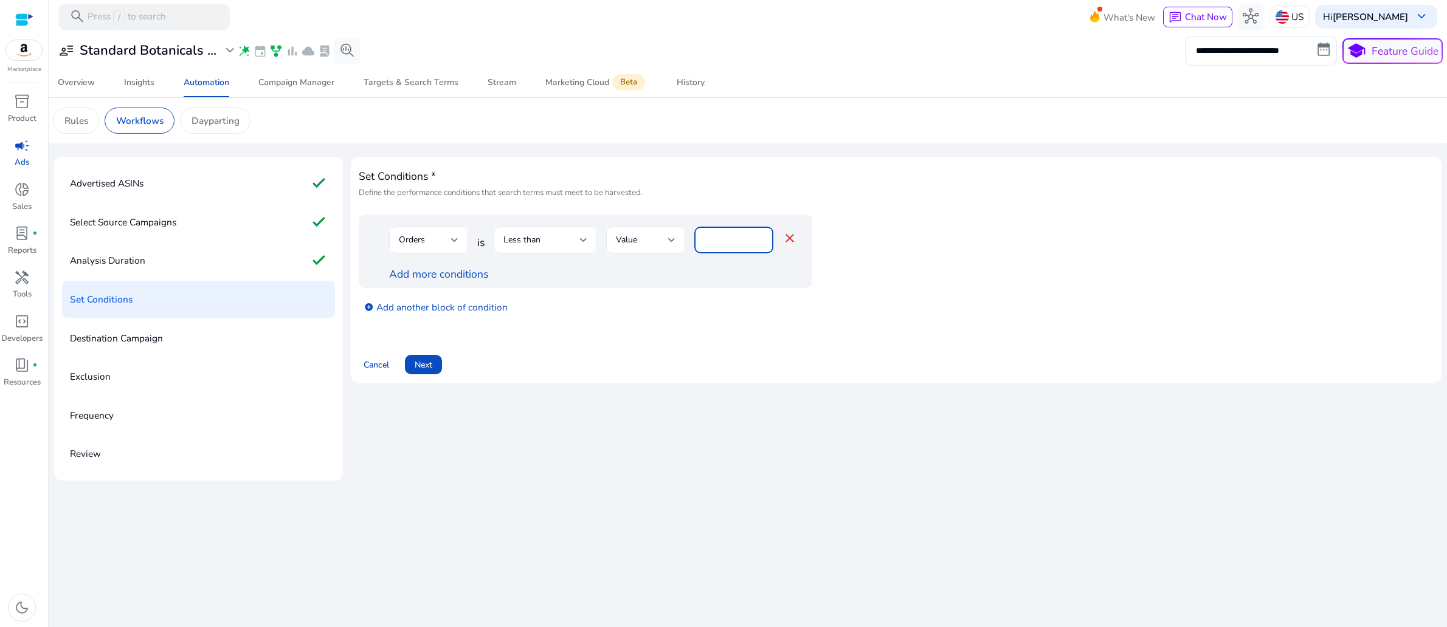
click at [742, 247] on input "*" at bounding box center [734, 239] width 60 height 13
type input "*"
click at [597, 253] on div "Less than" at bounding box center [545, 240] width 103 height 27
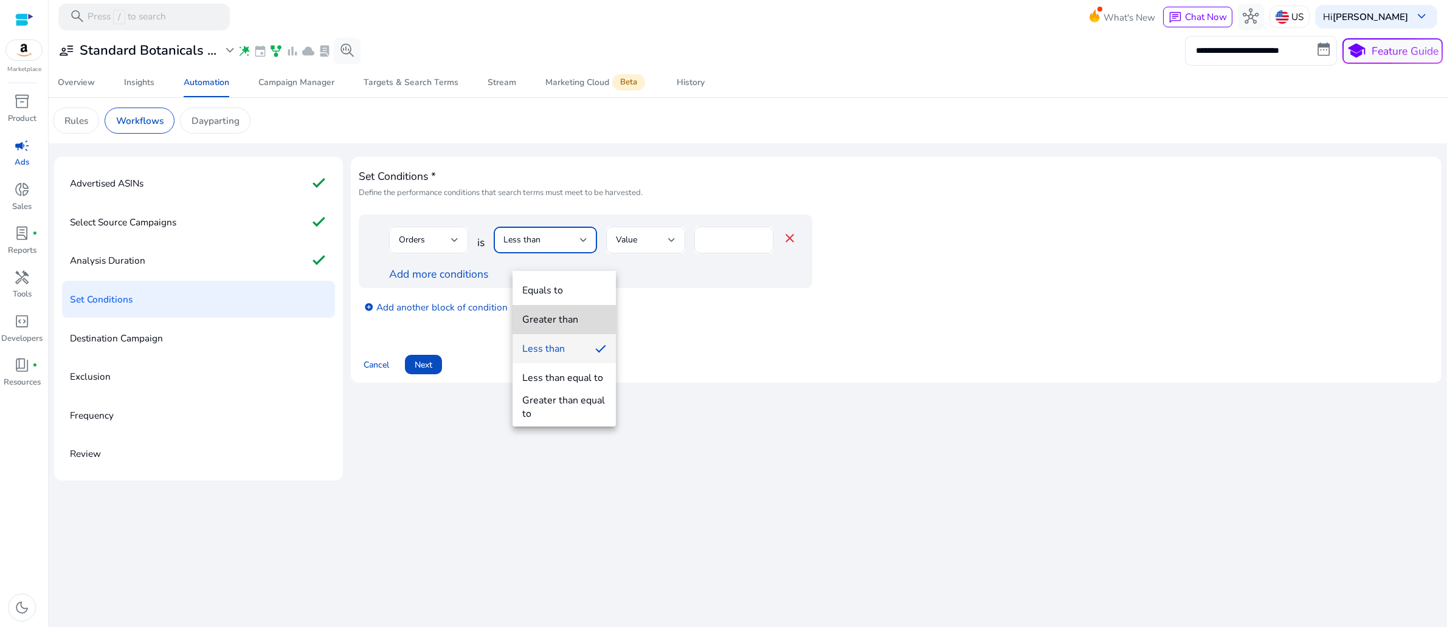
click at [554, 318] on div "Greater than" at bounding box center [550, 319] width 56 height 13
click at [464, 281] on link "Add more conditions" at bounding box center [438, 274] width 99 height 15
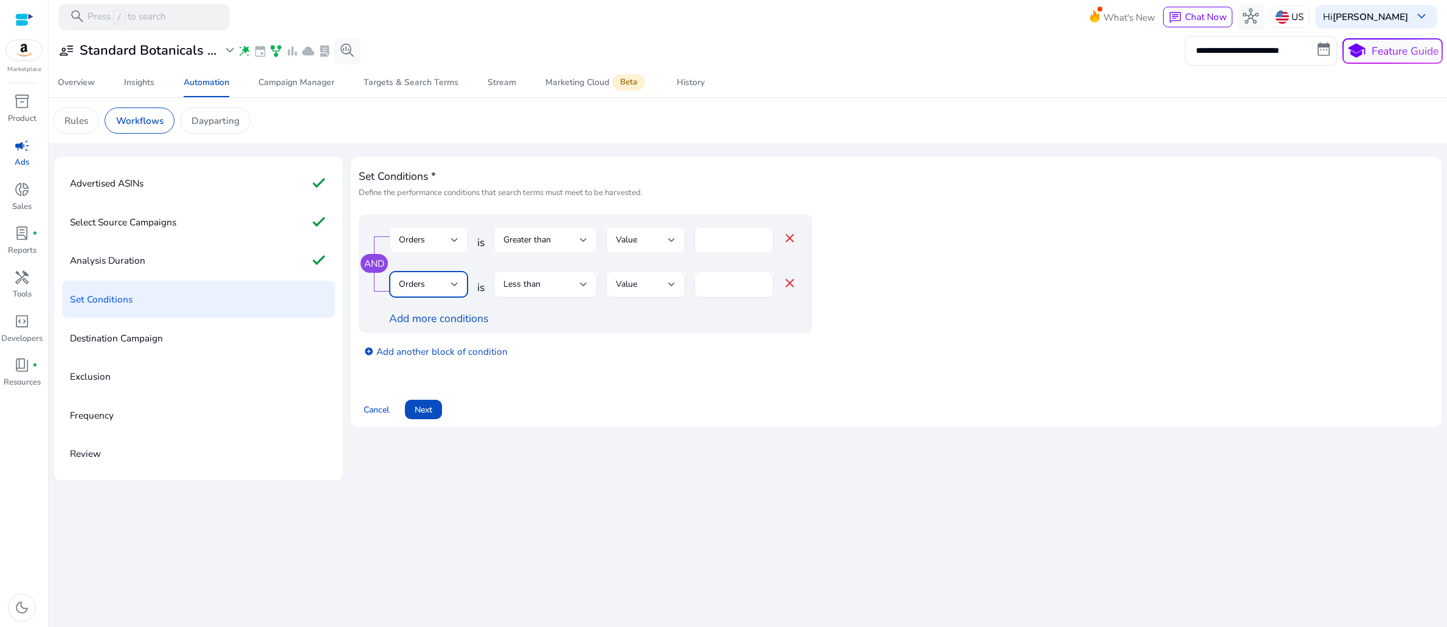
click at [458, 287] on div at bounding box center [454, 284] width 7 height 5
click at [433, 337] on span "ACoS" at bounding box center [443, 335] width 60 height 13
click at [732, 298] on div "%" at bounding box center [713, 285] width 38 height 26
type input "**"
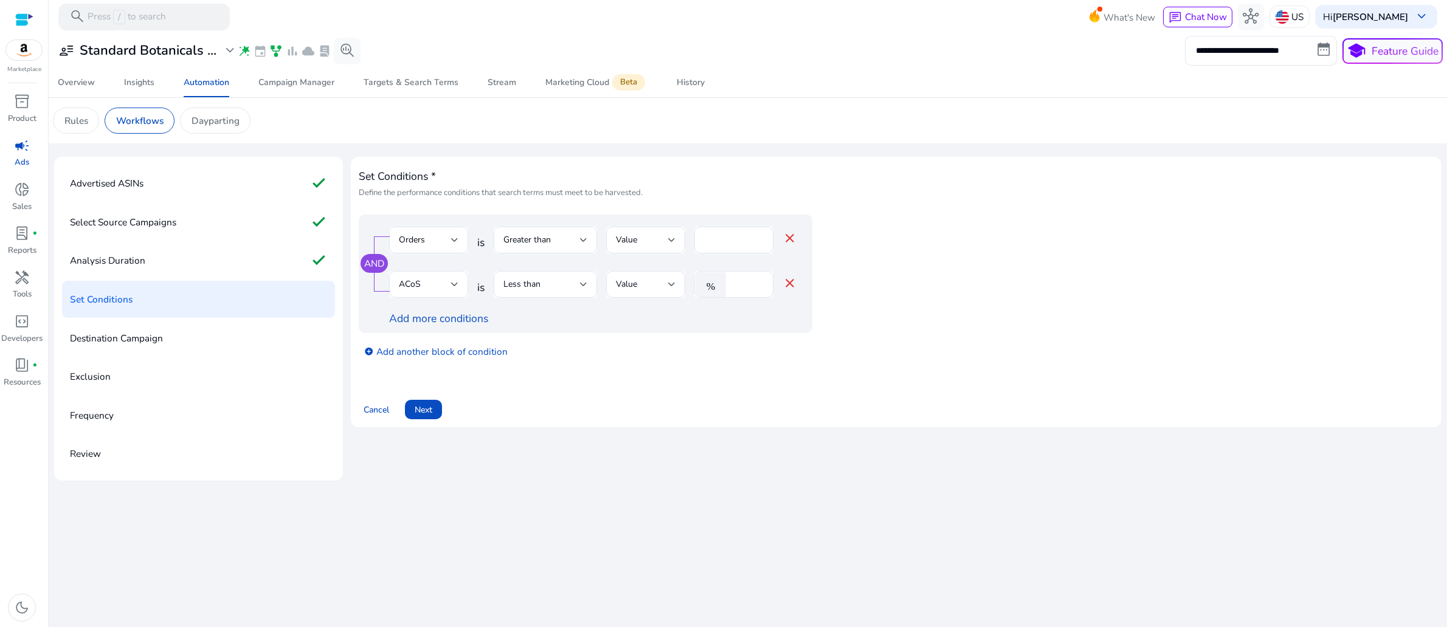
click at [749, 369] on div "add_circle Add another block of condition" at bounding box center [610, 351] width 502 height 36
click at [587, 287] on div at bounding box center [583, 284] width 7 height 5
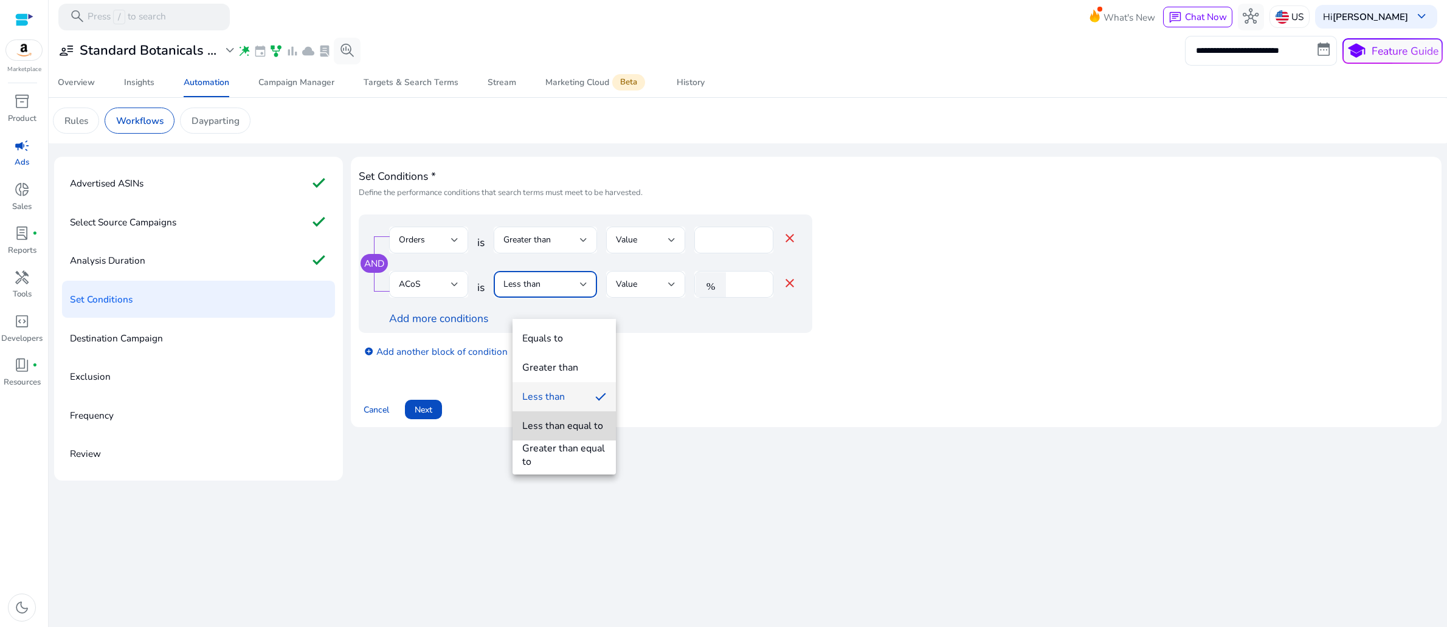
click at [586, 427] on div "Less than equal to" at bounding box center [562, 425] width 81 height 13
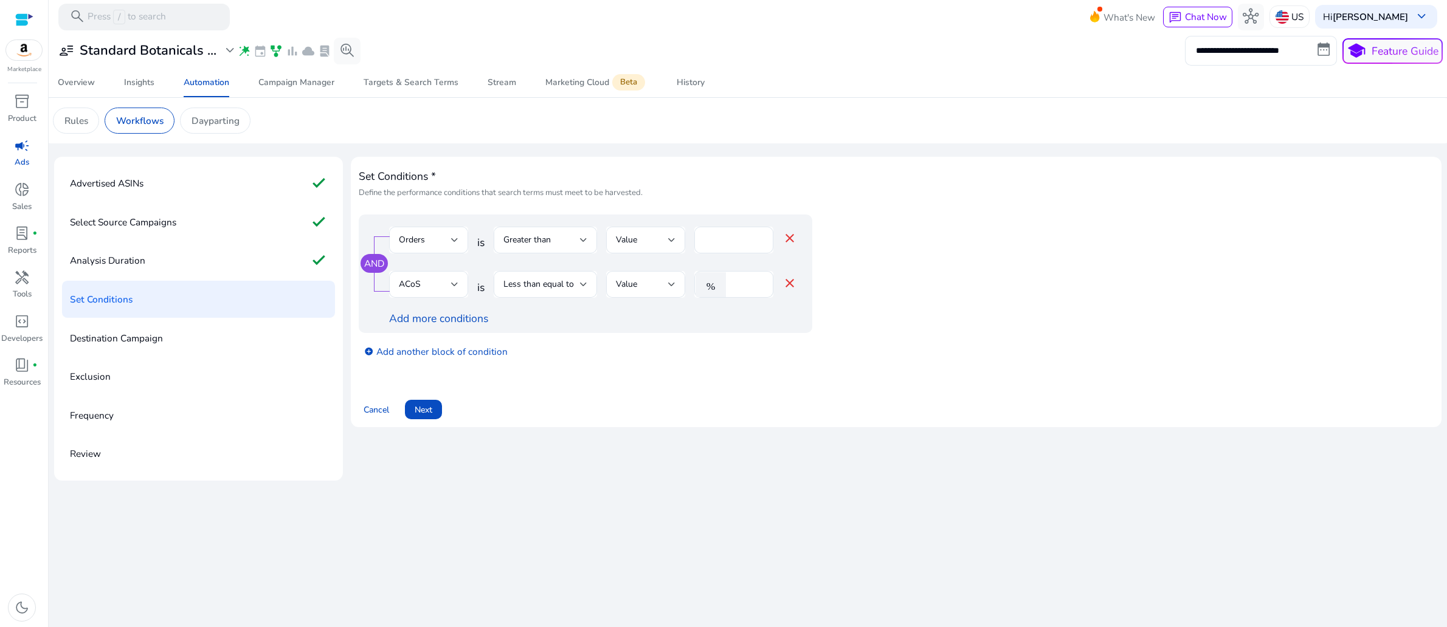
click at [664, 419] on div "Set Conditions * Define the performance conditions that search terms must meet …" at bounding box center [896, 292] width 1075 height 255
click at [432, 416] on span "Next" at bounding box center [424, 410] width 18 height 13
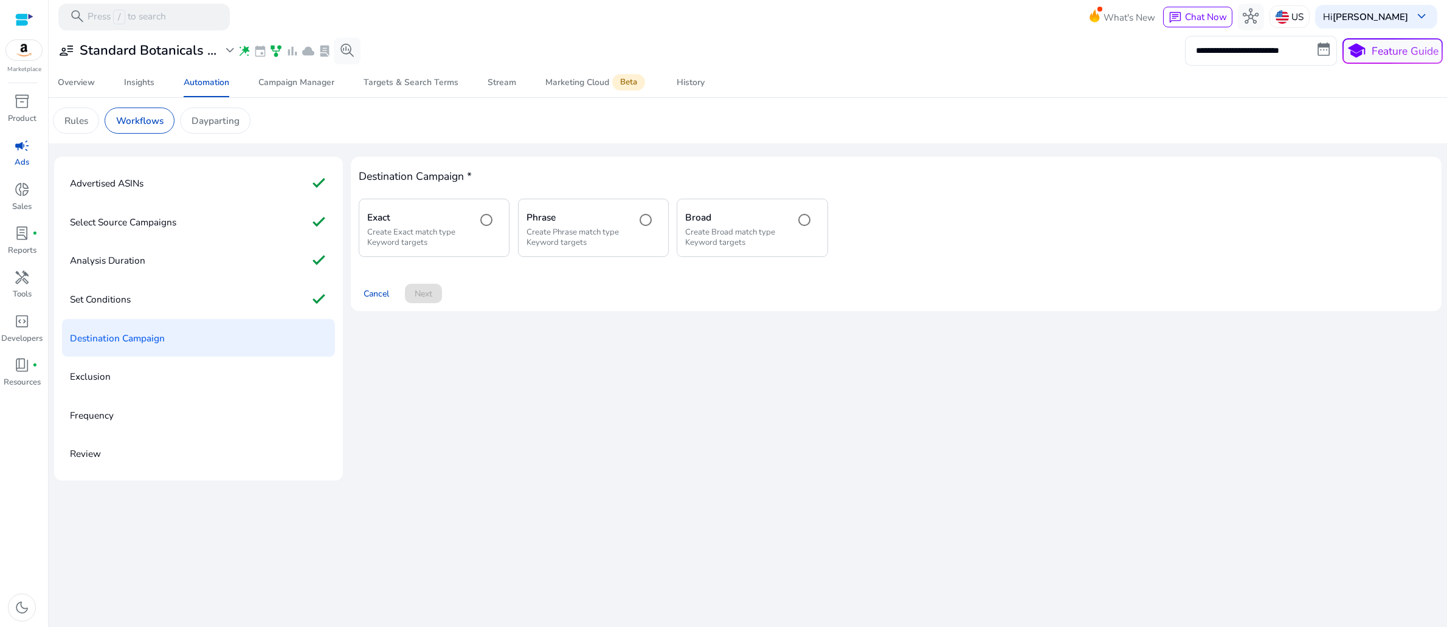
click at [464, 223] on h5 "Exact" at bounding box center [416, 217] width 99 height 11
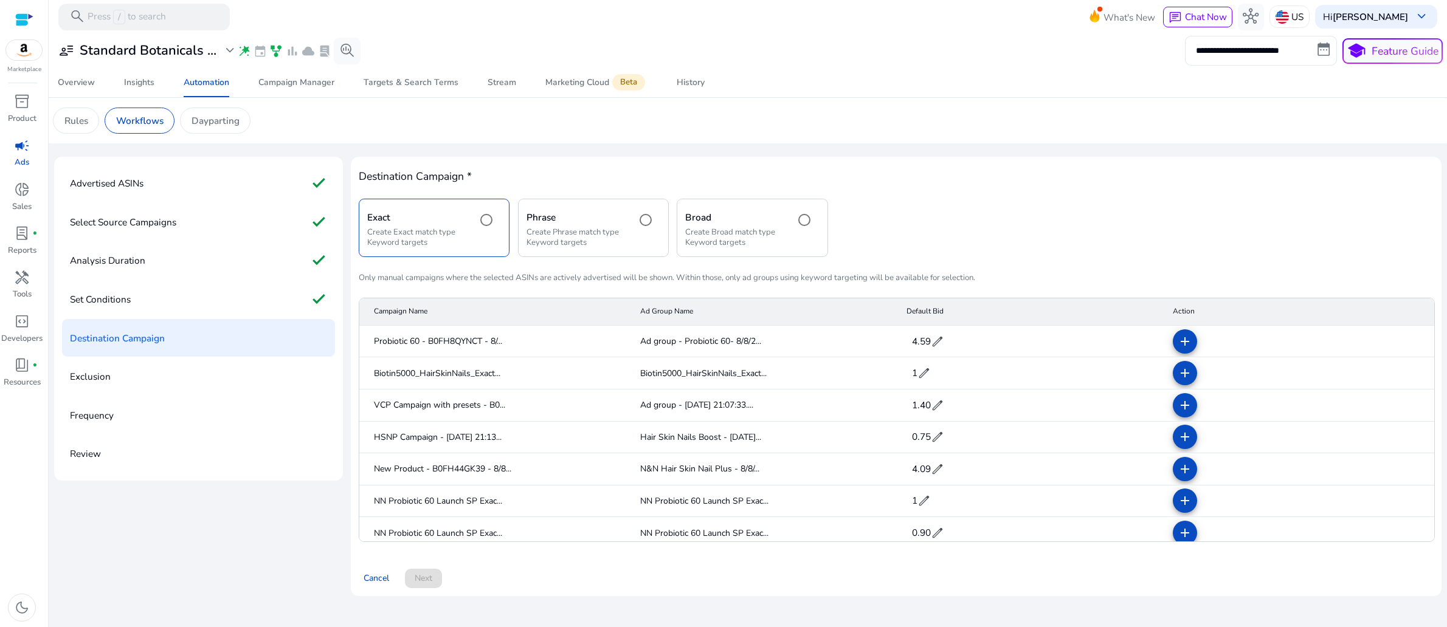
scroll to position [123, 0]
click at [1183, 346] on mat-icon "add" at bounding box center [1184, 341] width 15 height 15
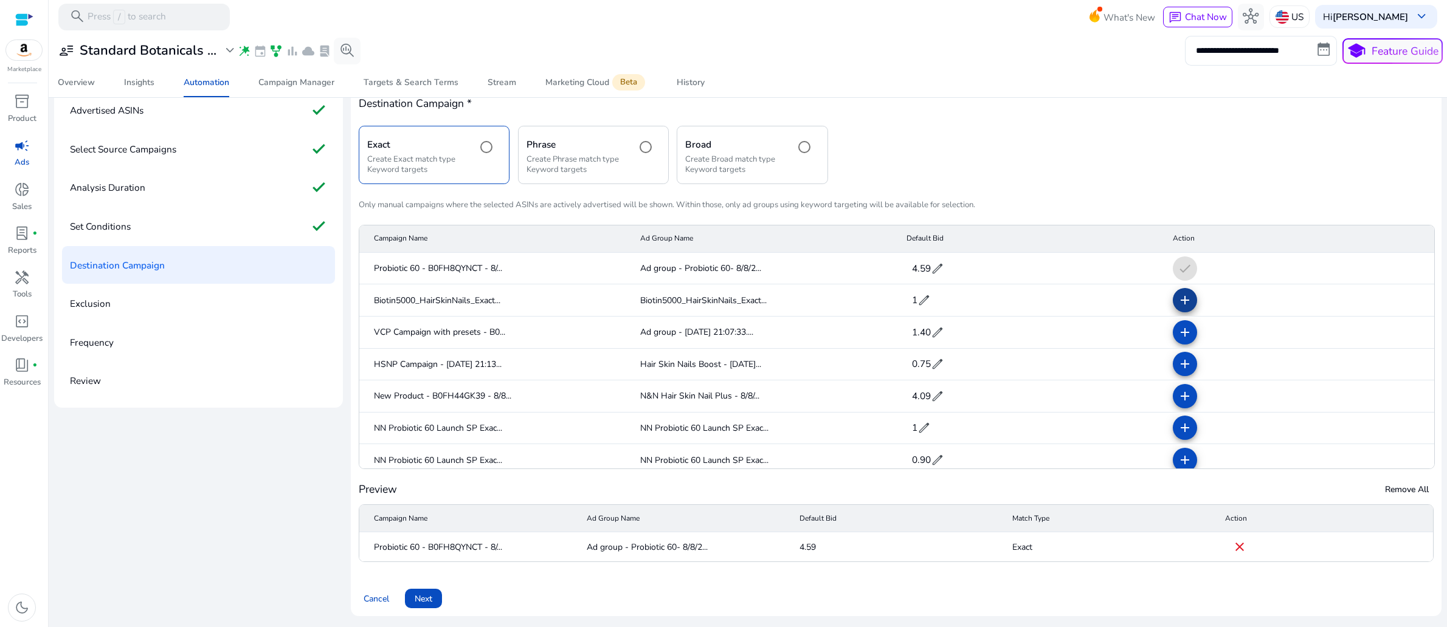
click at [1177, 308] on mat-icon "add" at bounding box center [1184, 300] width 15 height 15
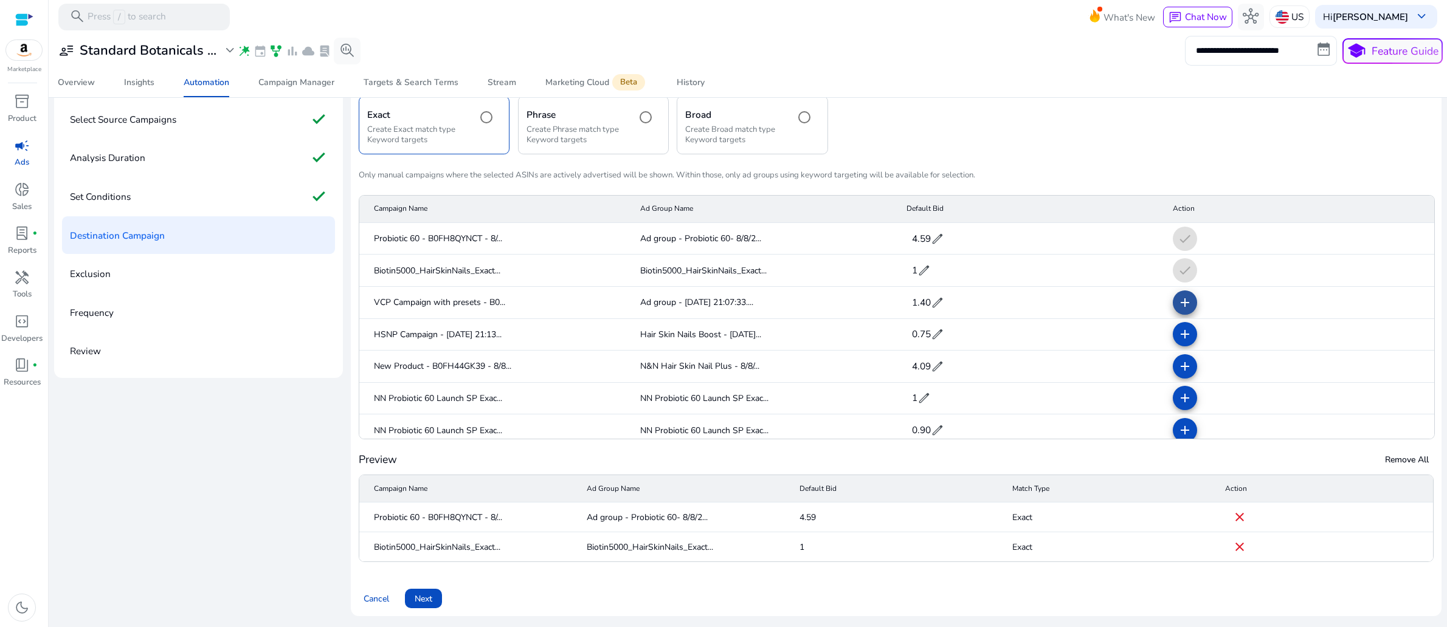
click at [1172, 317] on span at bounding box center [1184, 302] width 29 height 29
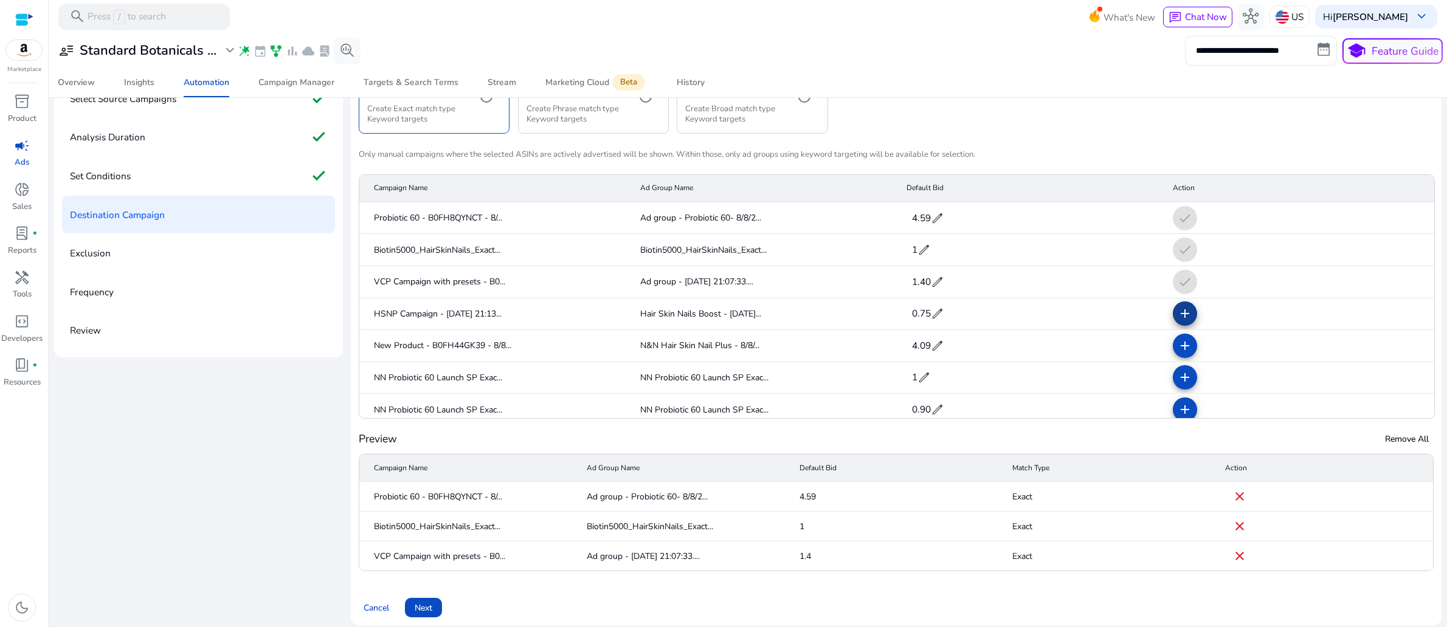
click at [1177, 321] on mat-icon "add" at bounding box center [1184, 313] width 15 height 15
click at [1174, 360] on span at bounding box center [1184, 345] width 29 height 29
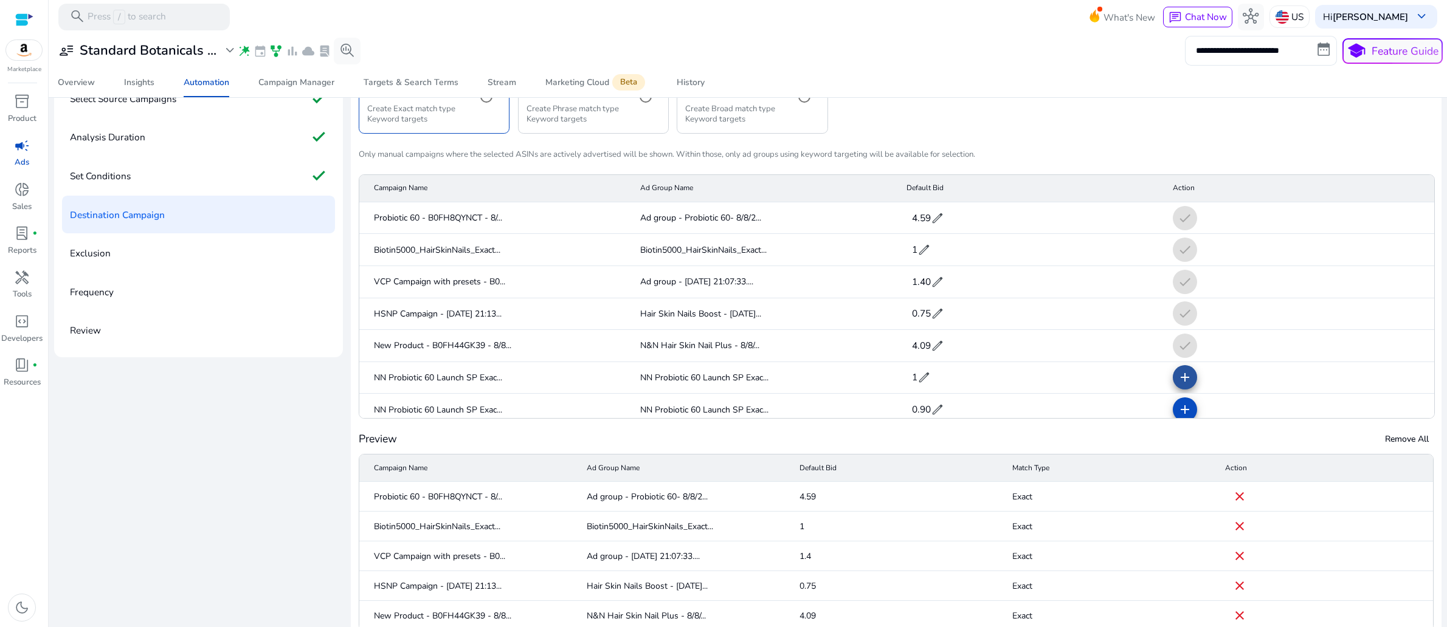
click at [1181, 392] on span at bounding box center [1184, 377] width 29 height 29
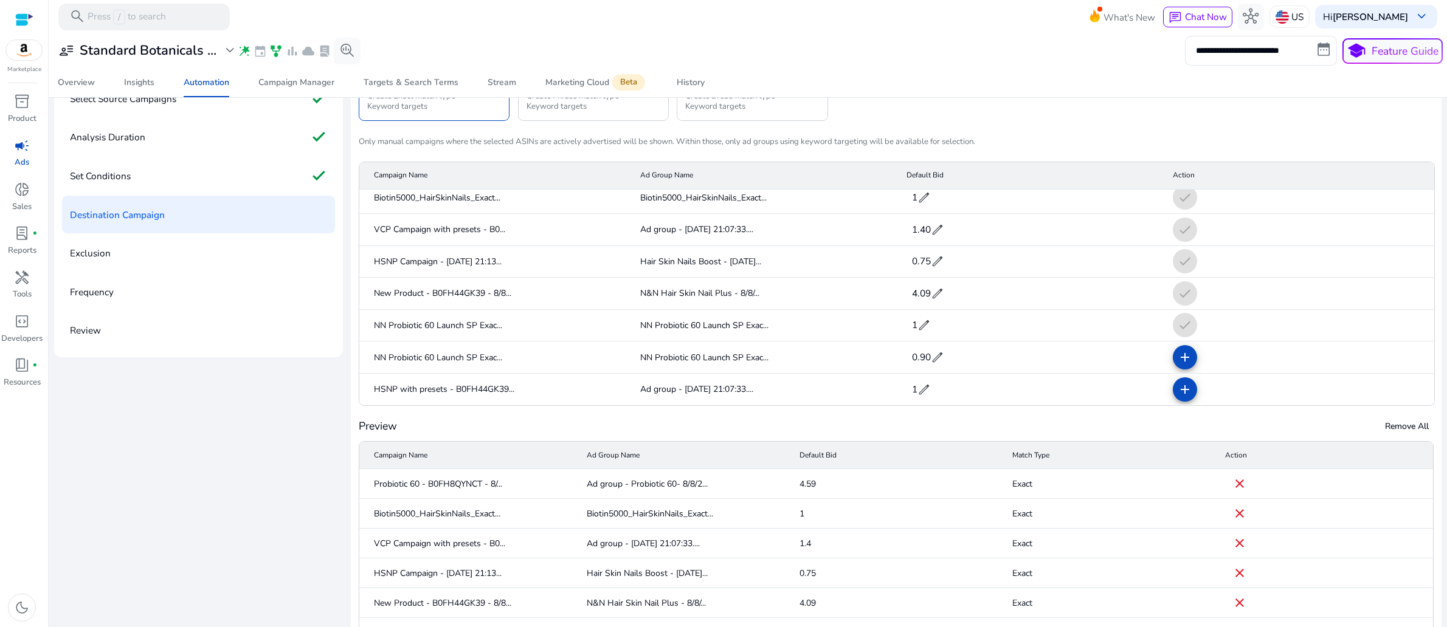
scroll to position [15, 0]
click at [1177, 362] on mat-icon "add" at bounding box center [1184, 355] width 15 height 15
click at [1177, 394] on mat-icon "add" at bounding box center [1184, 387] width 15 height 15
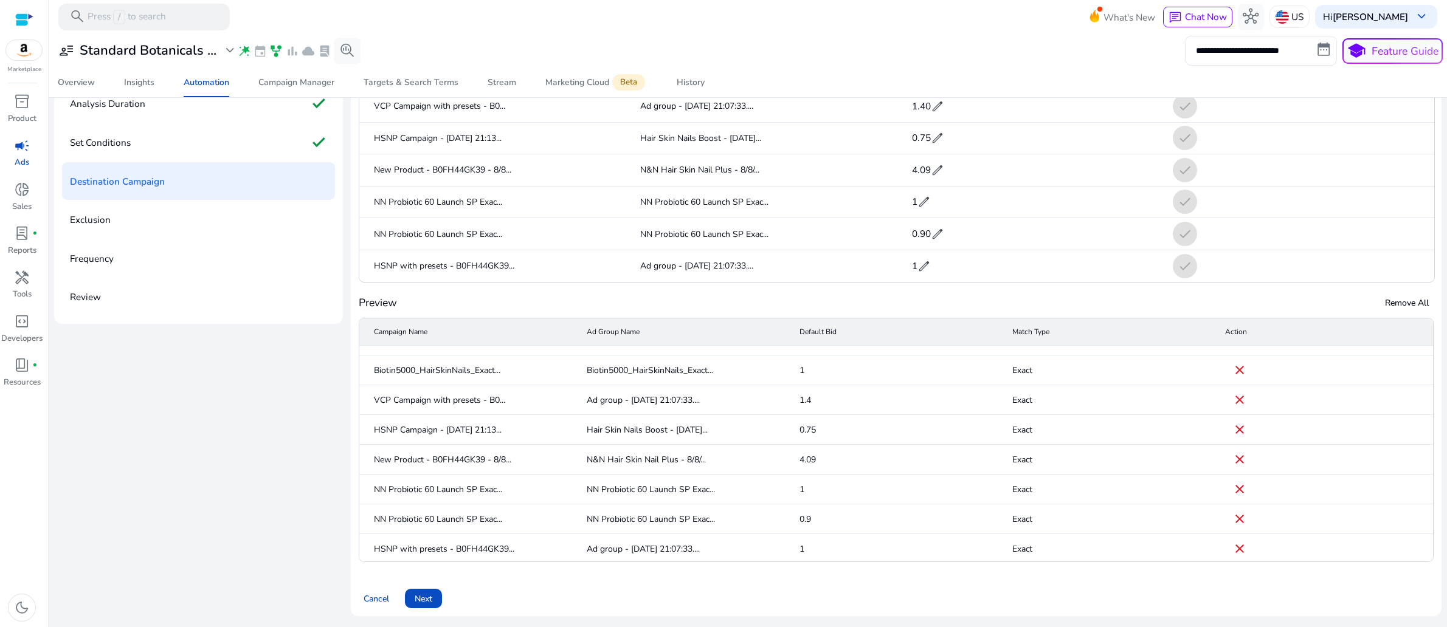
scroll to position [193, 0]
click at [432, 593] on span "Next" at bounding box center [424, 599] width 18 height 13
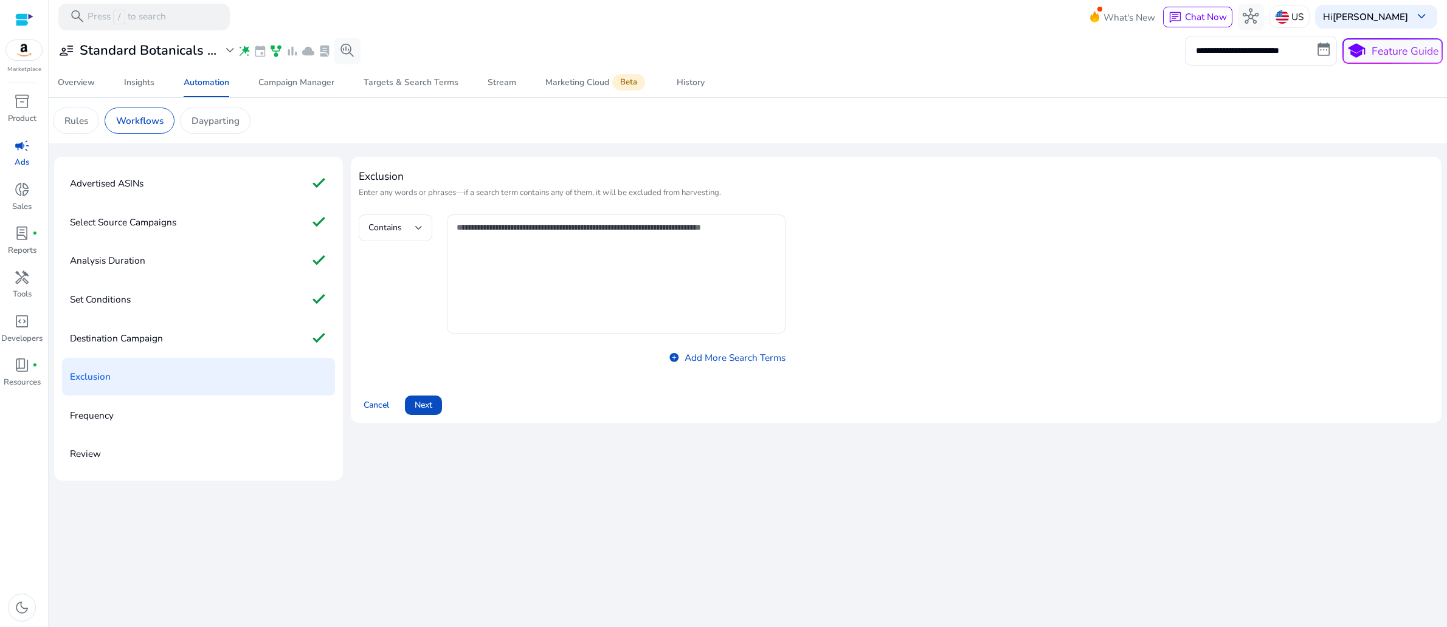
scroll to position [47, 0]
drag, startPoint x: 536, startPoint y: 292, endPoint x: 510, endPoint y: 272, distance: 33.3
click at [530, 289] on textarea at bounding box center [616, 274] width 320 height 107
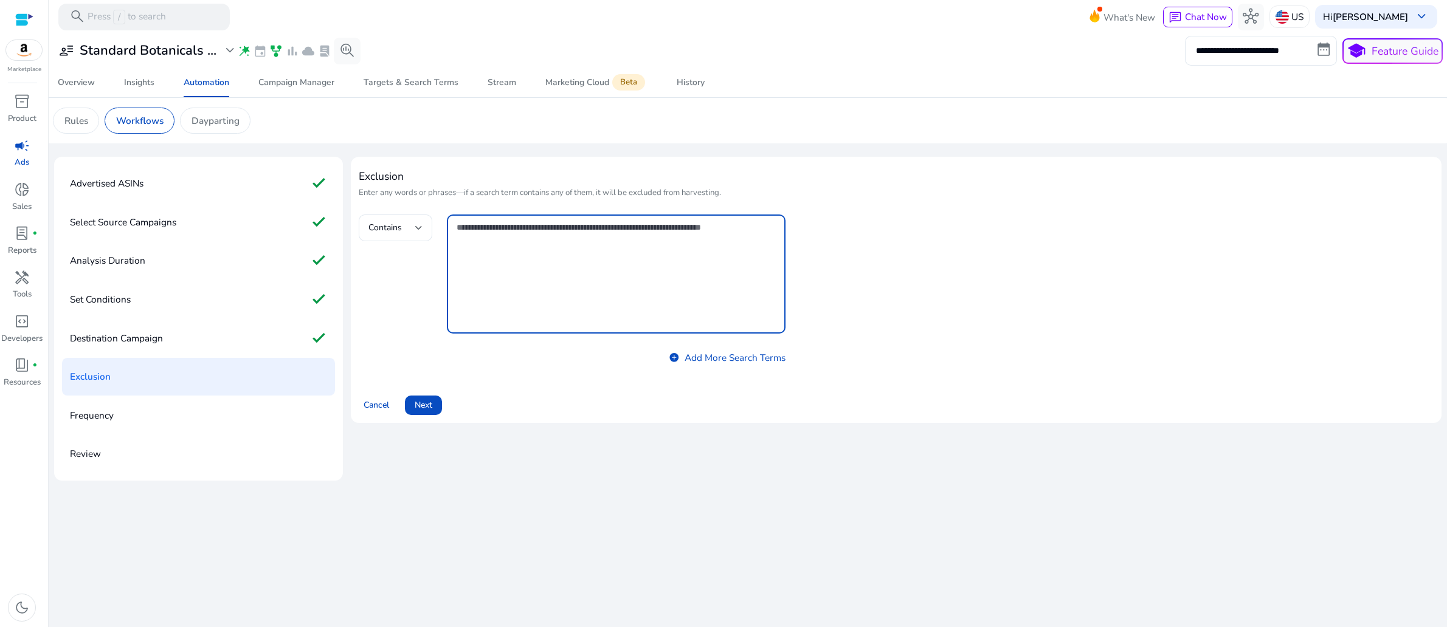
paste textarea "**********"
type textarea "**********"
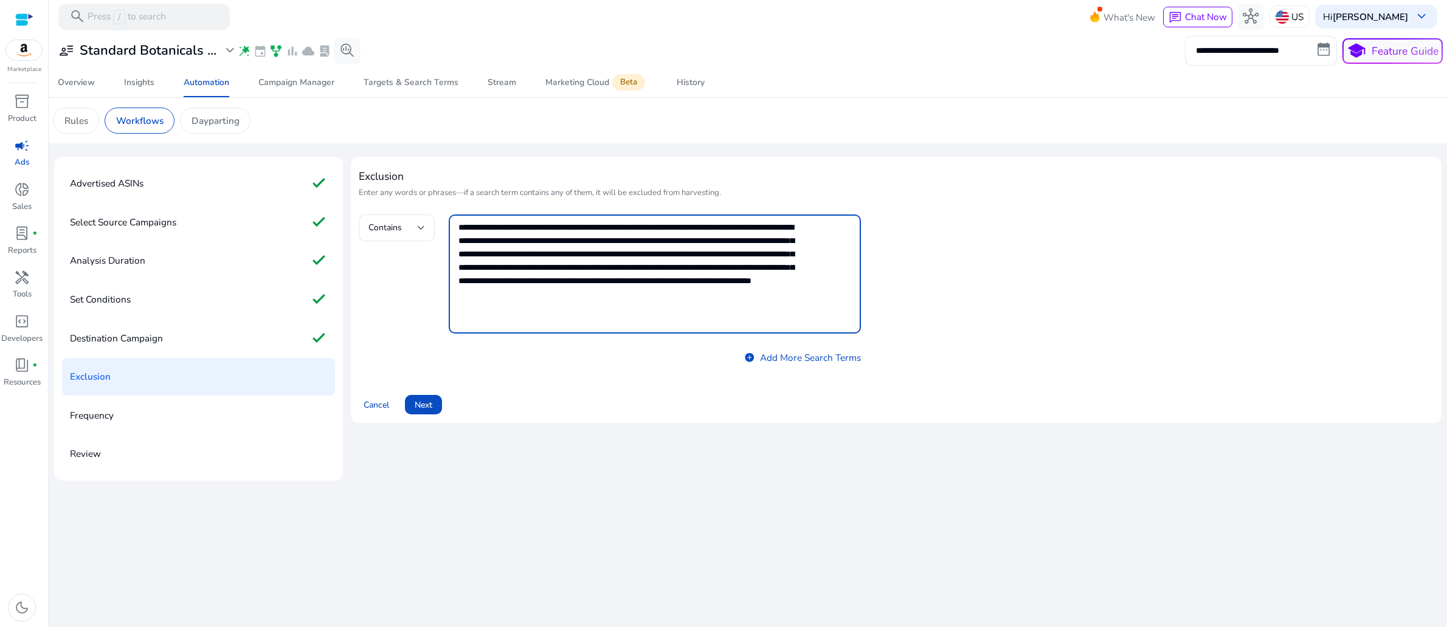
scroll to position [0, 0]
drag, startPoint x: 579, startPoint y: 343, endPoint x: 454, endPoint y: 203, distance: 187.3
click at [454, 203] on div "**********" at bounding box center [896, 267] width 1075 height 204
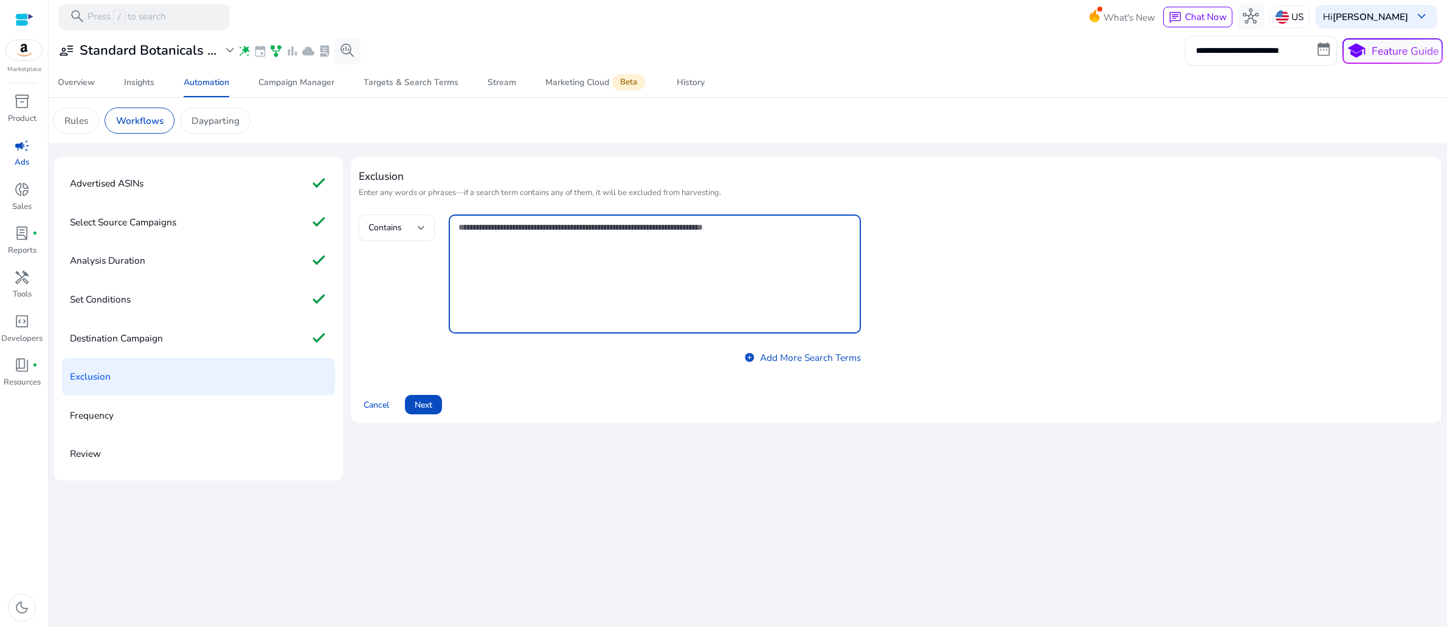
click at [503, 261] on textarea at bounding box center [628, 274] width 340 height 107
paste textarea "**********"
type textarea "**********"
drag, startPoint x: 757, startPoint y: 247, endPoint x: 450, endPoint y: 240, distance: 307.6
click at [450, 240] on div "**********" at bounding box center [610, 292] width 502 height 154
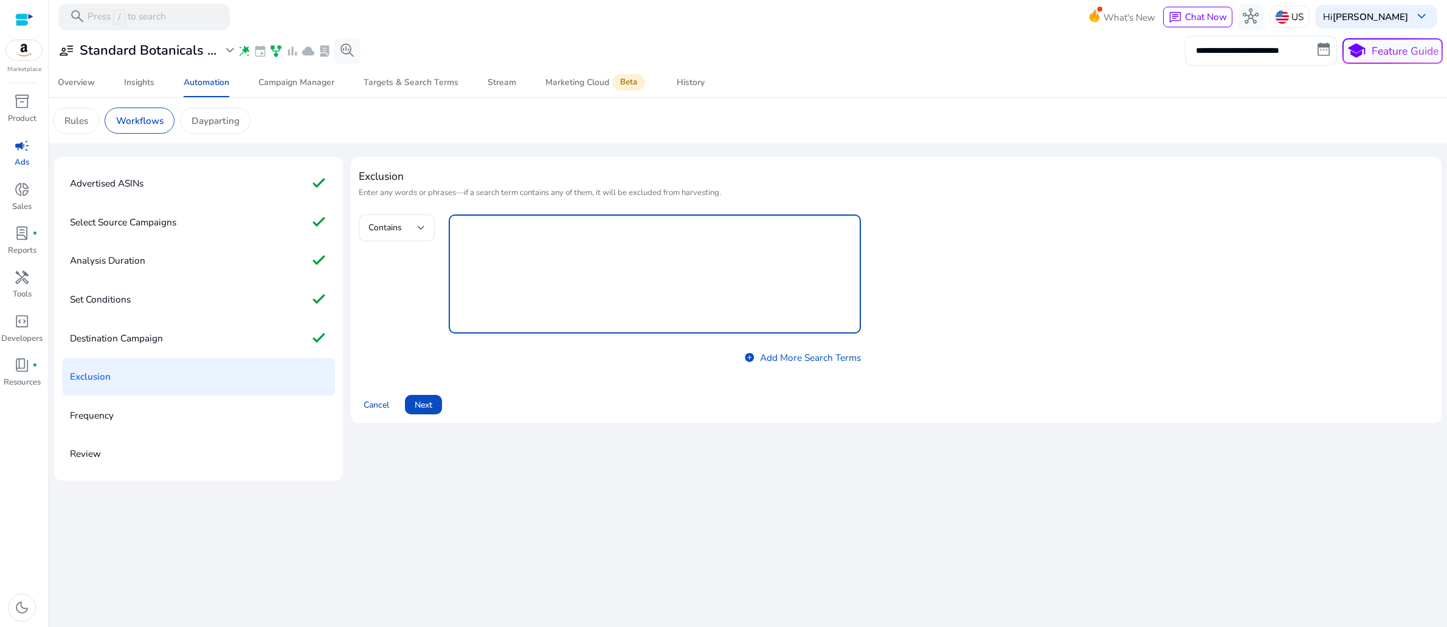
click at [511, 261] on textarea at bounding box center [628, 274] width 340 height 107
paste textarea "**********"
click at [476, 260] on textarea "**********" at bounding box center [628, 274] width 340 height 107
type textarea "**********"
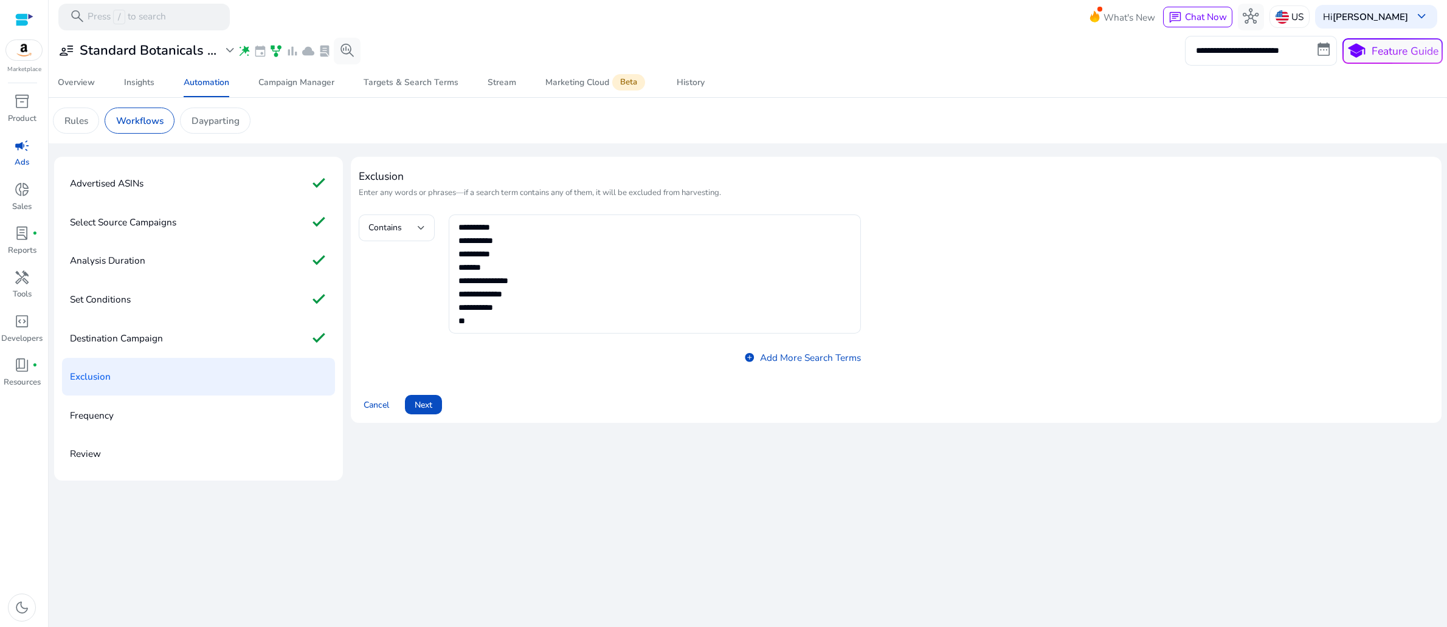
click at [1008, 367] on div "**********" at bounding box center [869, 292] width 1020 height 154
click at [432, 411] on span "Next" at bounding box center [424, 405] width 18 height 13
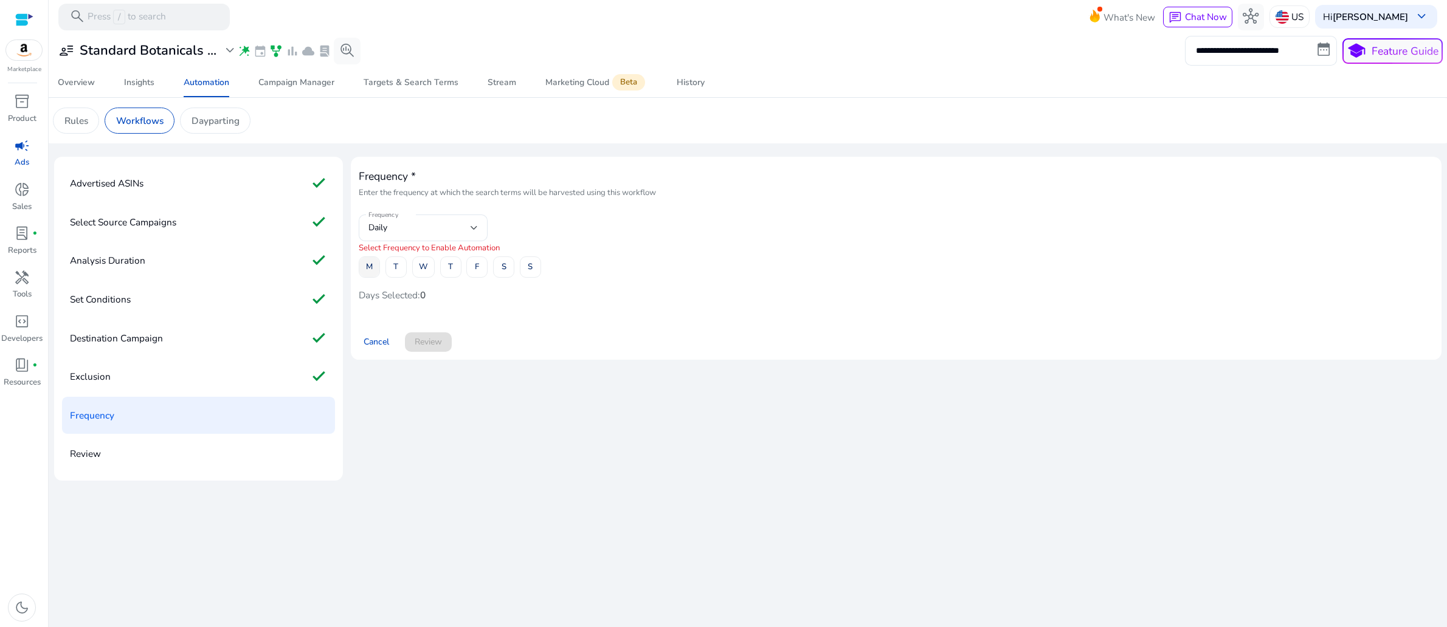
click at [379, 282] on span at bounding box center [369, 267] width 20 height 29
click at [398, 278] on span "T" at bounding box center [395, 266] width 5 height 21
click at [428, 278] on span "W" at bounding box center [423, 266] width 9 height 21
click at [453, 278] on span "T" at bounding box center [450, 266] width 5 height 21
click at [487, 282] on span at bounding box center [477, 267] width 20 height 29
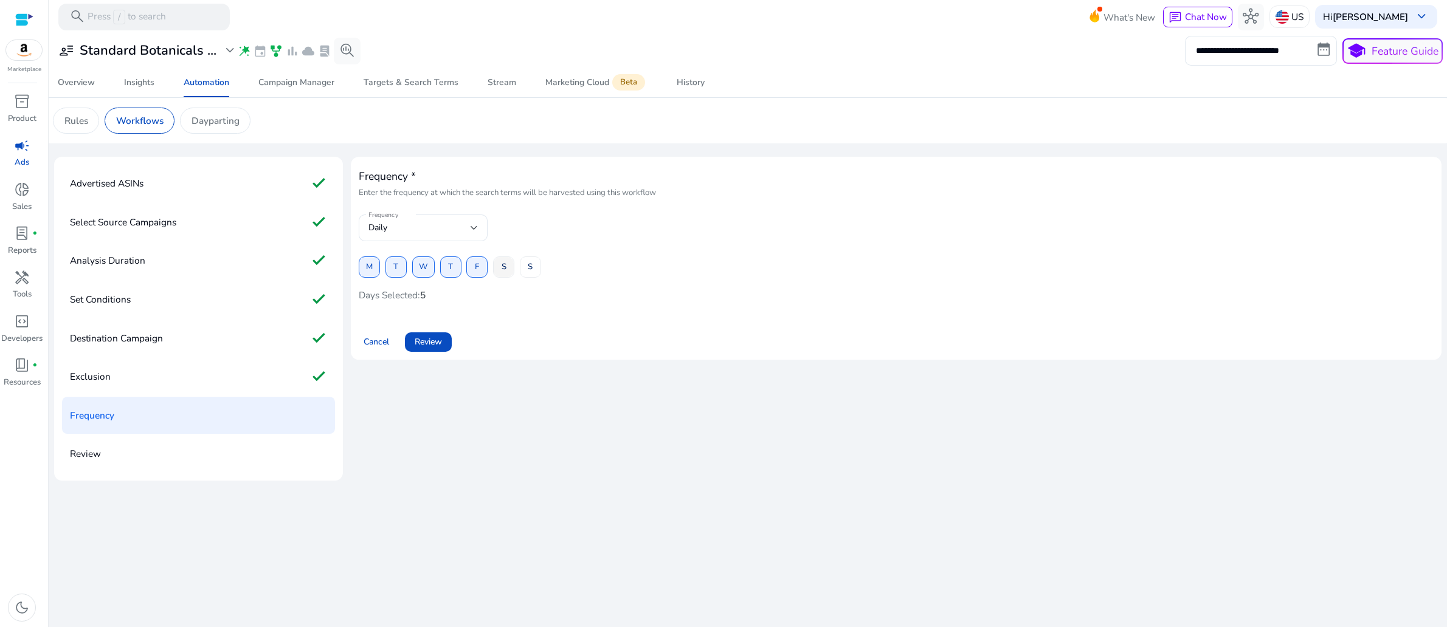
click at [506, 278] on span "S" at bounding box center [503, 266] width 5 height 21
click at [583, 278] on div "M T W T F S S" at bounding box center [896, 266] width 1075 height 21
click at [532, 278] on span "S" at bounding box center [530, 266] width 5 height 21
click at [719, 345] on div "Frequency * Enter the frequency at which the search terms will be harvested usi…" at bounding box center [896, 258] width 1075 height 187
click at [442, 348] on span "Review" at bounding box center [428, 342] width 27 height 13
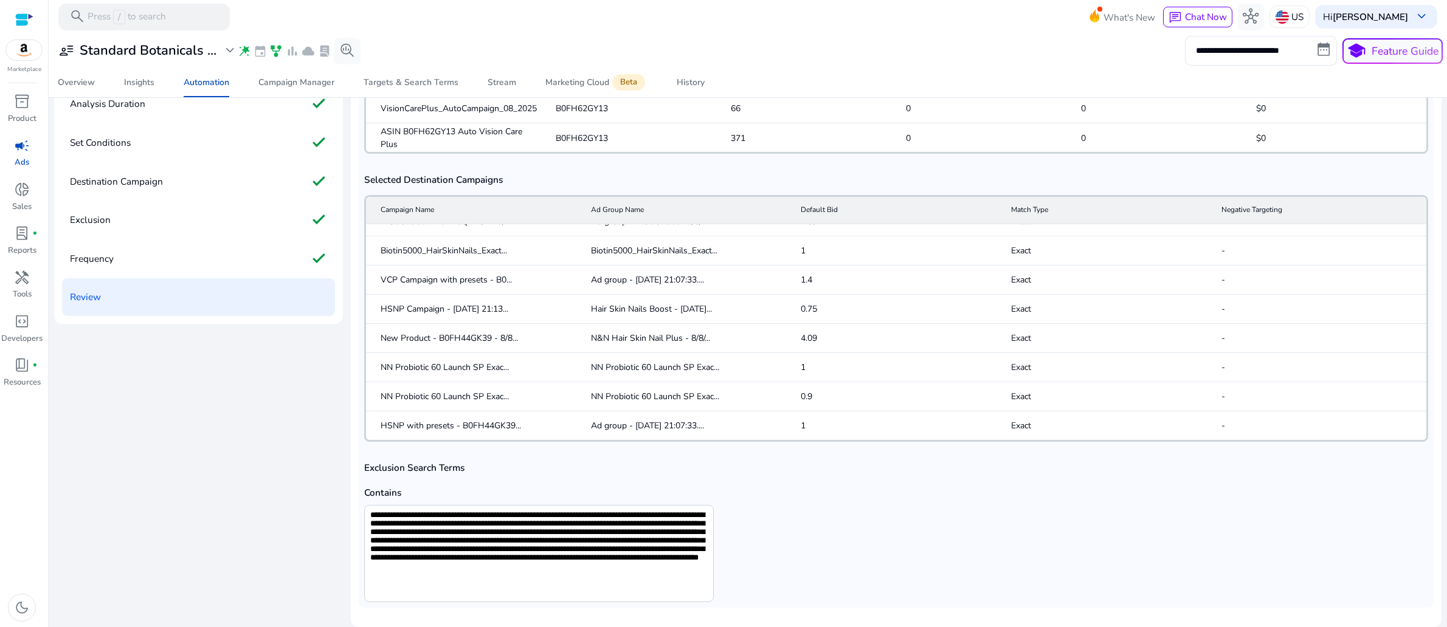
scroll to position [797, 0]
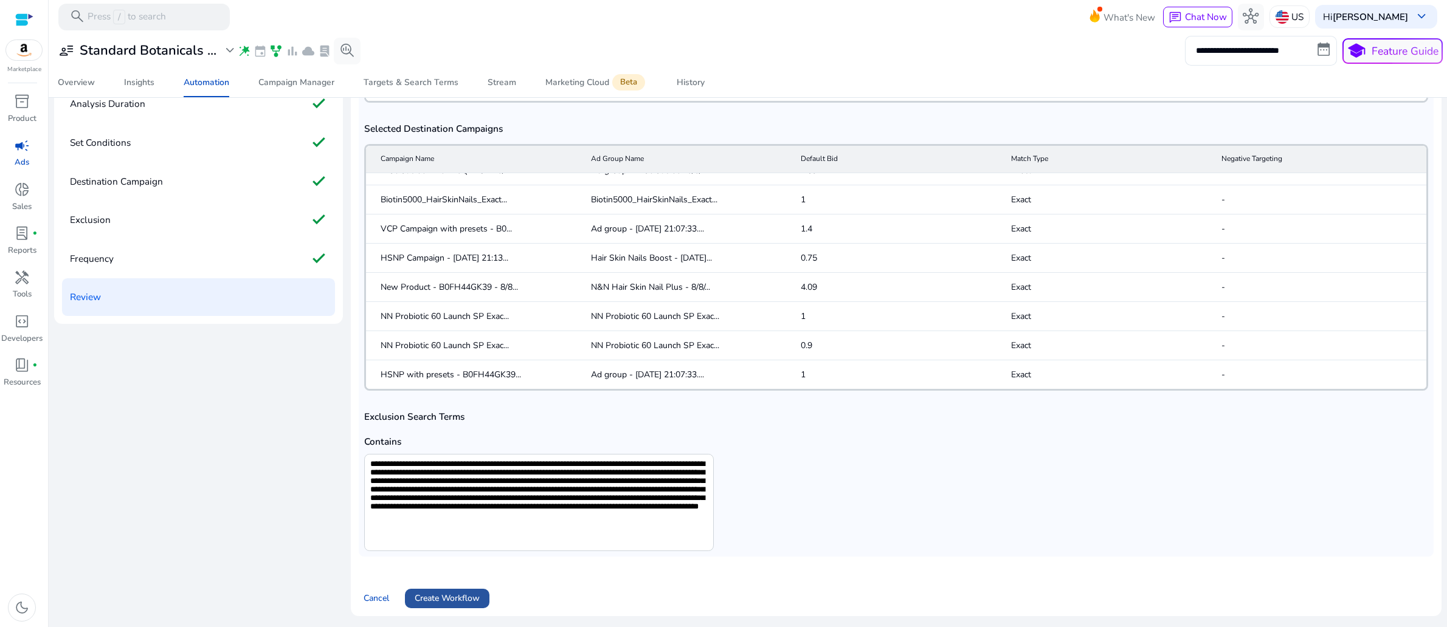
click at [458, 592] on span "Create Workflow" at bounding box center [447, 598] width 65 height 13
